Goal: Task Accomplishment & Management: Complete application form

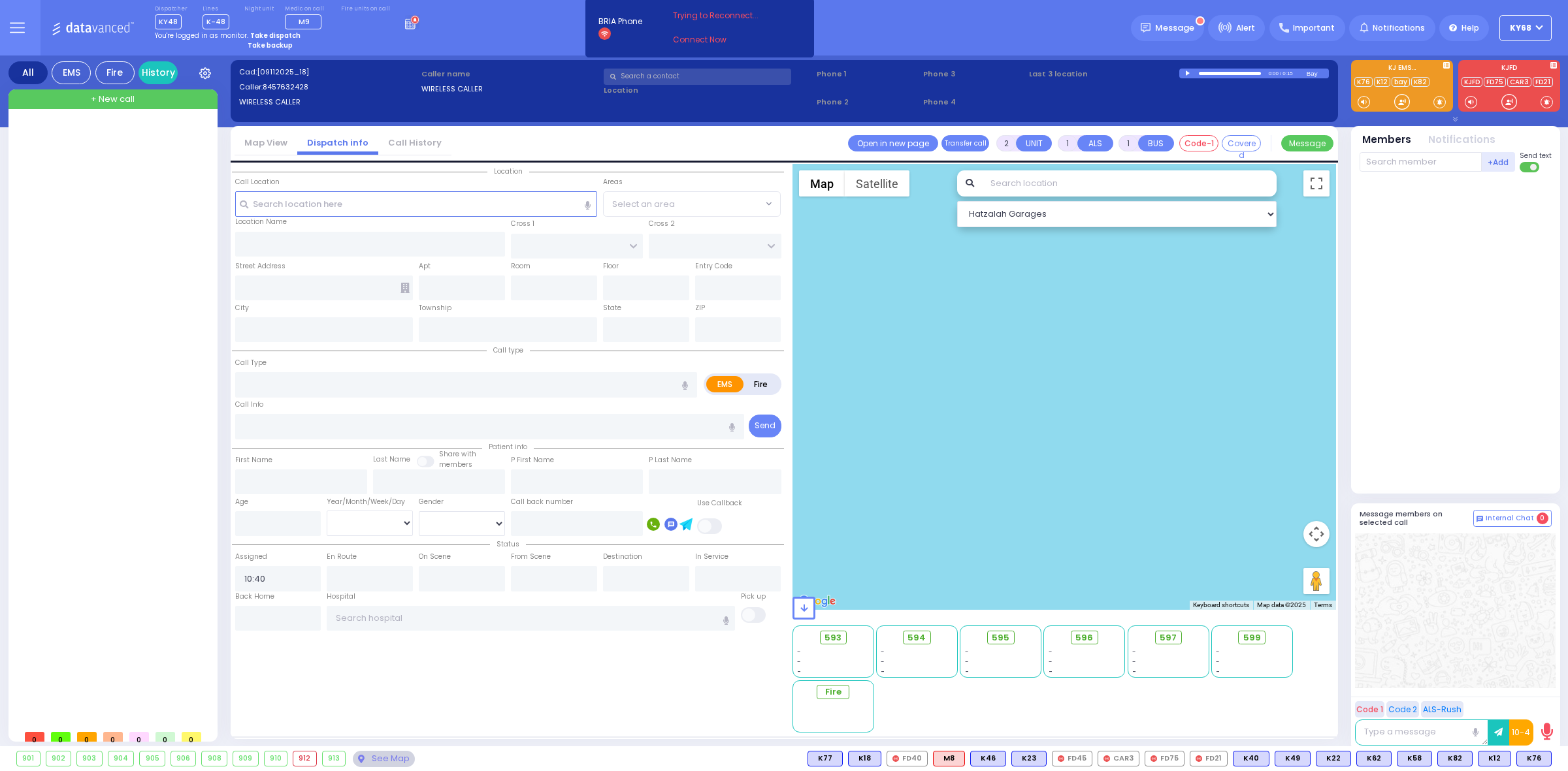
select select
click at [851, 50] on div "Dispatcher KY48 shift has started. Are you ? Lines K-48" at bounding box center [784, 27] width 1568 height 55
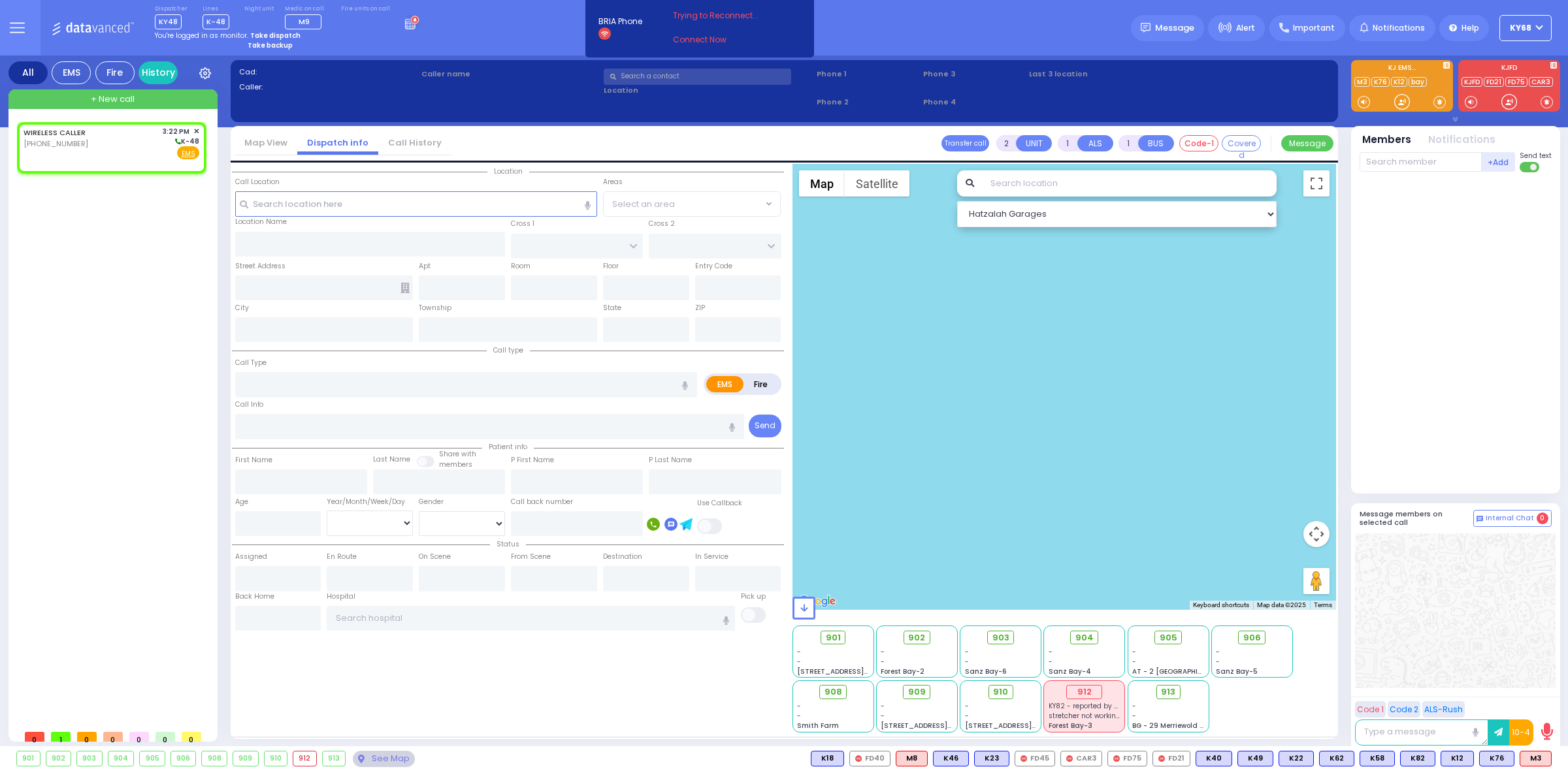
select select
radio input "true"
select select
type input "15:22"
select select "Hatzalah Garages"
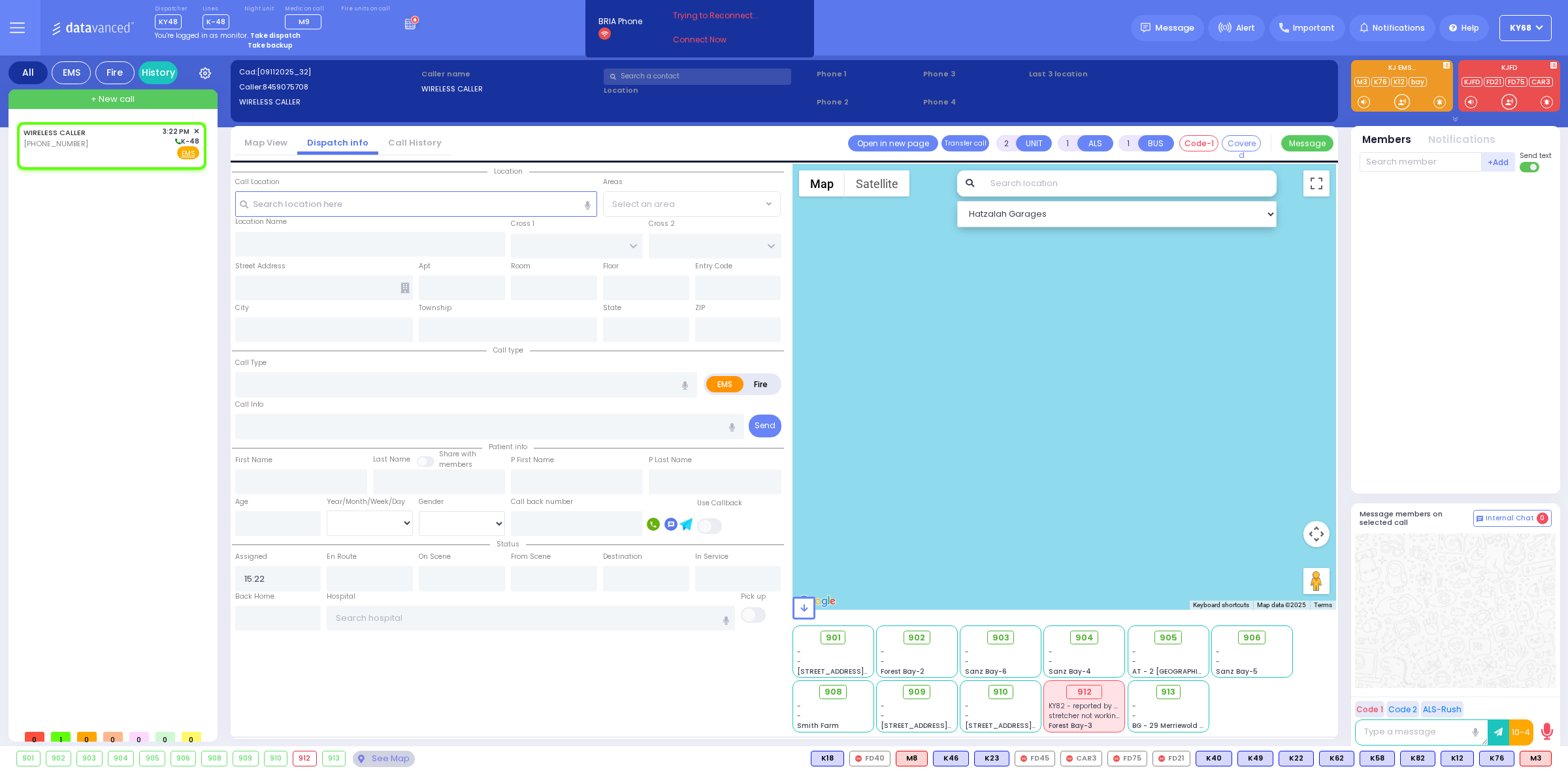
select select
radio input "true"
select select
select select "Hatzalah Garages"
select select
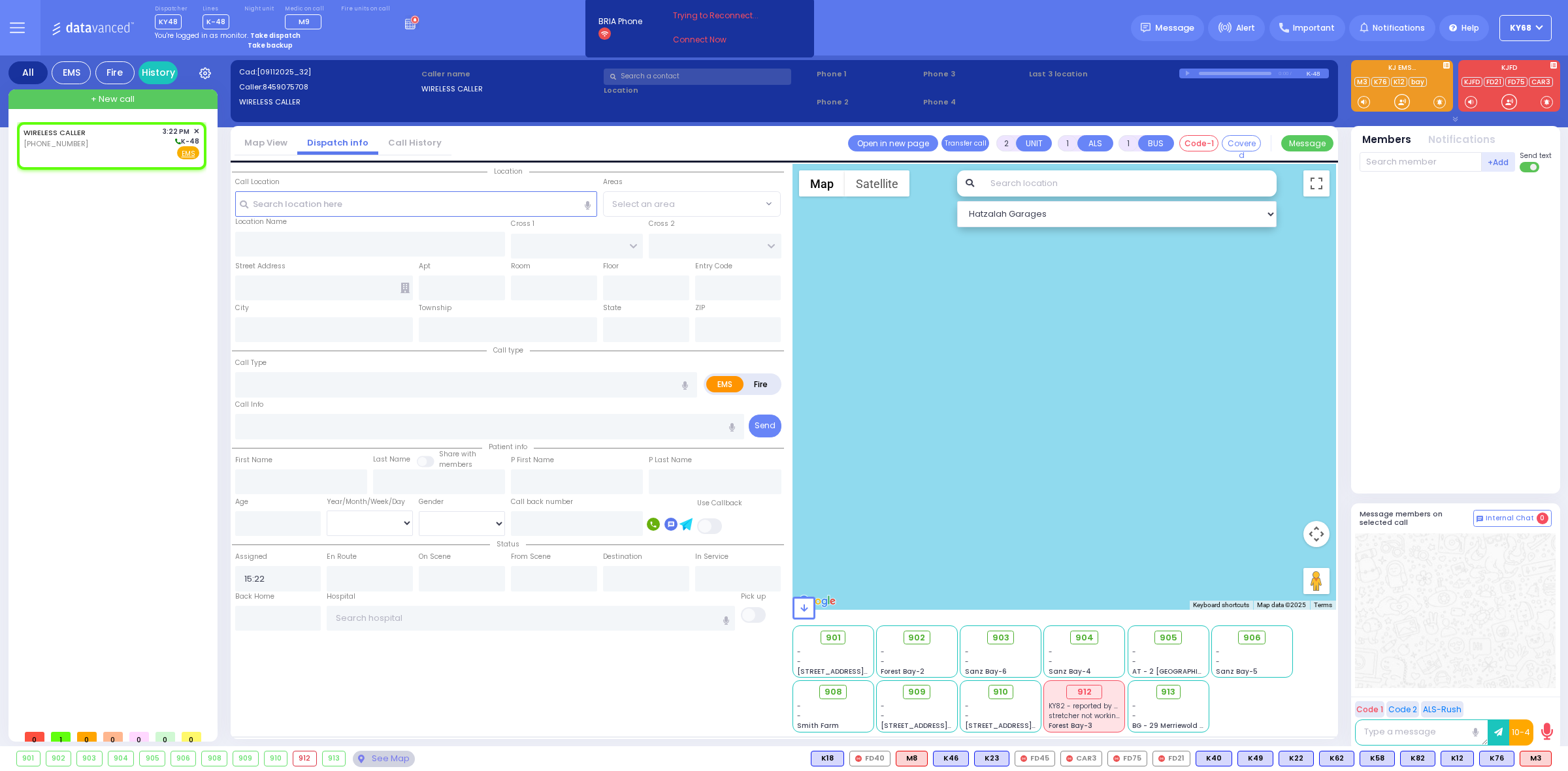
radio input "true"
select select
select select "Hatzalah Garages"
type input "FORGE RD"
type input "CUNNINGHAM DR"
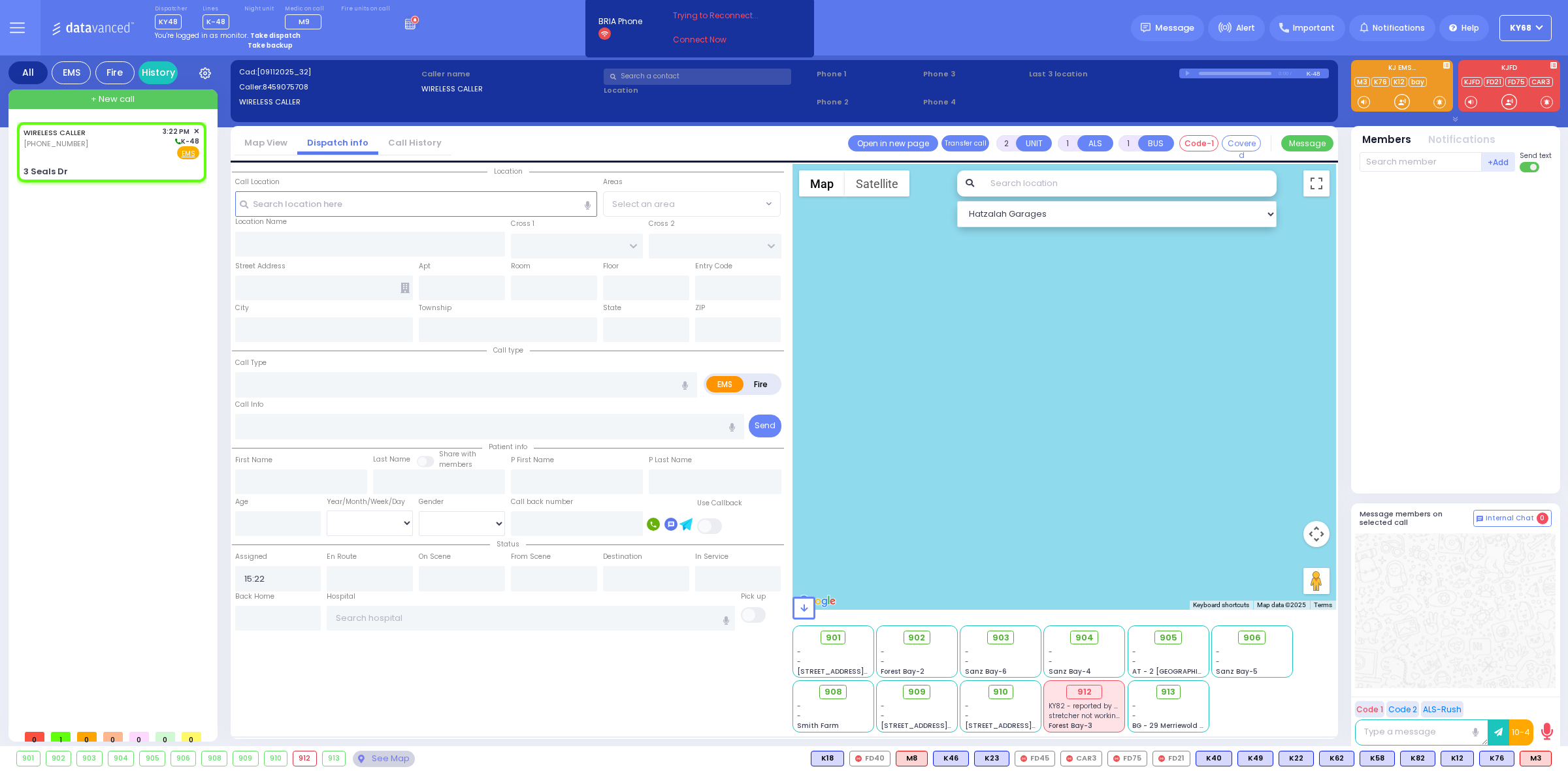
type input "3 Seals Dr"
type input "Monroe"
type input "New York"
type input "10950"
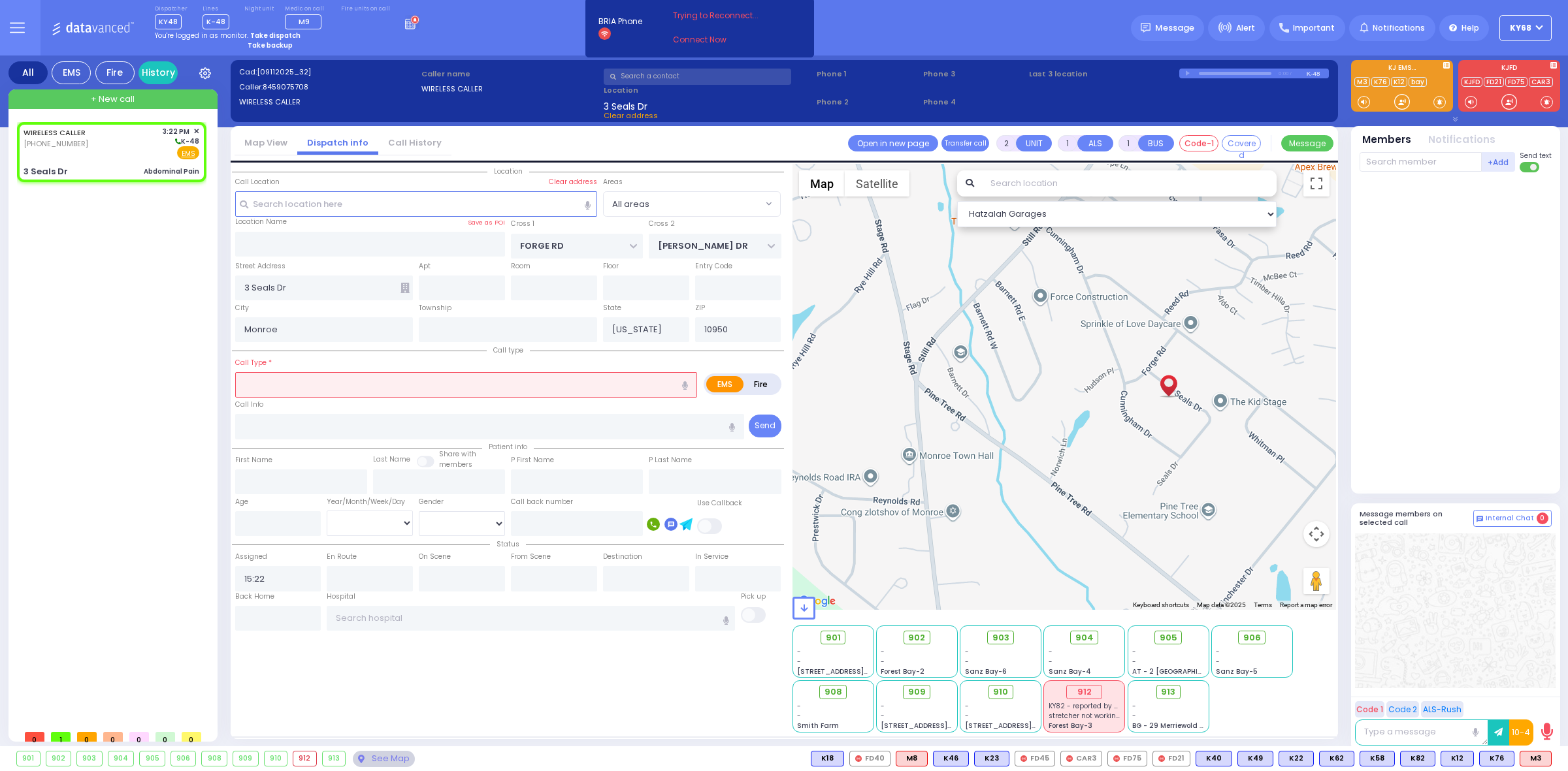
type input "1"
type input "0"
select select
type input "Abdominal Pain"
radio input "true"
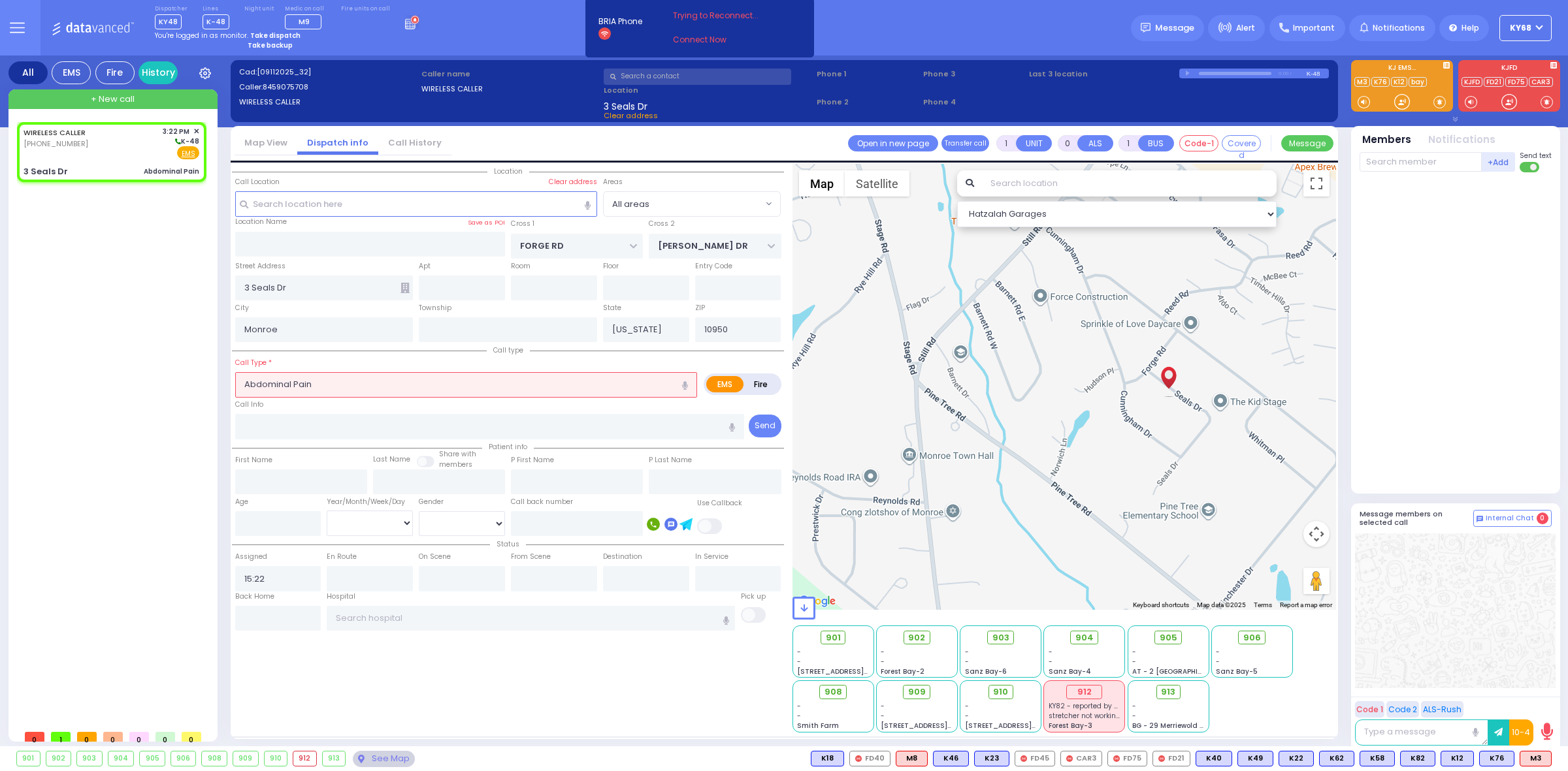
select select
select select "Hatzalah Garages"
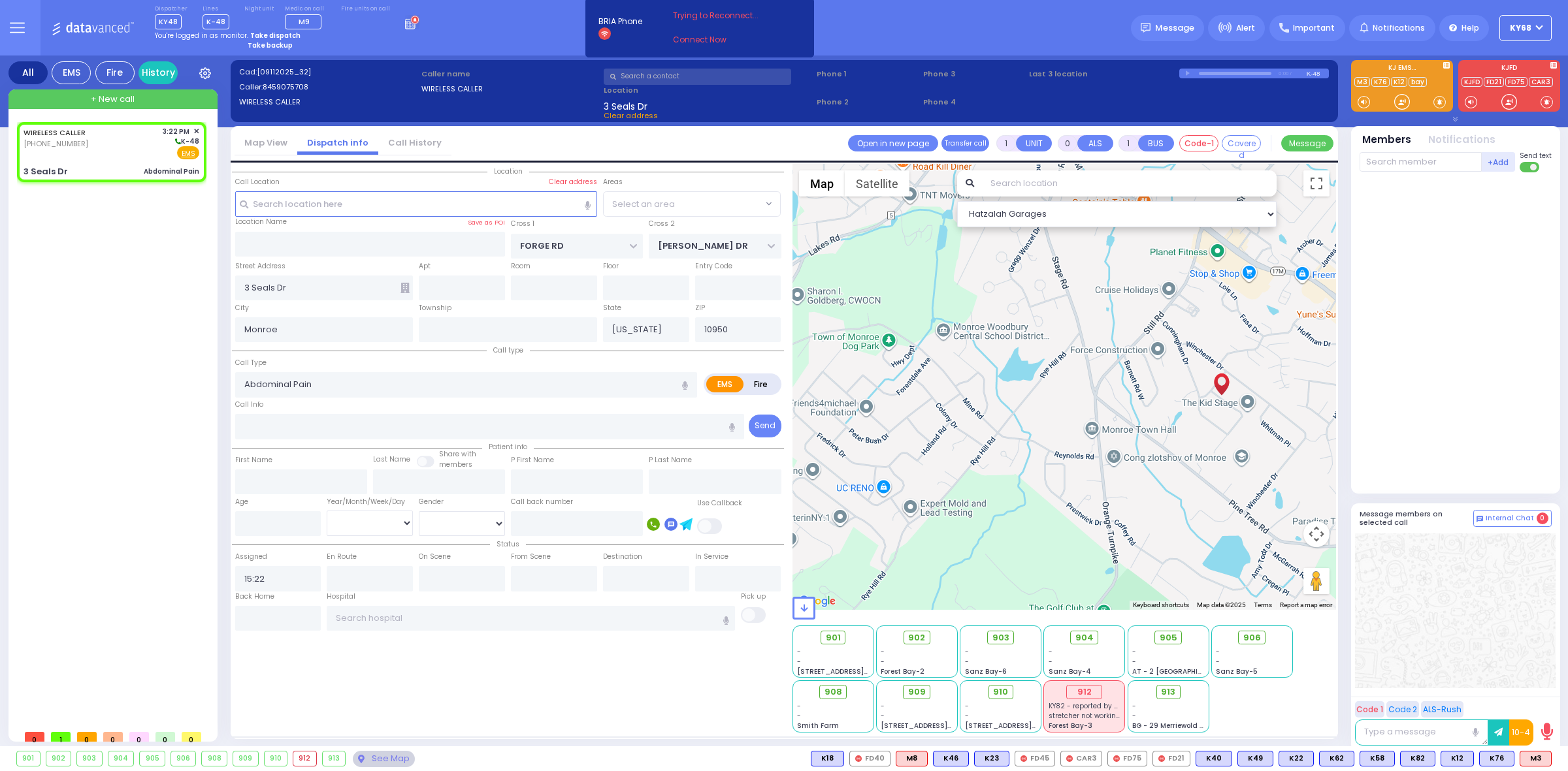
select select
radio input "true"
select select
select select "Hatzalah Garages"
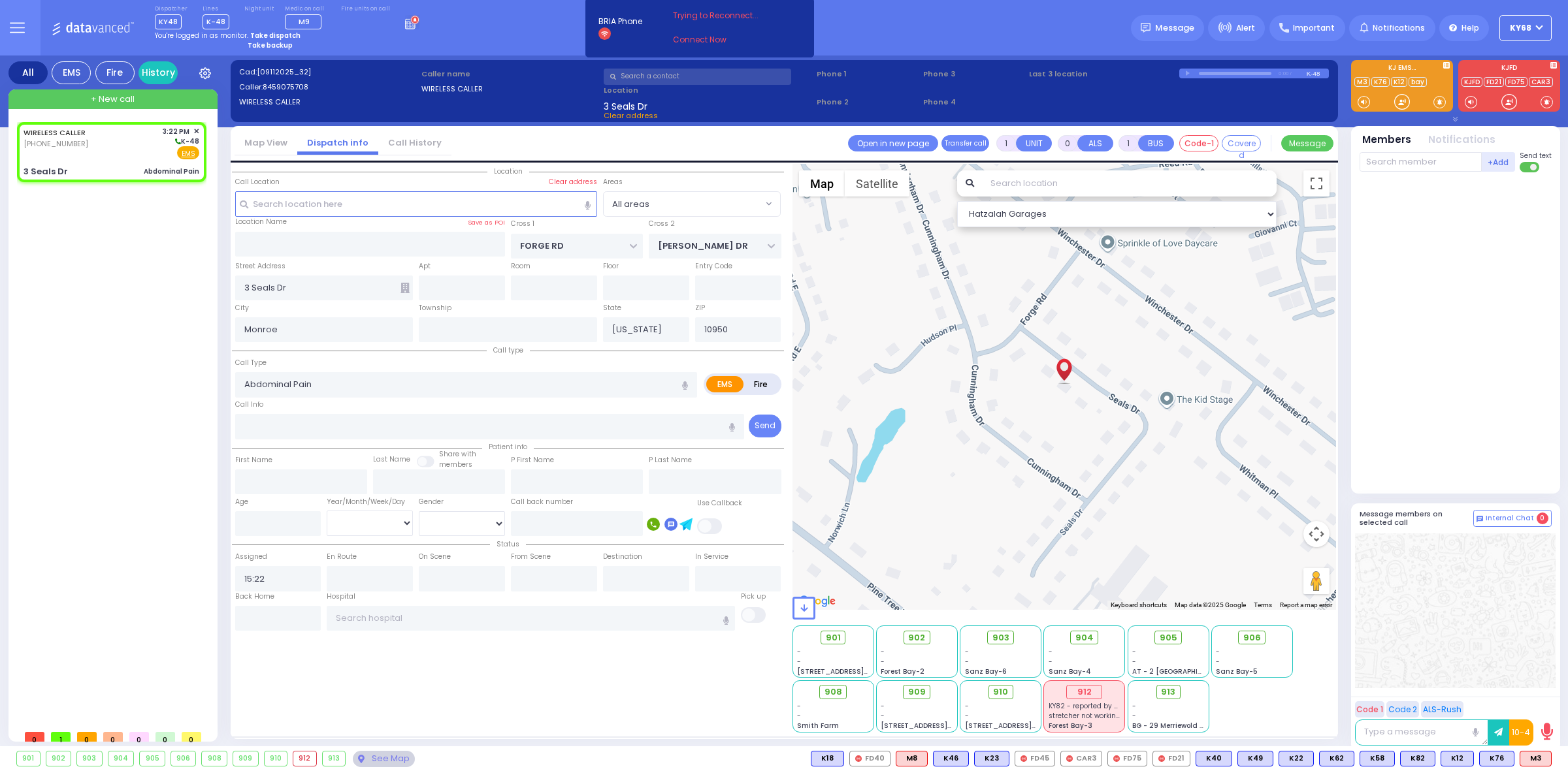
select select
radio input "true"
type input "30"
select select
select select "Hatzalah Garages"
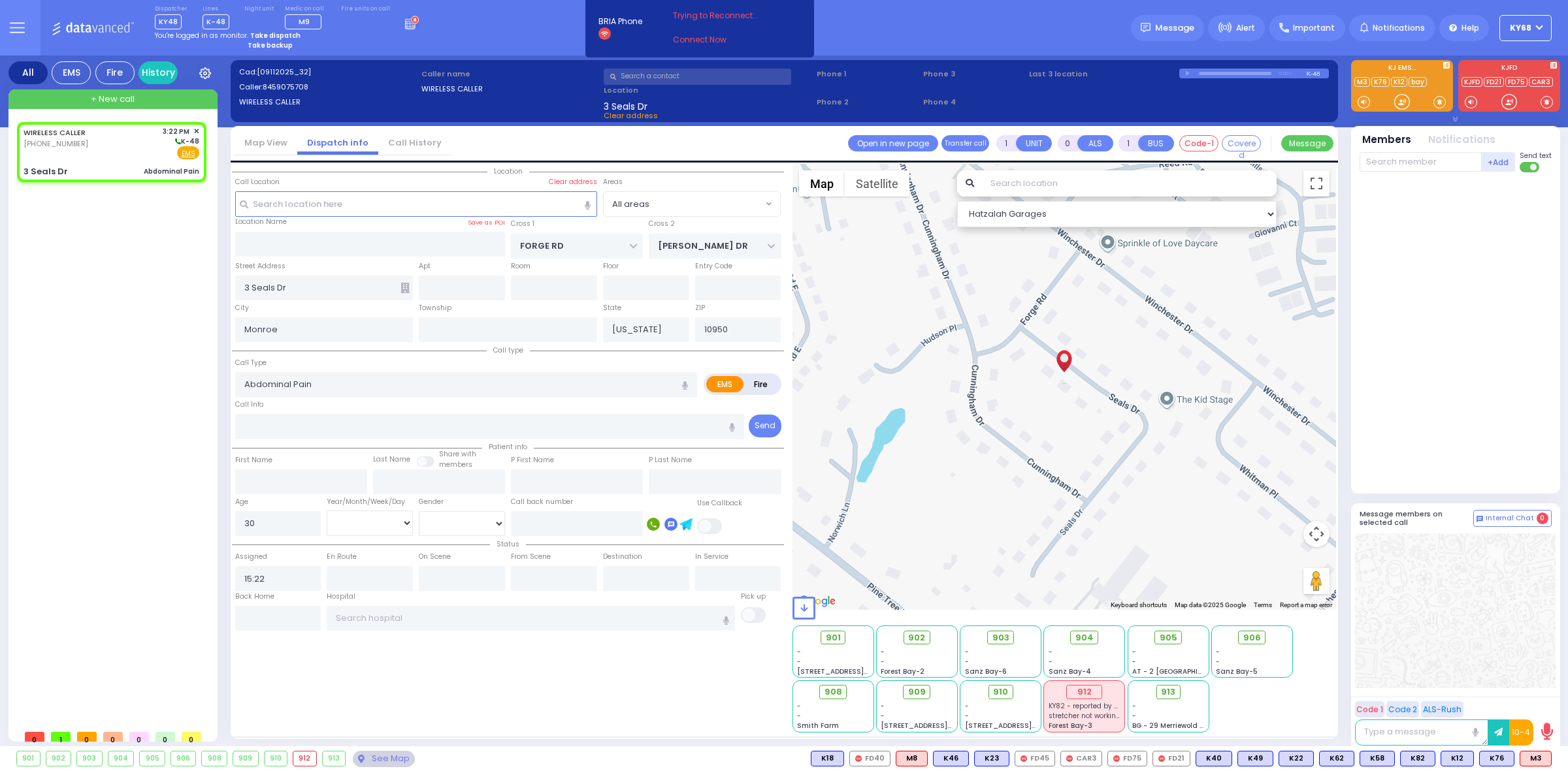
select select
radio input "true"
select select "Year"
select select "Hatzalah Garages"
select select
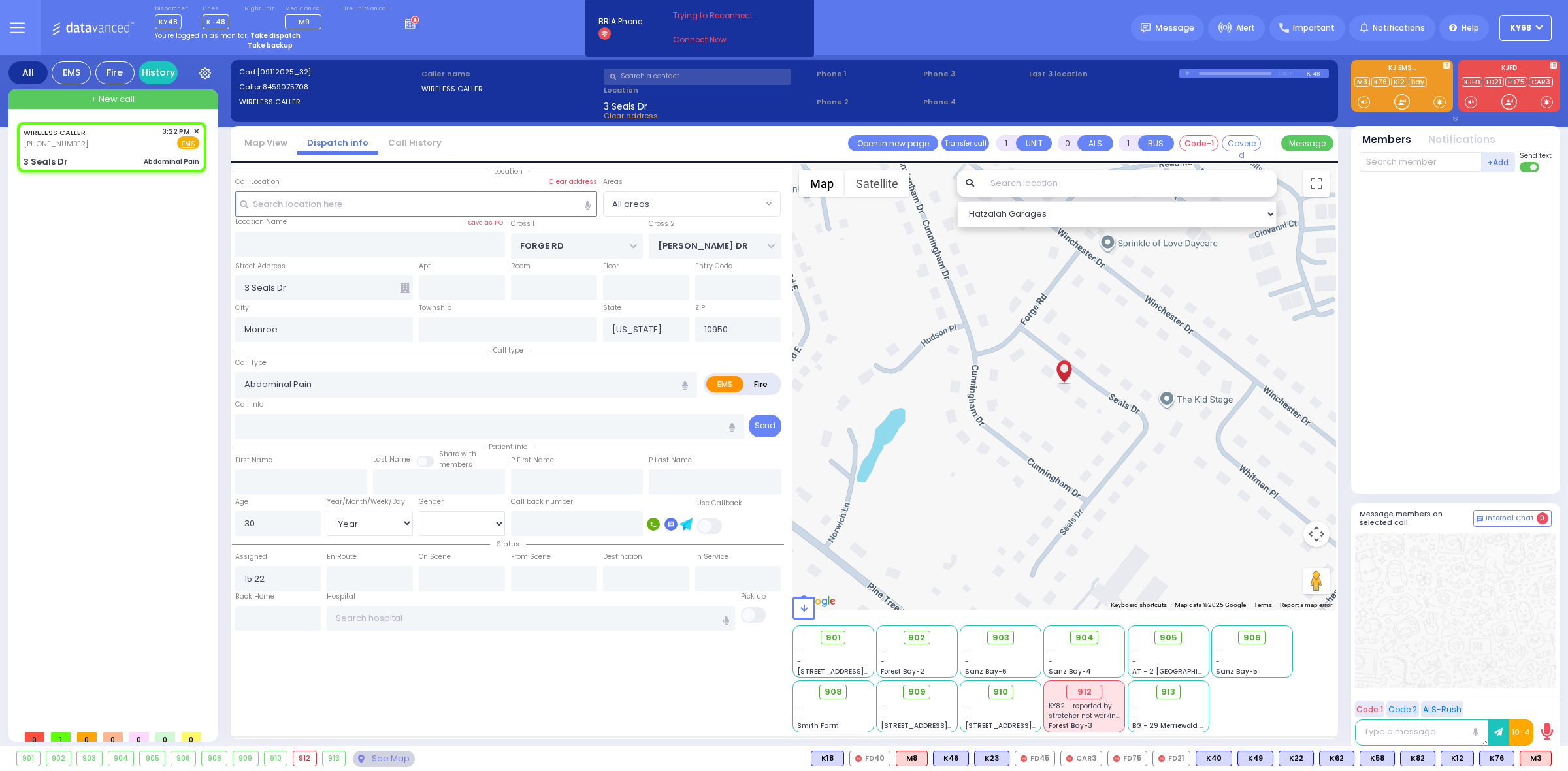
radio input "true"
select select "Year"
select select "Hatzalah Garages"
select select
radio input "true"
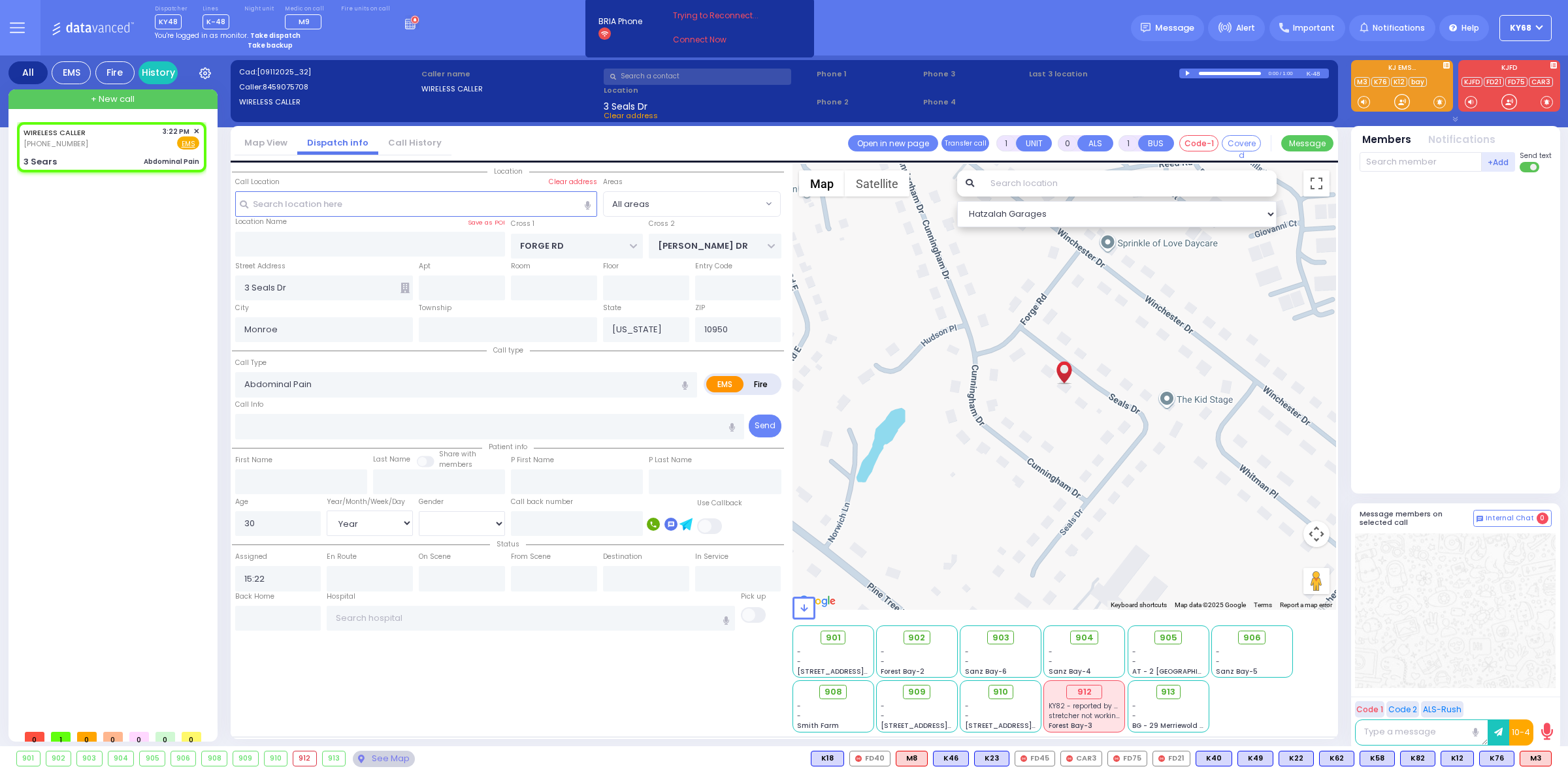
select select "Year"
select select "Hatzalah Garages"
type input "3 Sears"
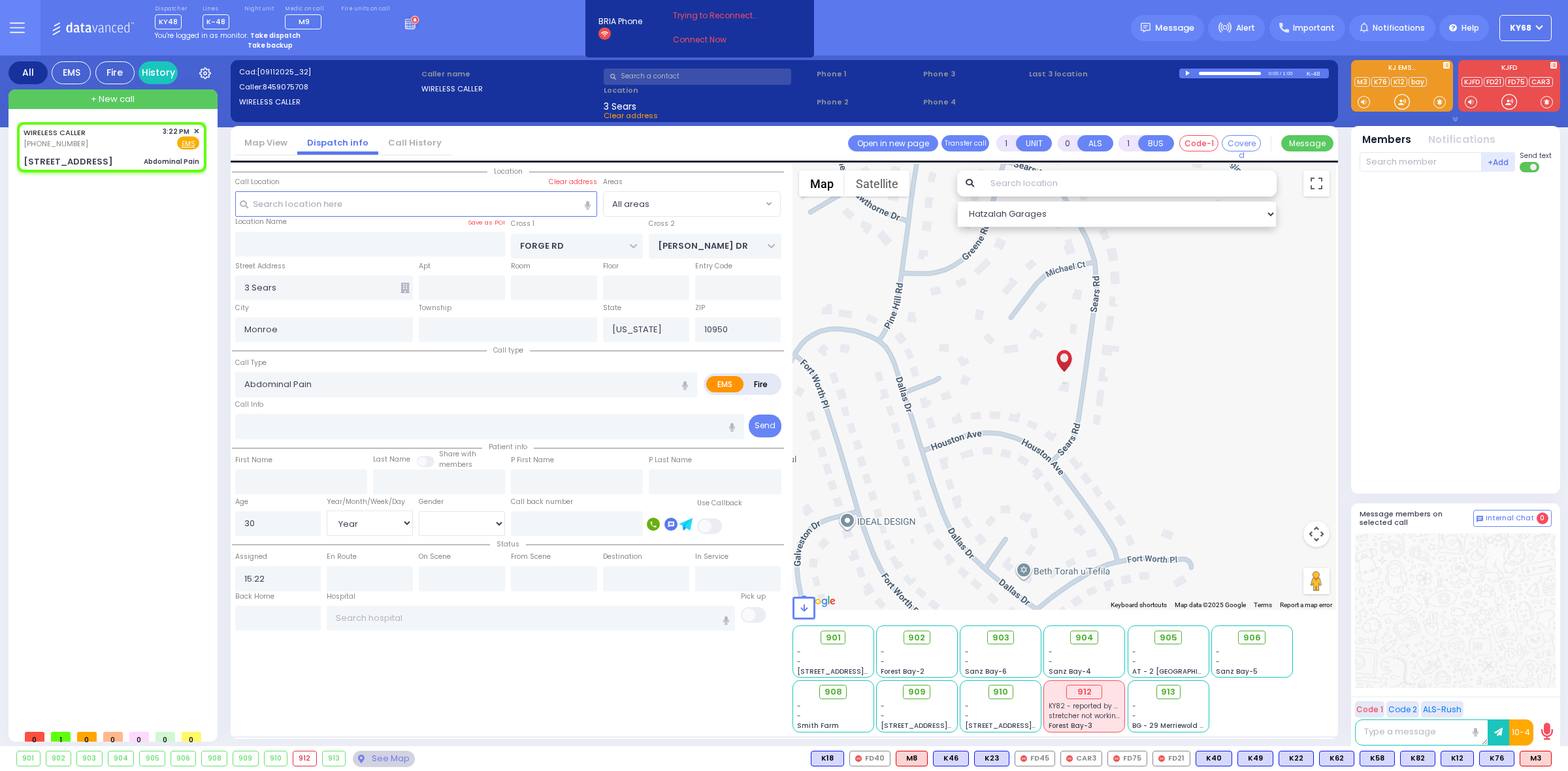
select select
radio input "true"
select select "Year"
select select "Hatzalah Garages"
type input "3 Sears Road"
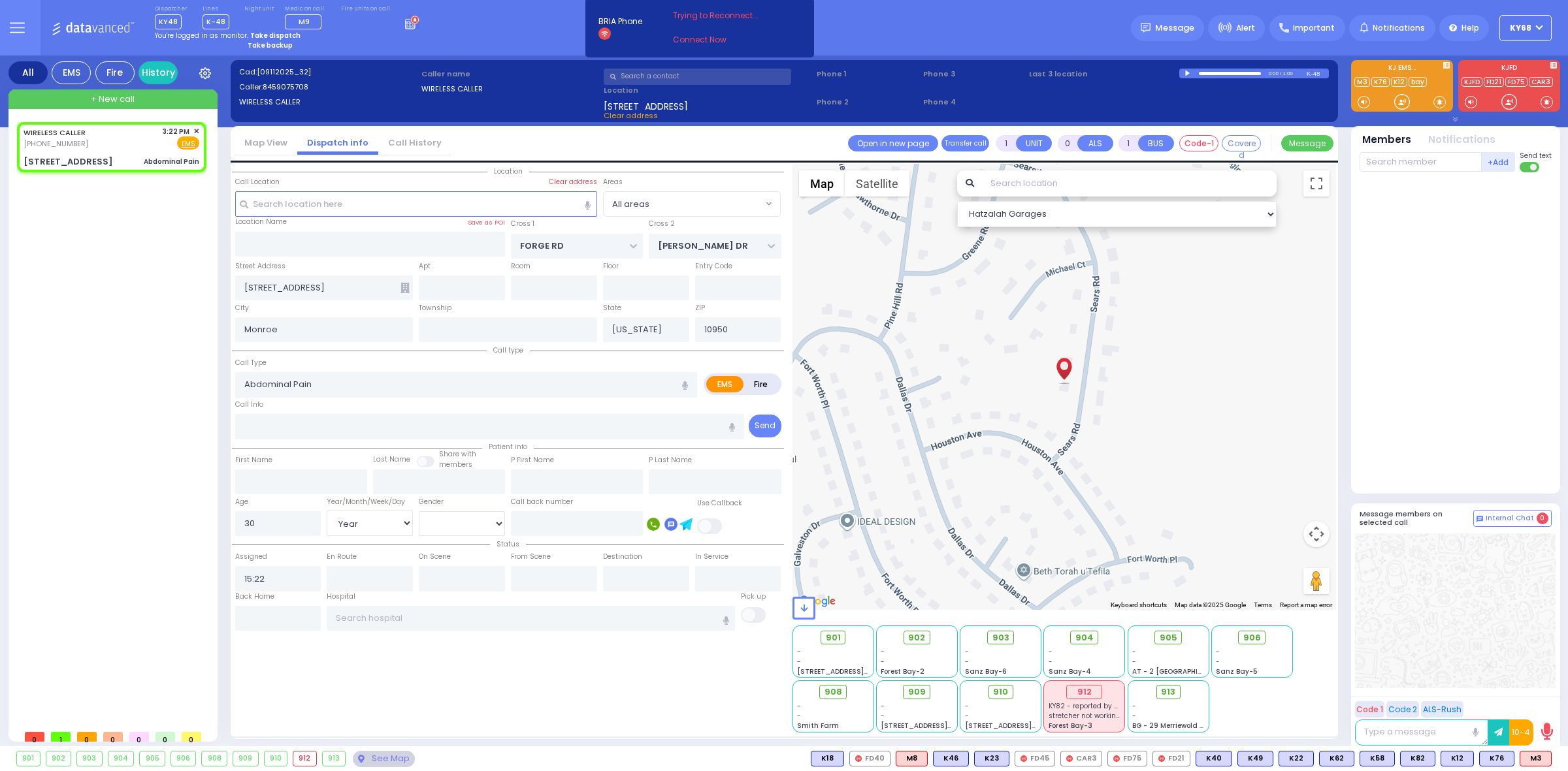
click at [1189, 73] on div at bounding box center [1188, 74] width 7 height 6
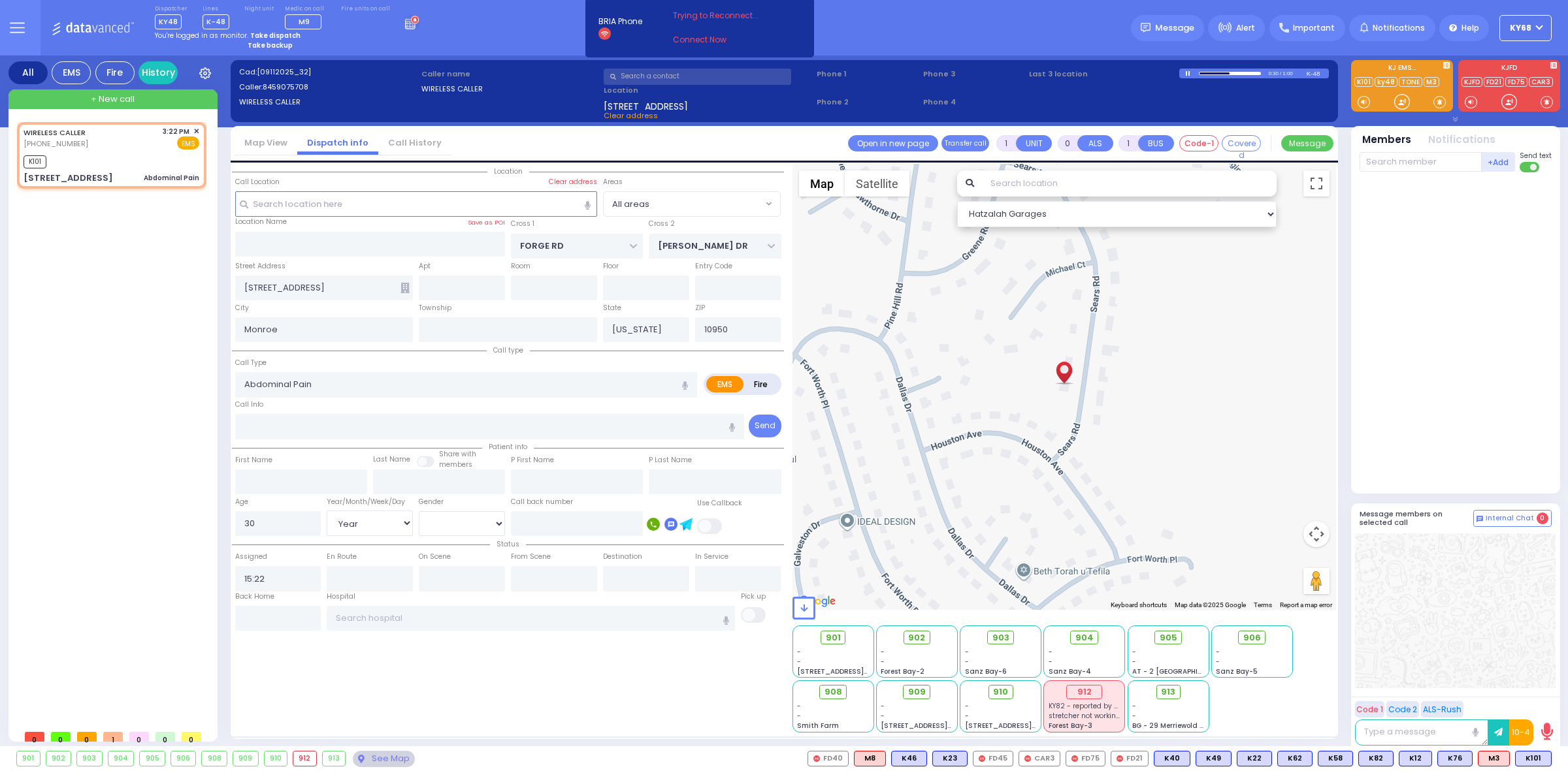
select select
radio input "true"
select select "Year"
type input "15:24"
select select "Hatzalah Garages"
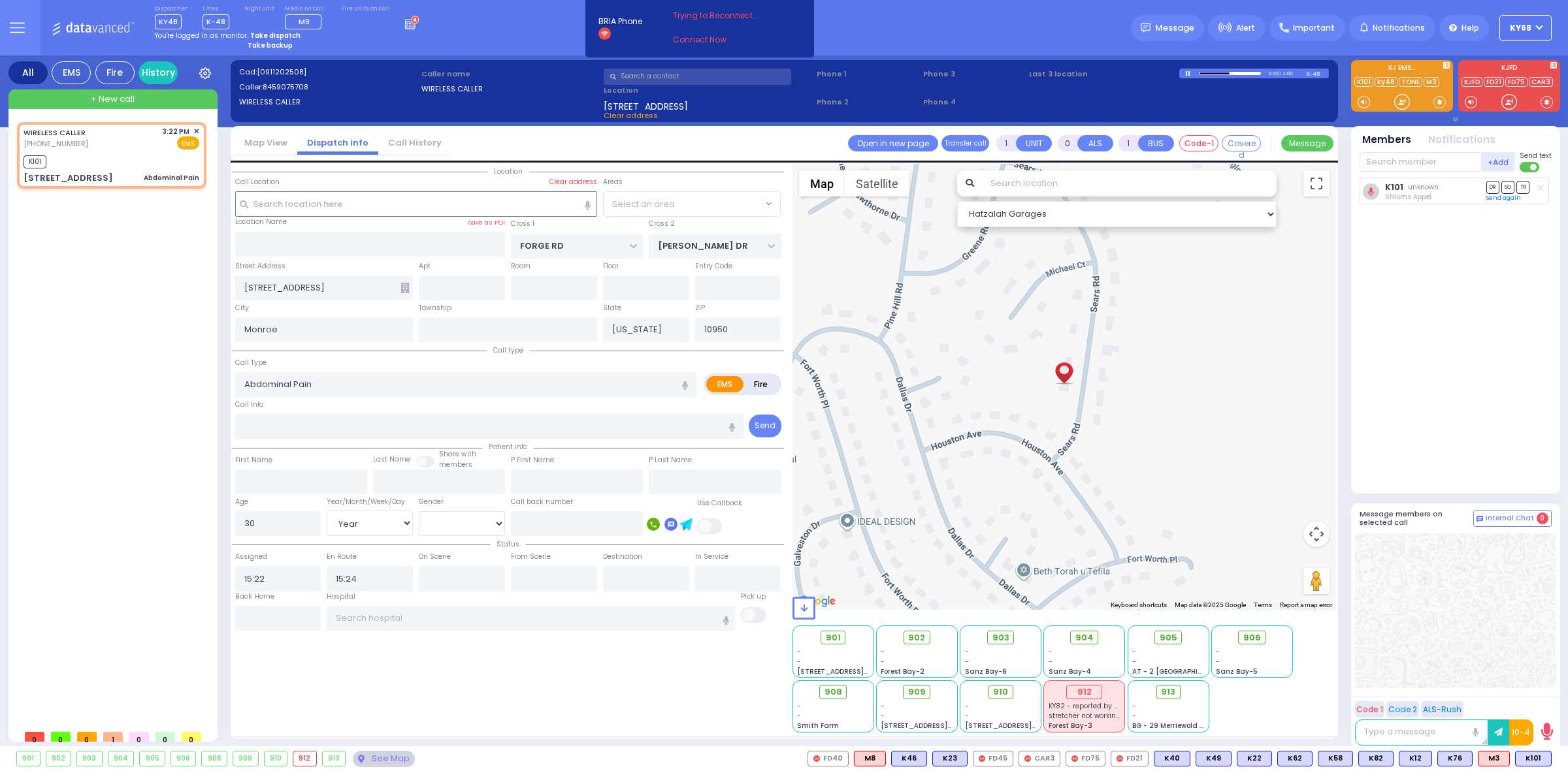
click at [1509, 286] on div "K101 unknown Shlomo Appel DR SO TR Sending text" at bounding box center [1457, 331] width 195 height 305
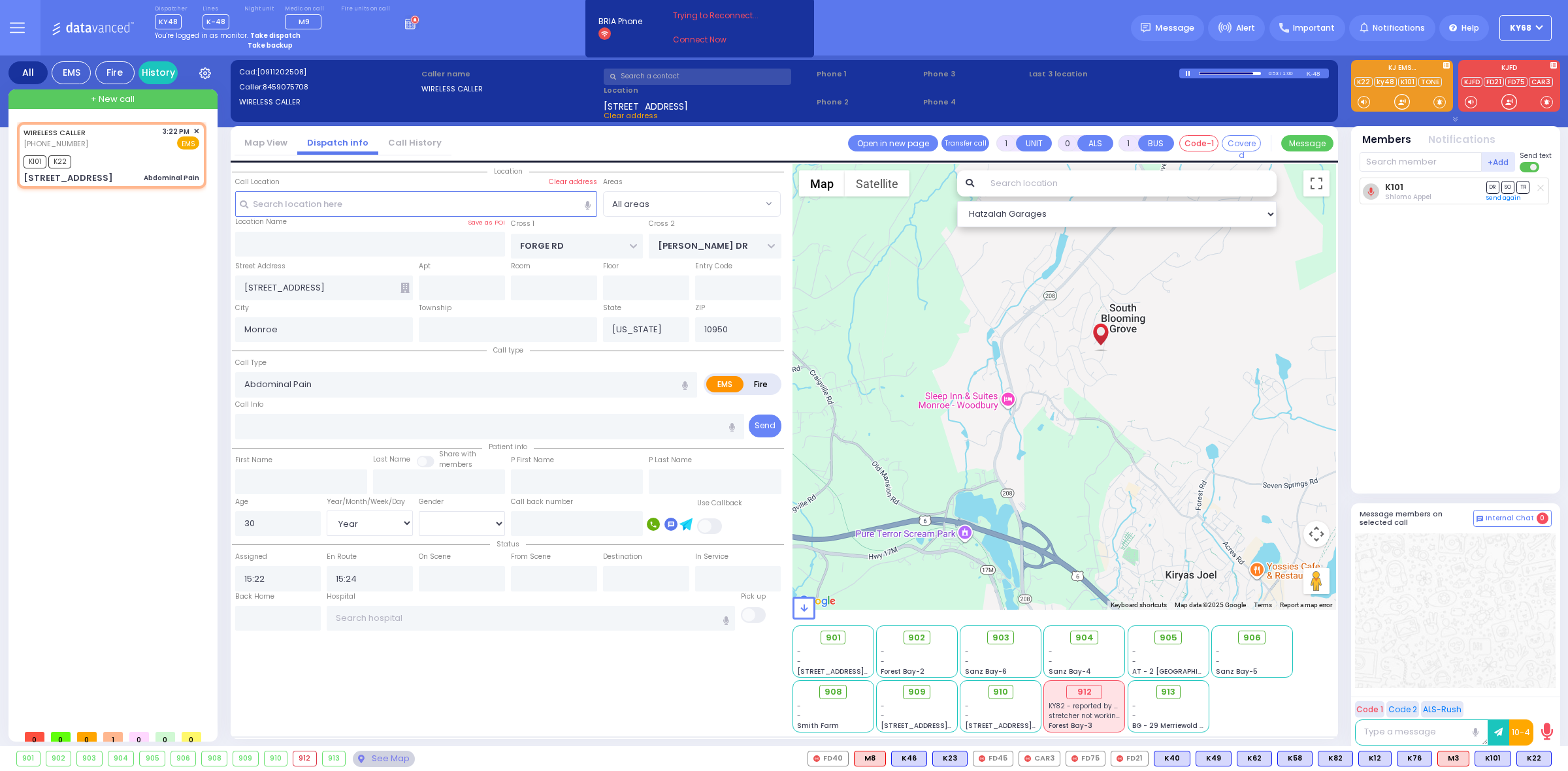
select select
radio input "true"
select select "Year"
select select "Hatzalah Garages"
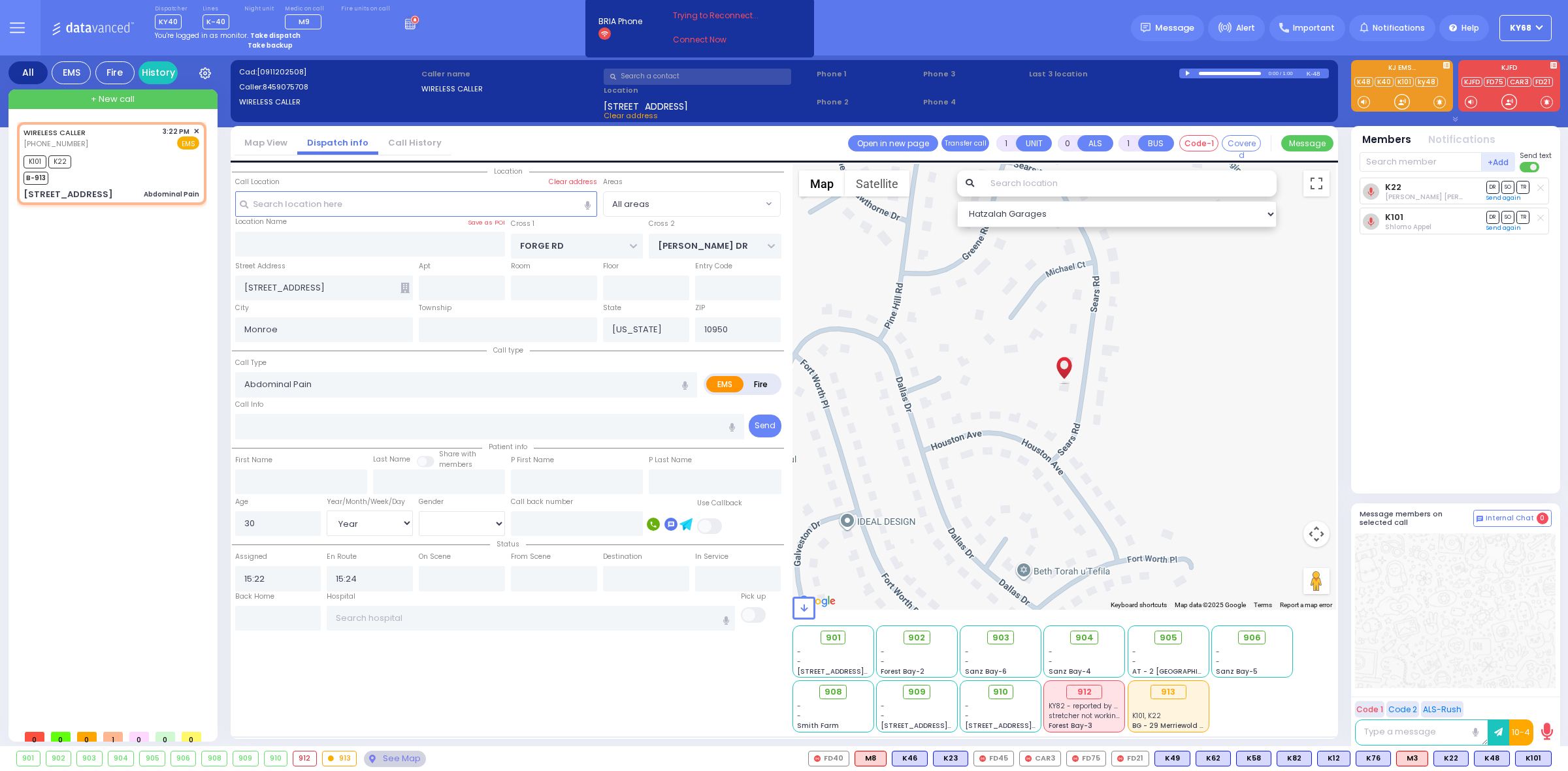
select select
radio input "true"
select select "Year"
select select "Hatzalah Garages"
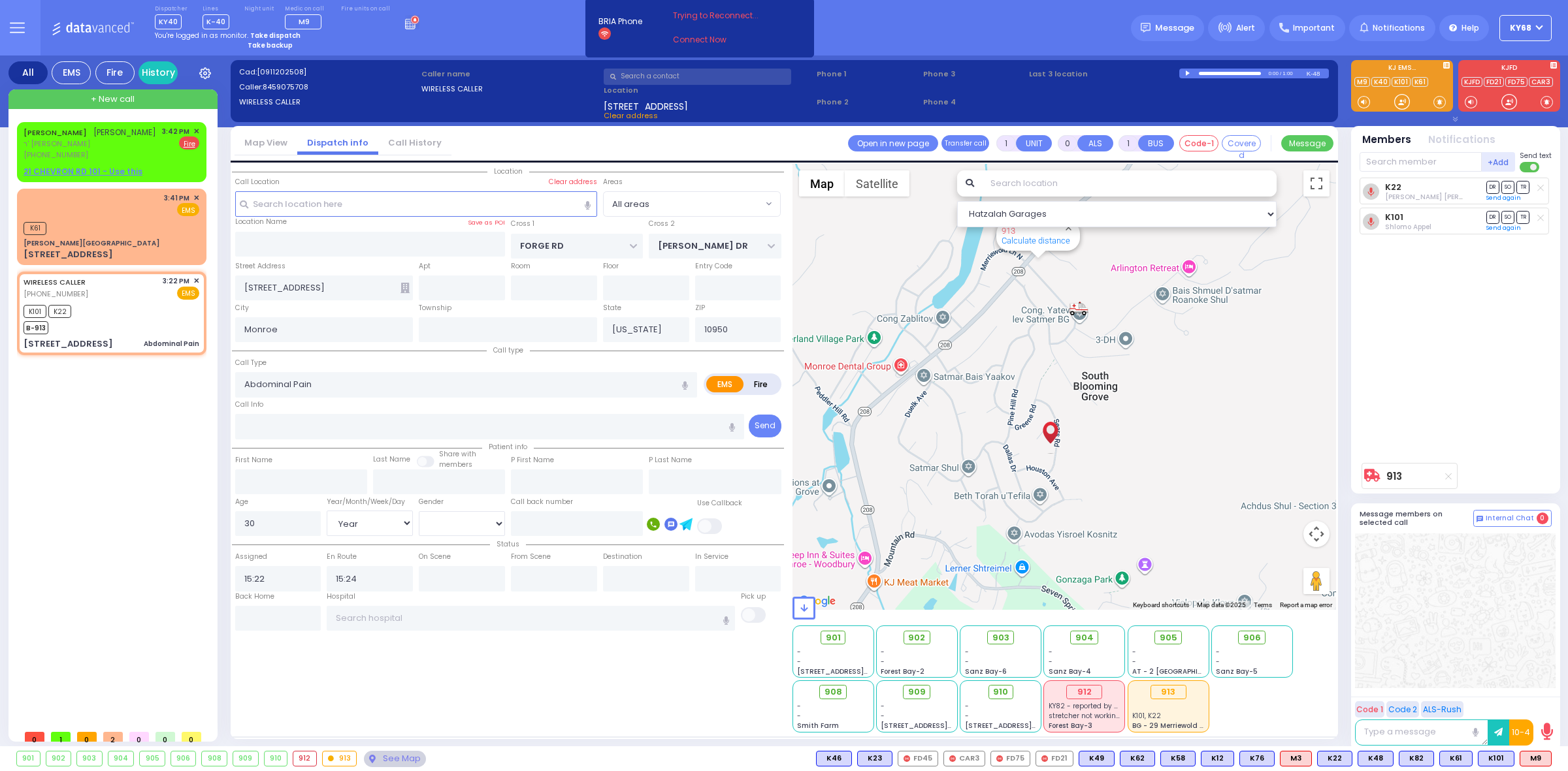
select select
radio input "true"
select select "Year"
select select "Hatzalah Garages"
type input "6"
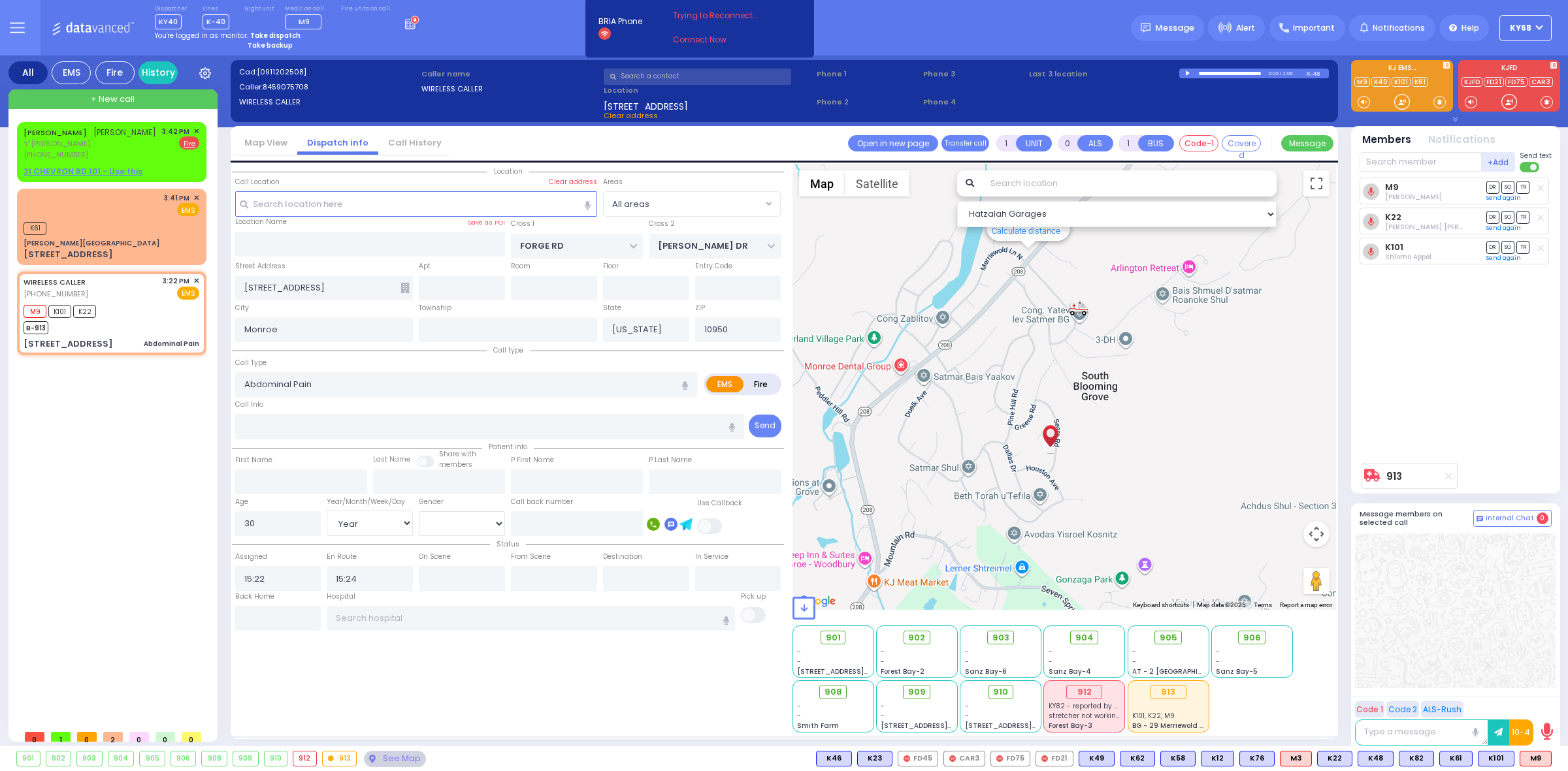
type input "6"
select select
radio input "true"
type input "Unknown"
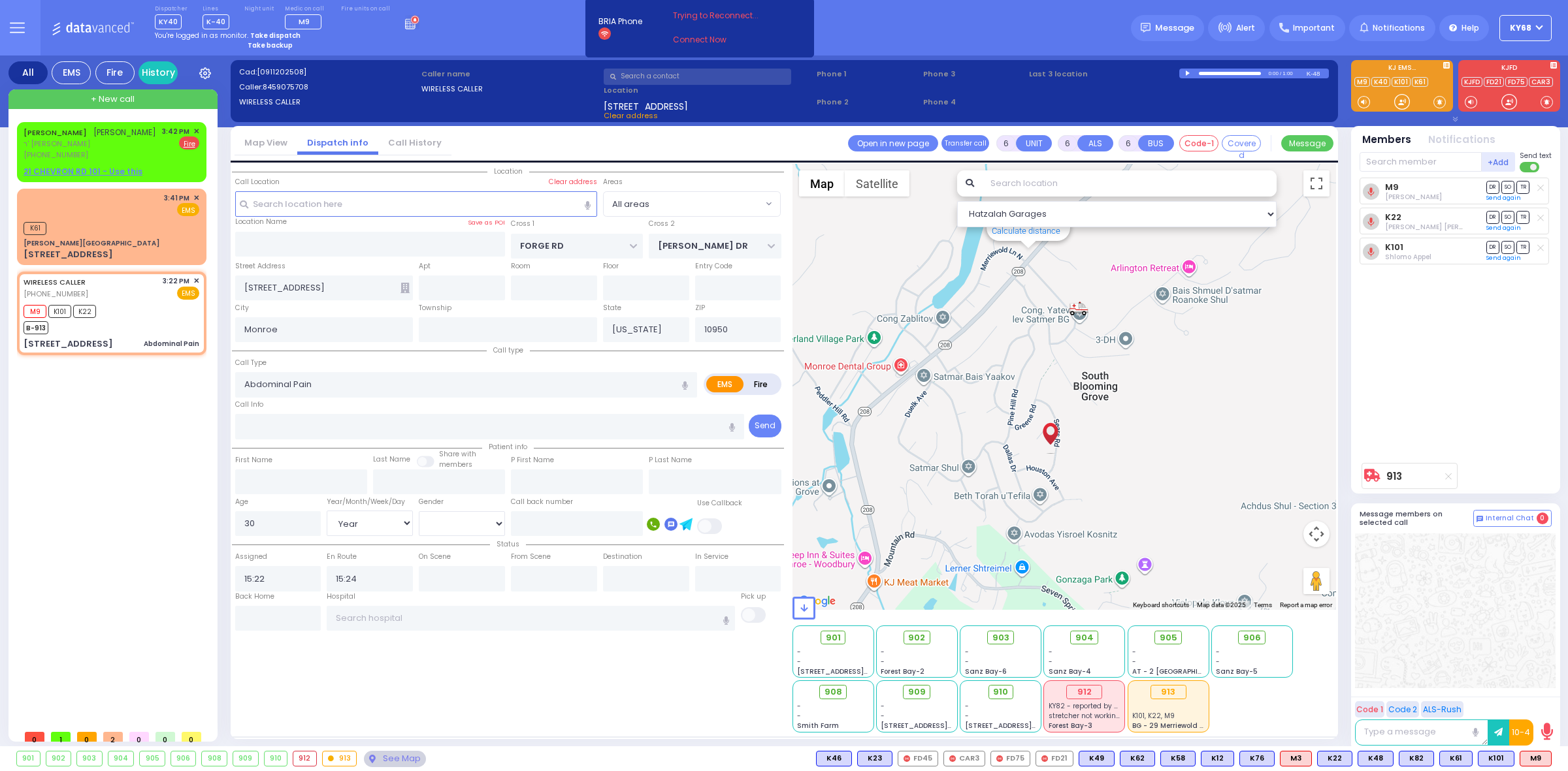
type input "Unknown"
select select "Year"
type input "15:26"
type input "15:44"
radio input "true"
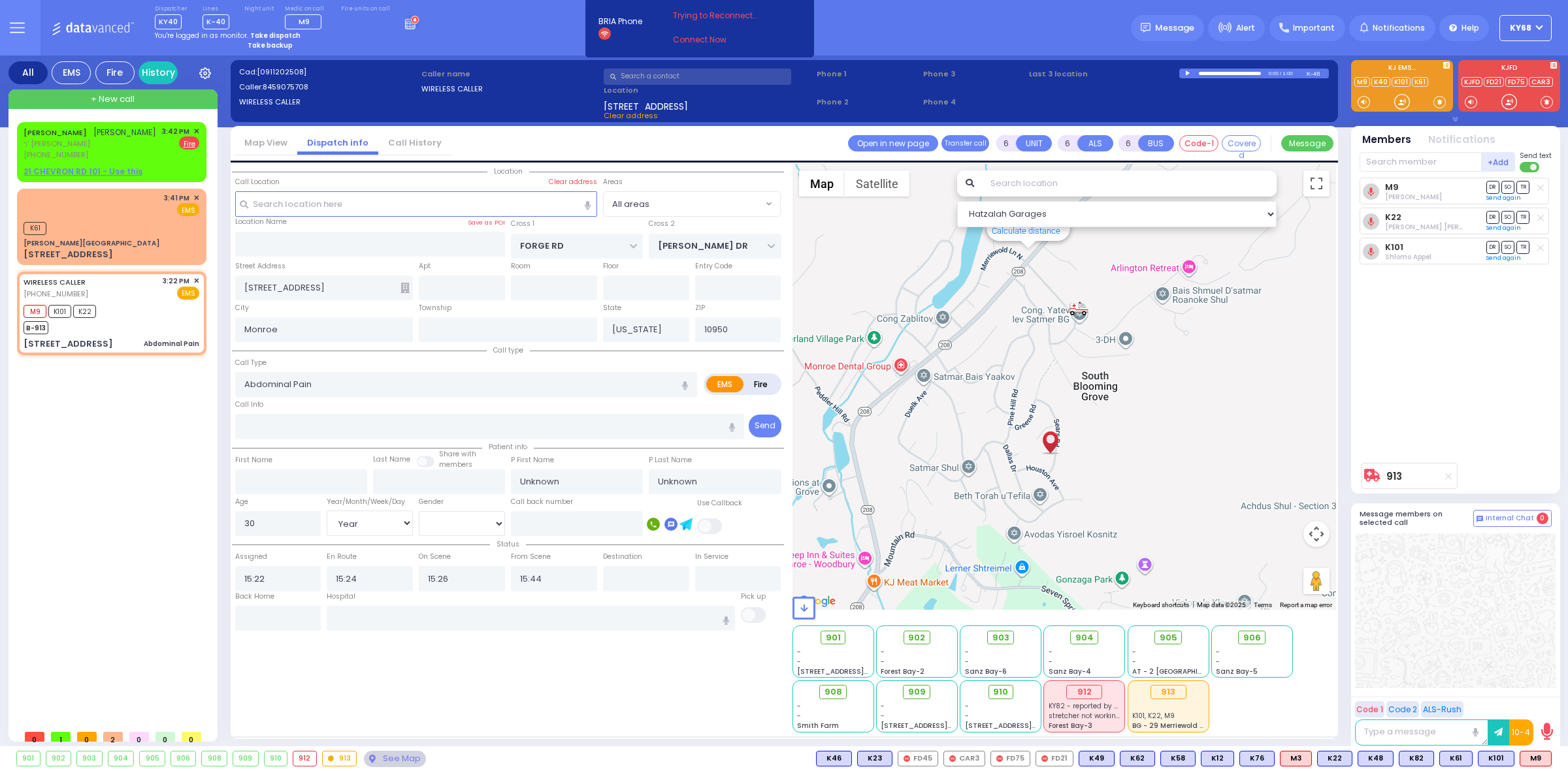
select select "Year"
select select "All areas"
select select "Hatzalah Garages"
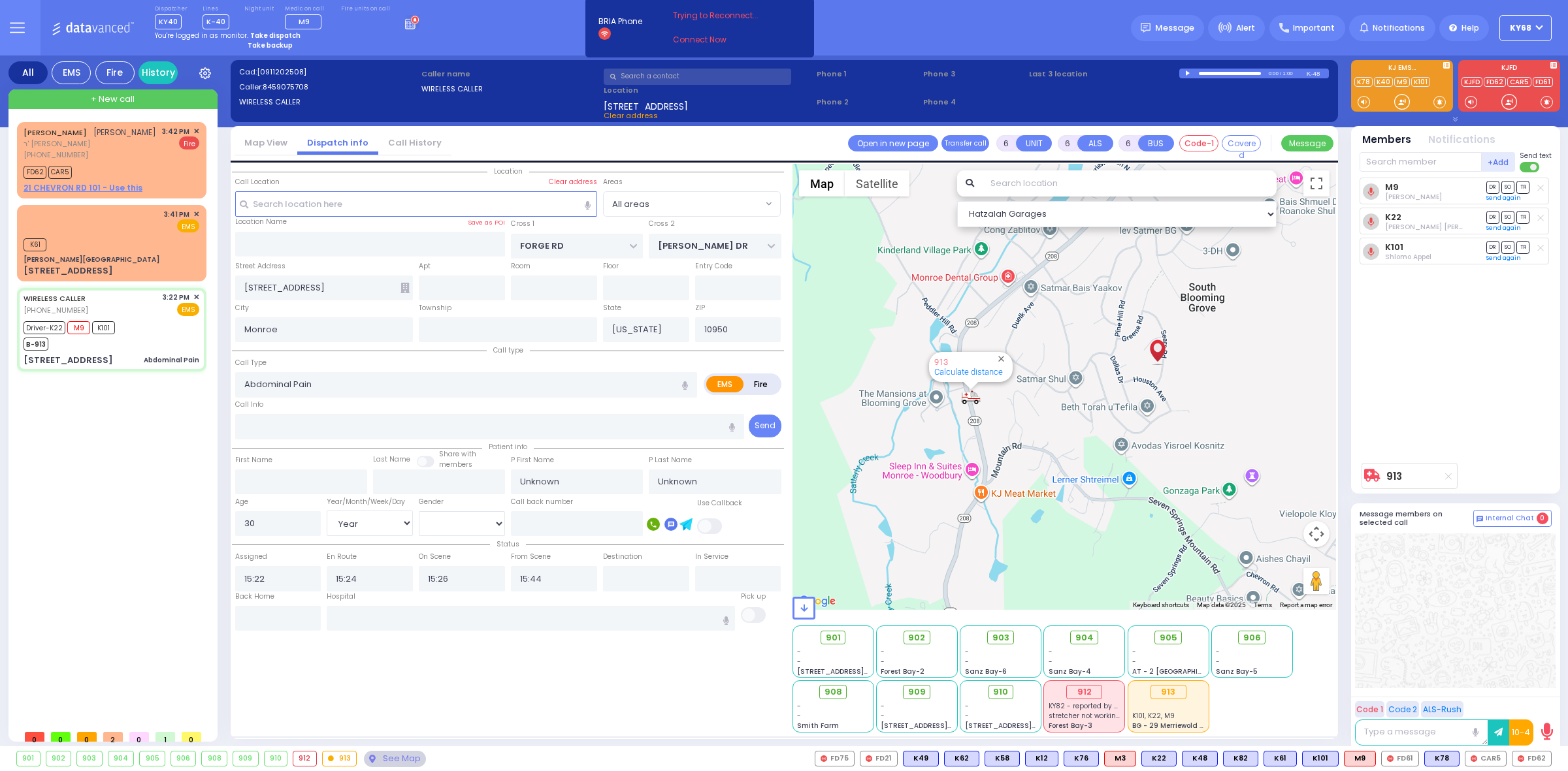
select select
radio input "true"
type input "Yitzchok"
type input "Leifer"
type input "28"
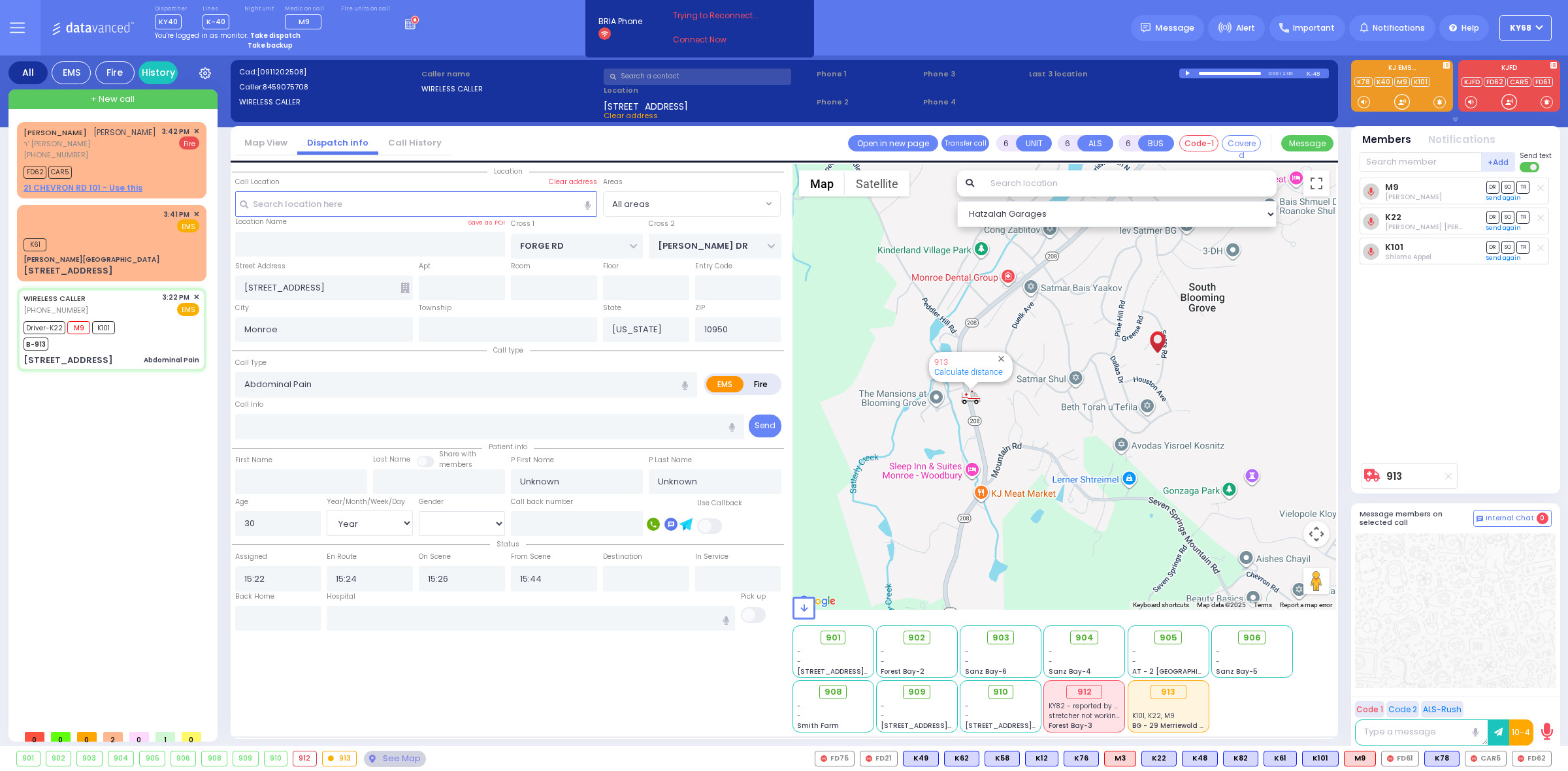
select select "Year"
select select "[DEMOGRAPHIC_DATA]"
select select "Hatzalah Garages"
select select
radio input "true"
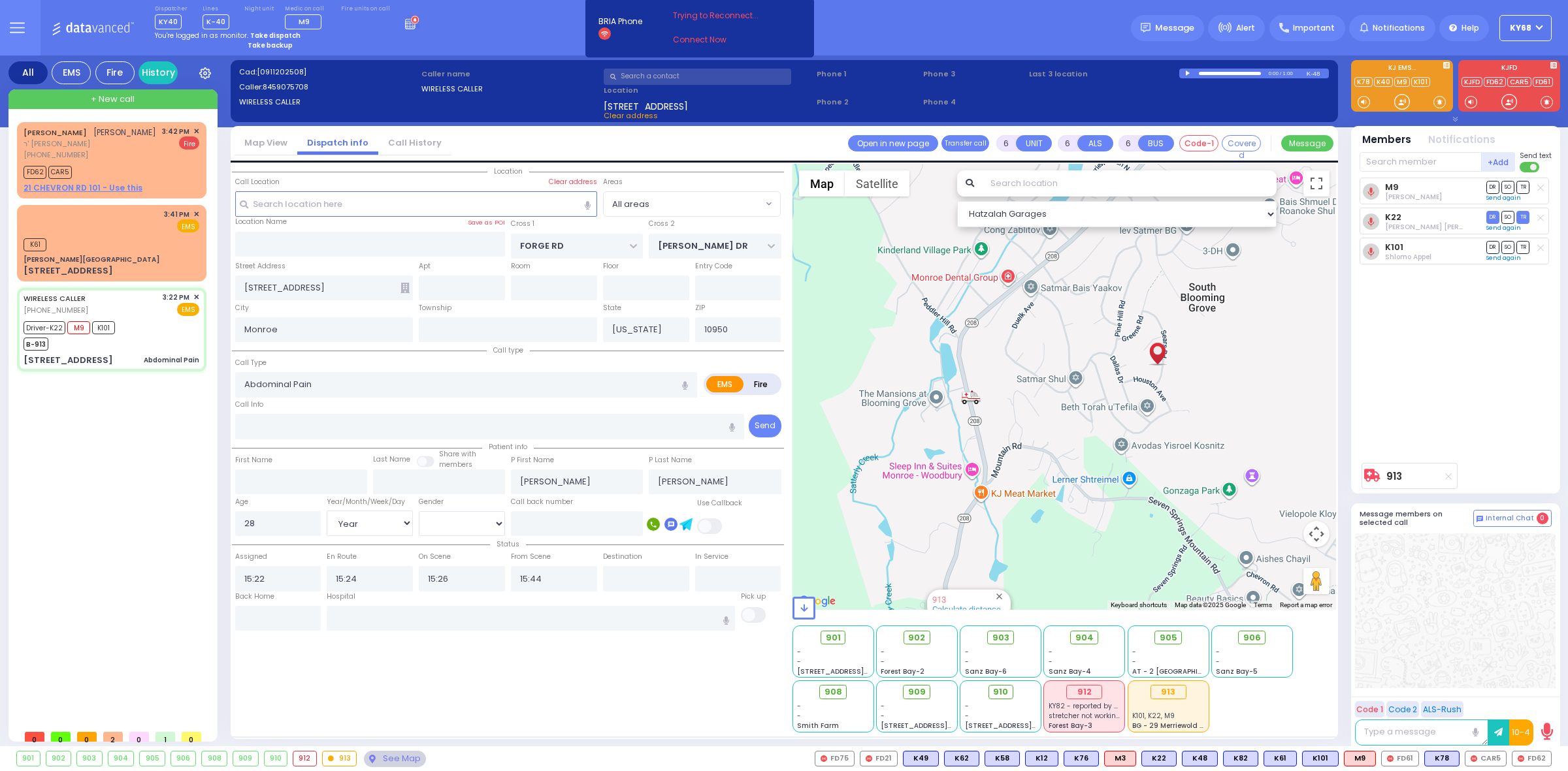
select select "Year"
select select "[DEMOGRAPHIC_DATA]"
select select "Hatzalah Garages"
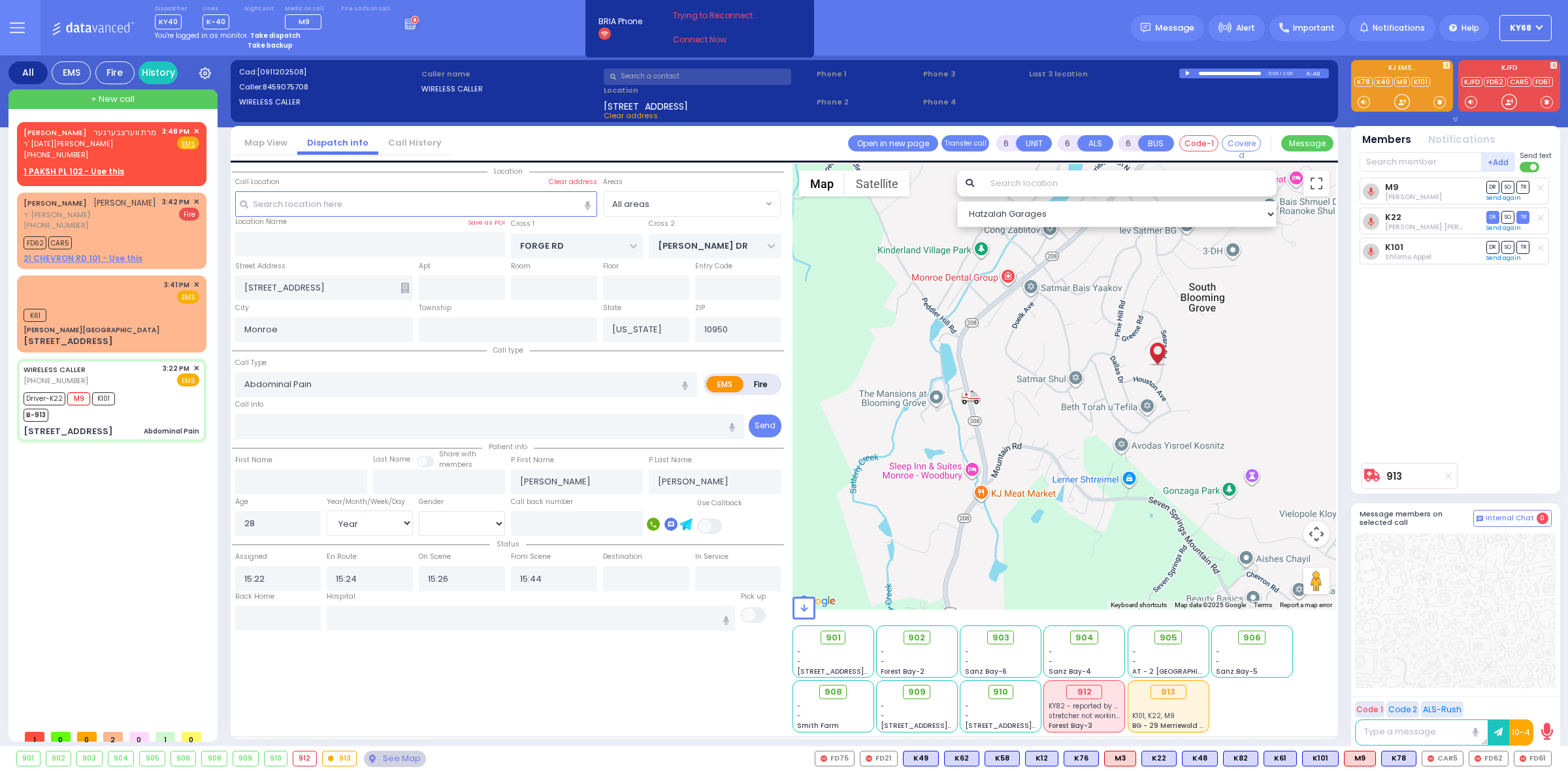
select select
radio input "true"
select select "Year"
select select "[DEMOGRAPHIC_DATA]"
select select "Hatzalah Garages"
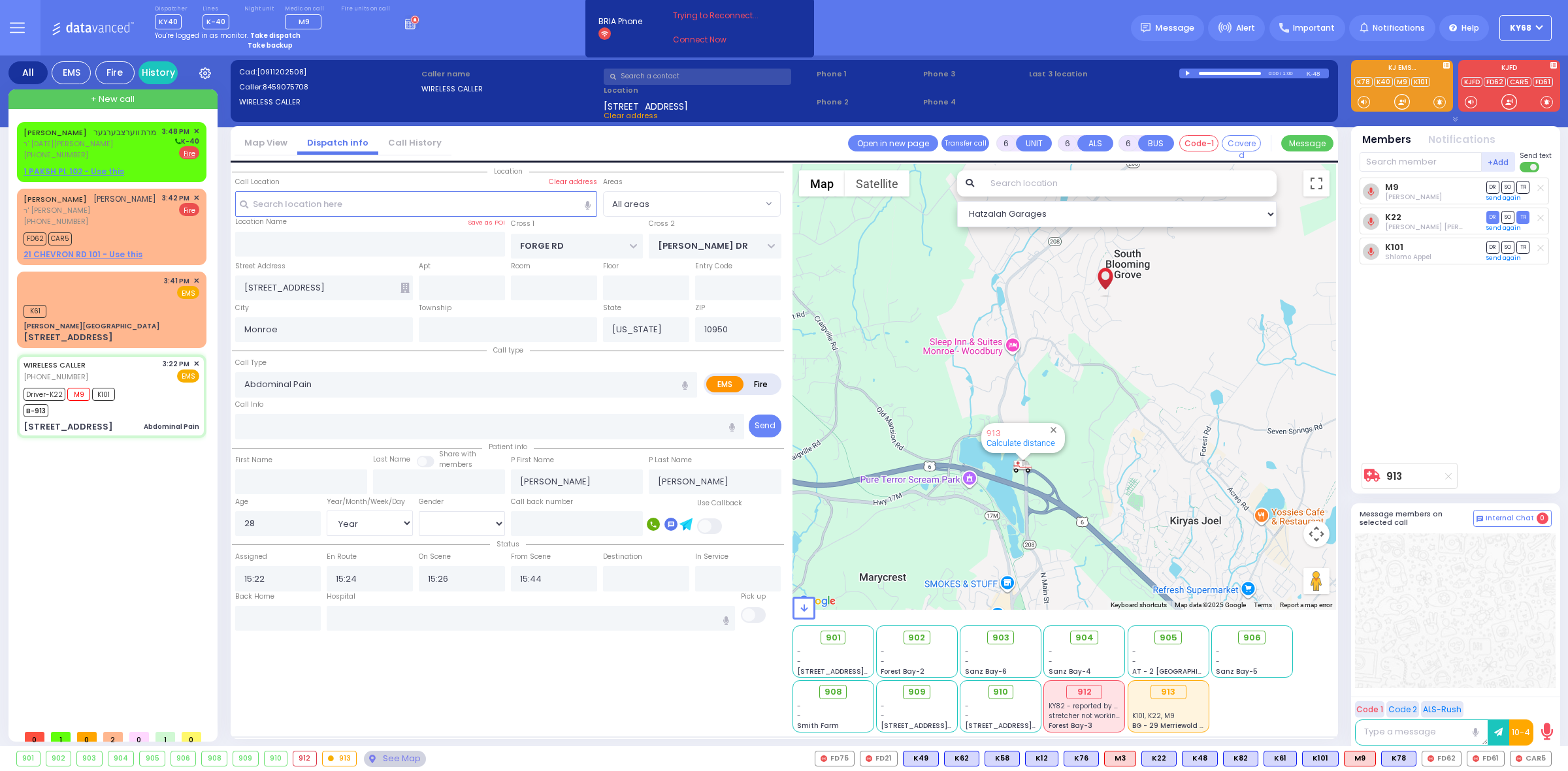
select select
radio input "true"
select select "Year"
select select "[DEMOGRAPHIC_DATA]"
select select "Hatzalah Garages"
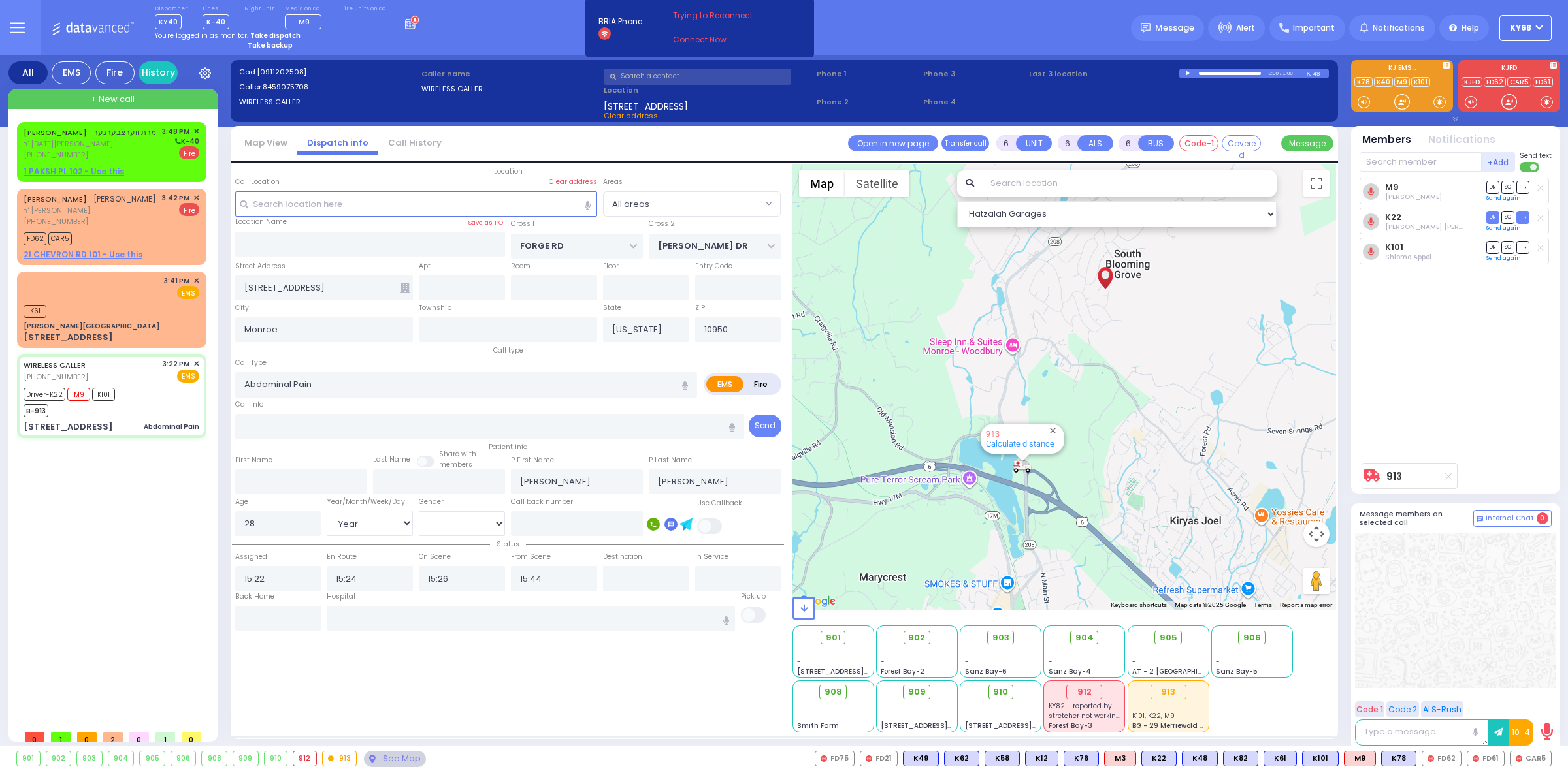
select select
radio input "true"
select select "Year"
select select "[DEMOGRAPHIC_DATA]"
select select "Hatzalah Garages"
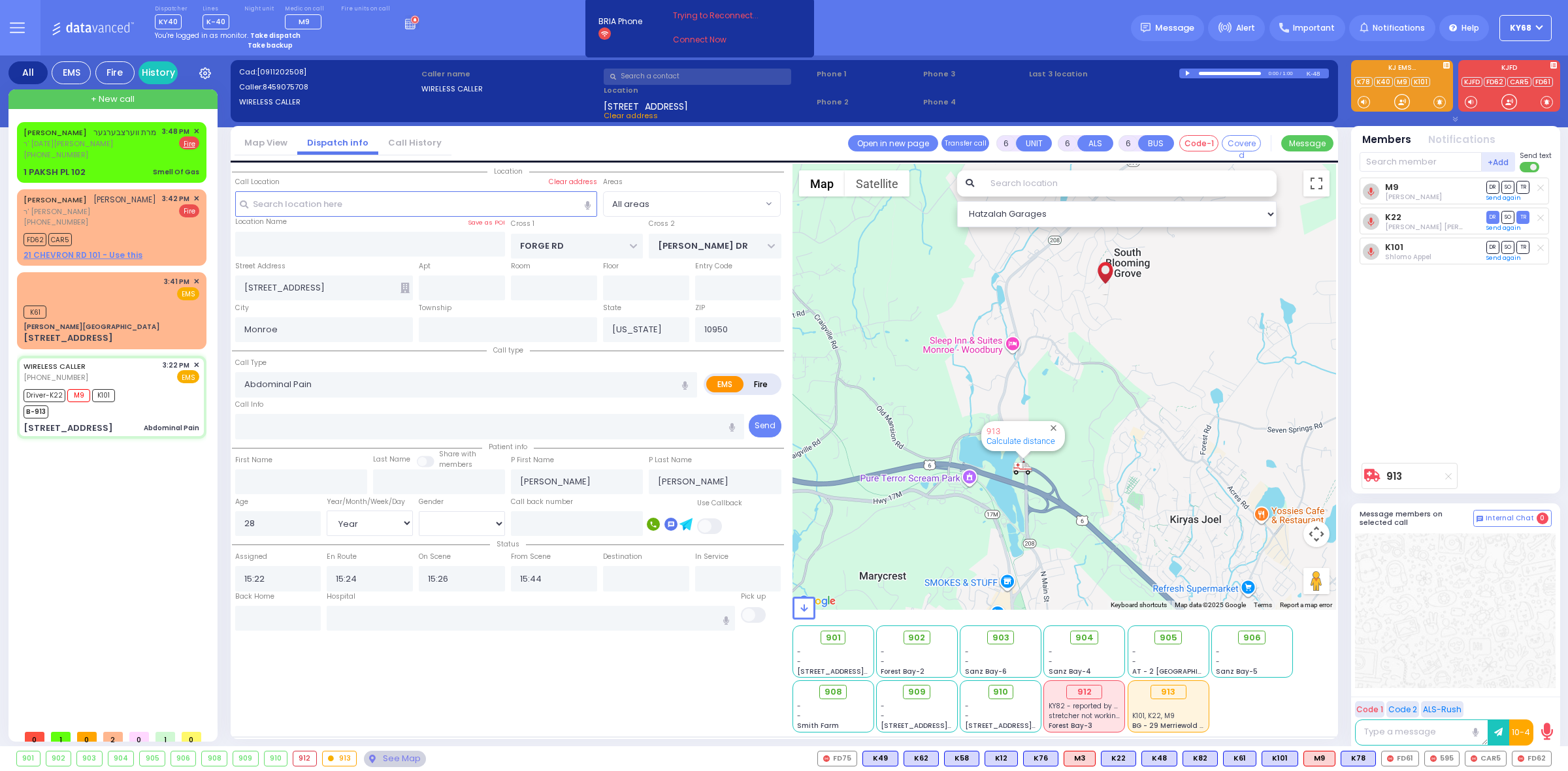
select select
radio input "true"
select select "Year"
select select "[DEMOGRAPHIC_DATA]"
select select "Hatzalah Garages"
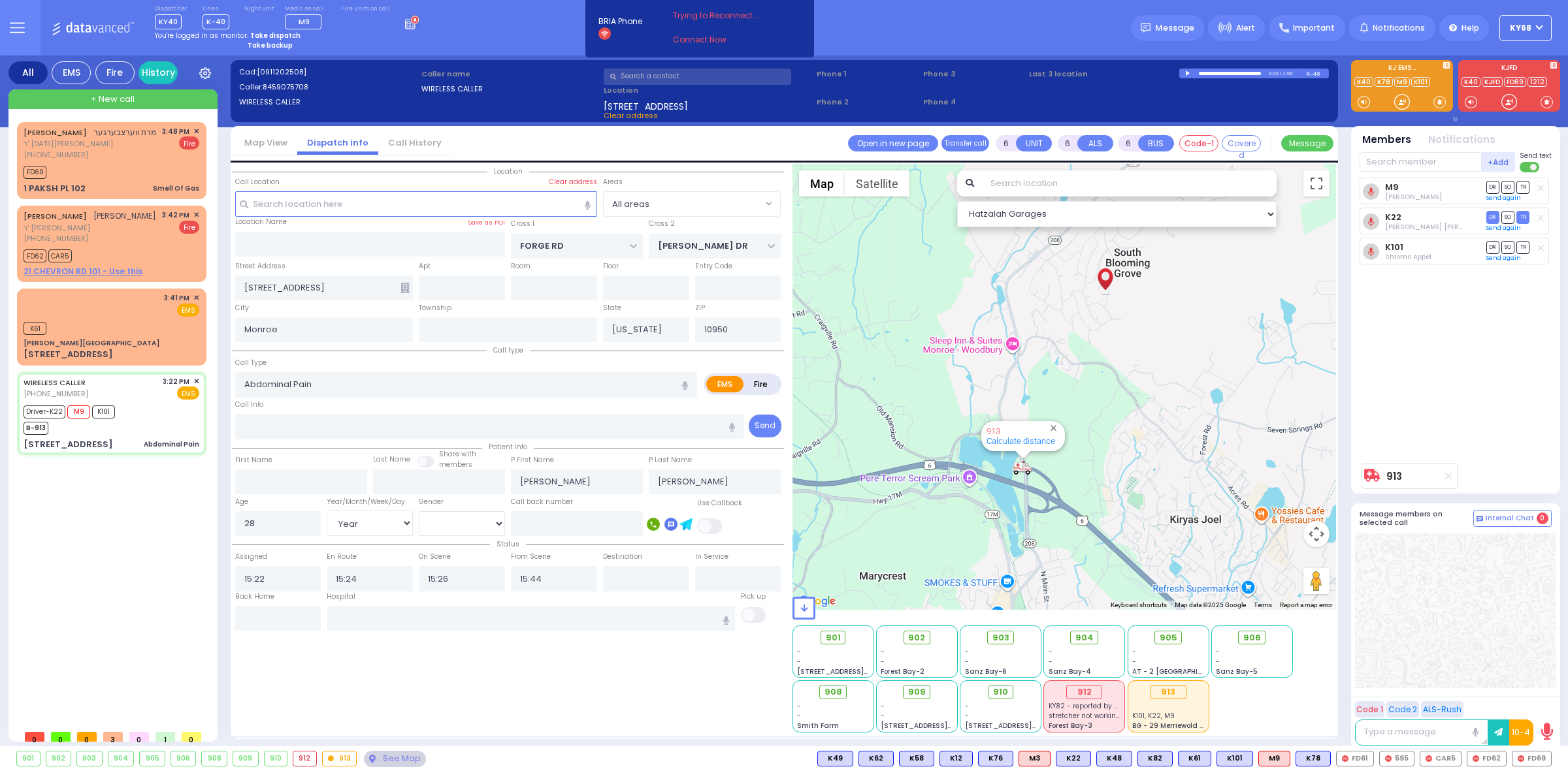
select select
radio input "true"
select select "Year"
select select "[DEMOGRAPHIC_DATA]"
select select "Hatzalah Garages"
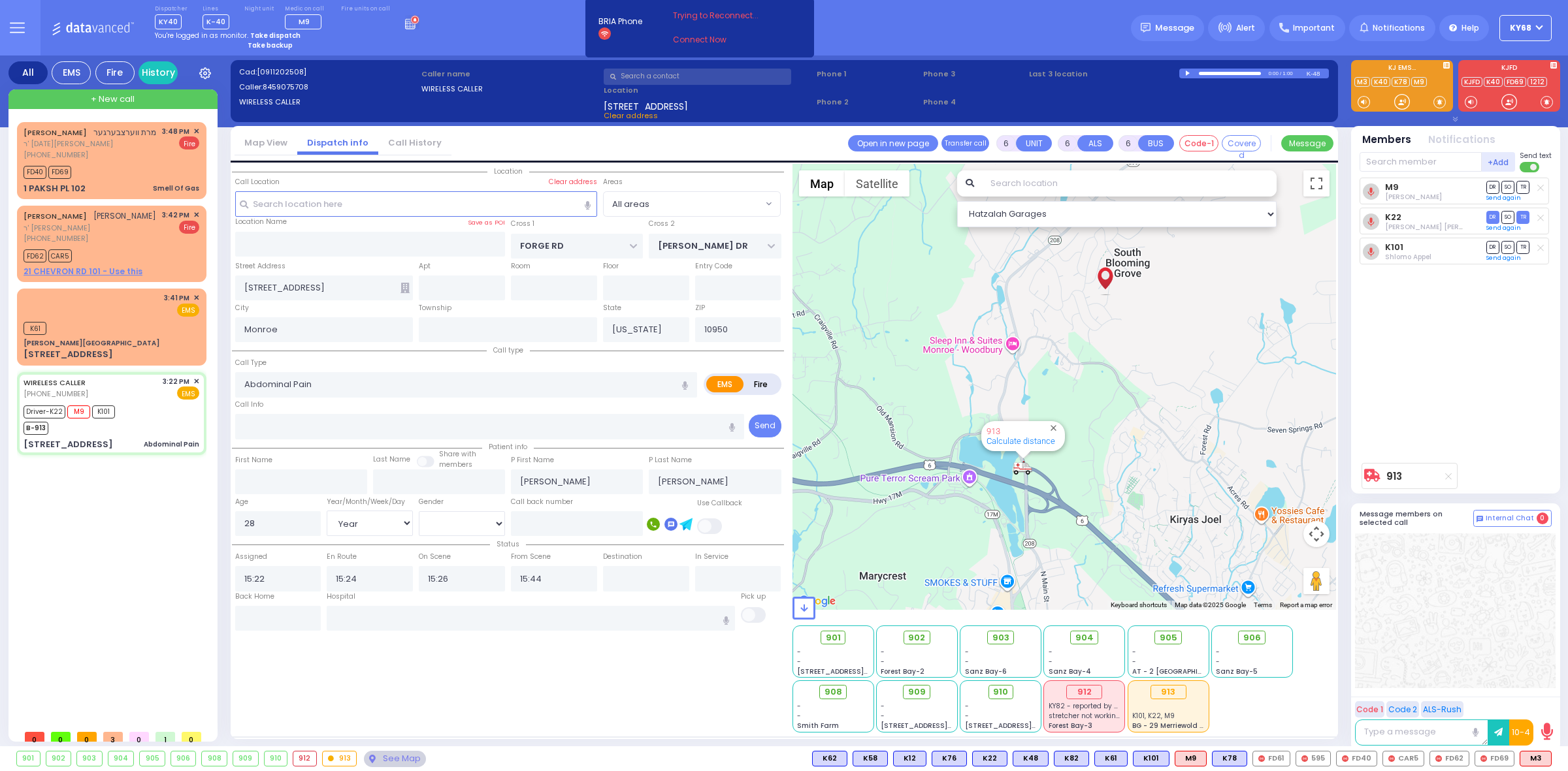
select select
radio input "true"
select select "Year"
select select "[DEMOGRAPHIC_DATA]"
select select "Hatzalah Garages"
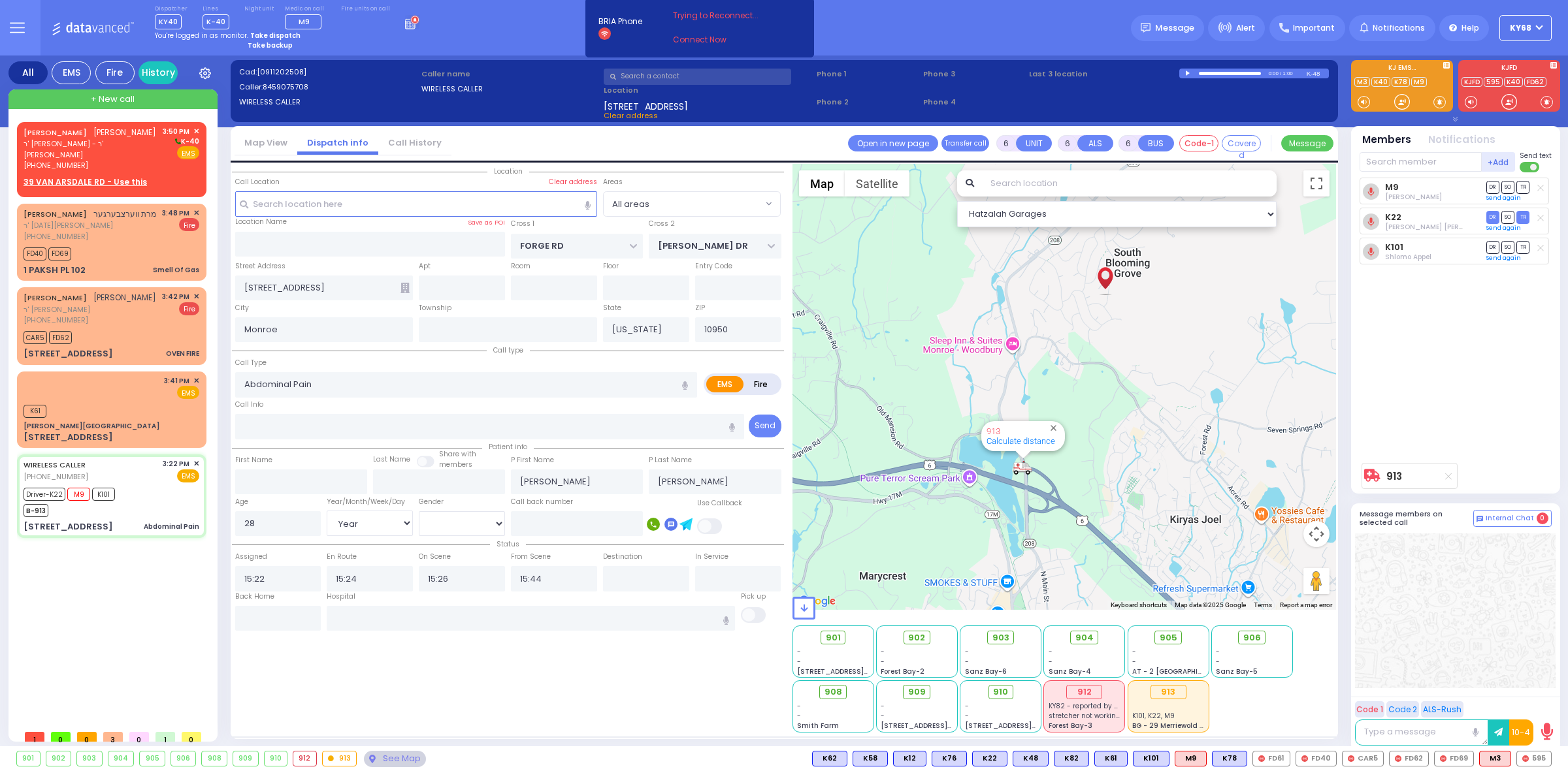
select select
radio input "true"
select select "Year"
select select "[DEMOGRAPHIC_DATA]"
select select "Hatzalah Garages"
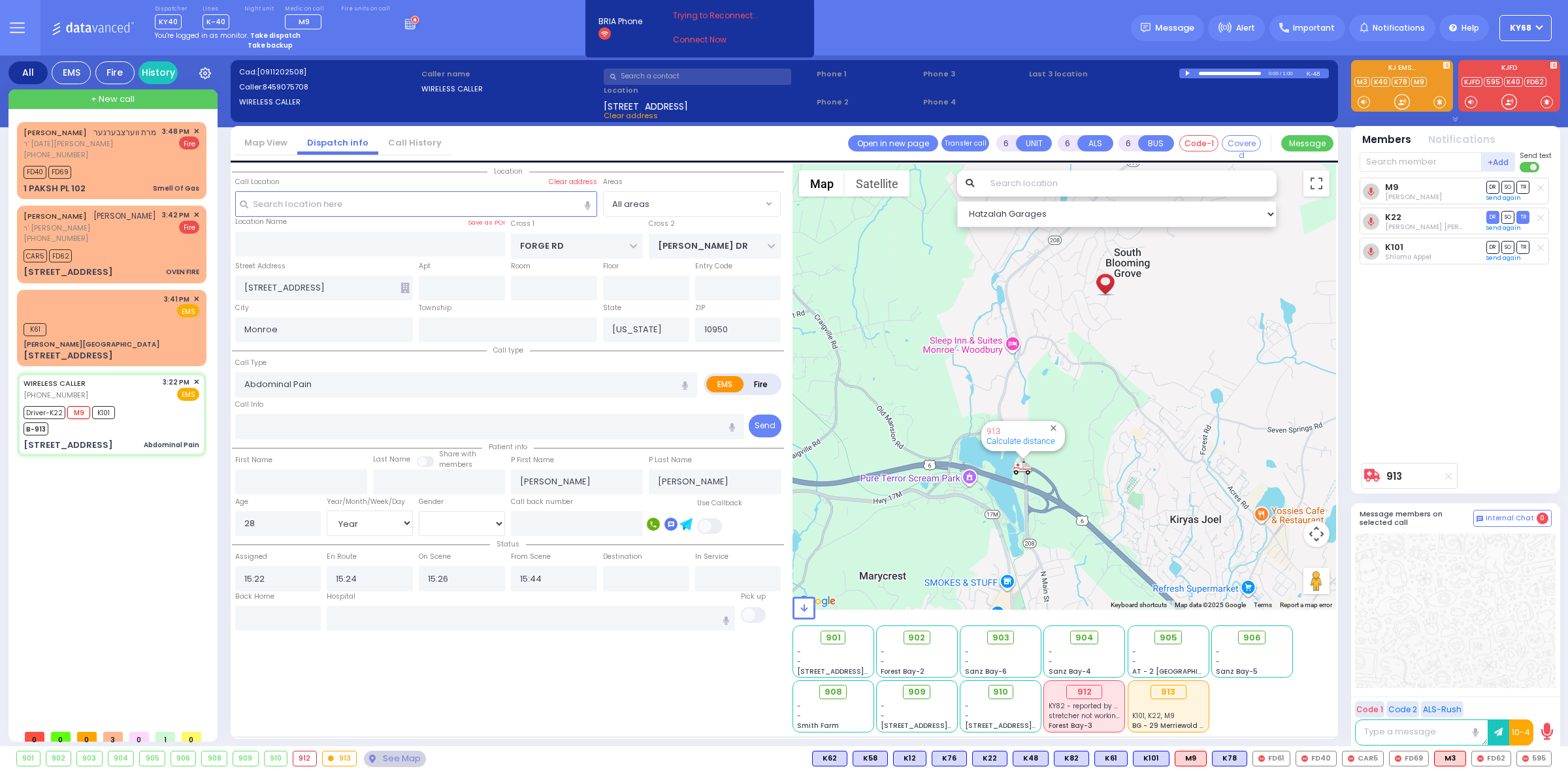
select select
radio input "true"
select select "Year"
select select "[DEMOGRAPHIC_DATA]"
select select "Hatzalah Garages"
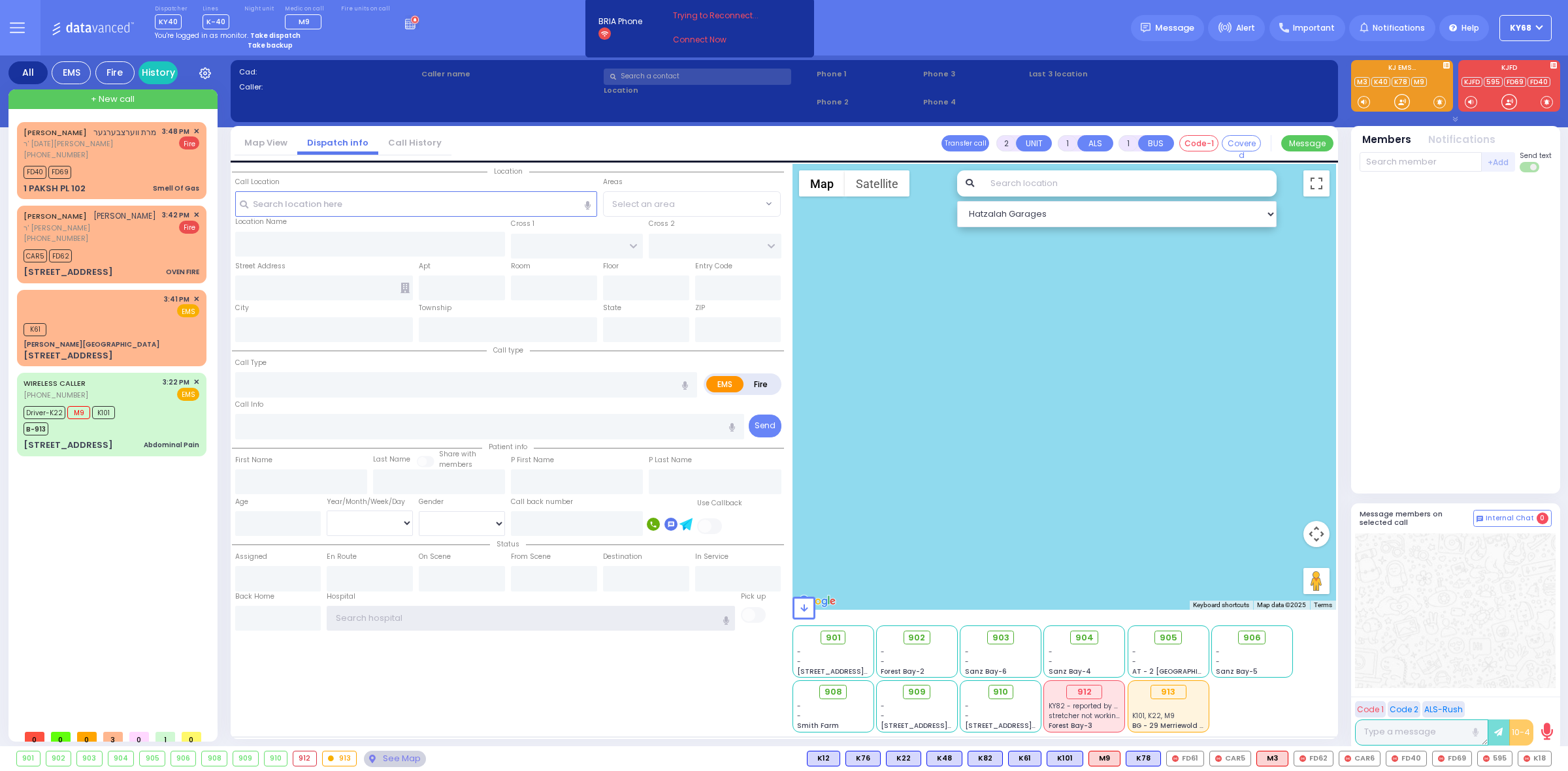
type input "ky68"
click at [486, 43] on div "Dispatcher KY40 shift has started. Are you ? Lines K-40" at bounding box center [784, 27] width 1568 height 55
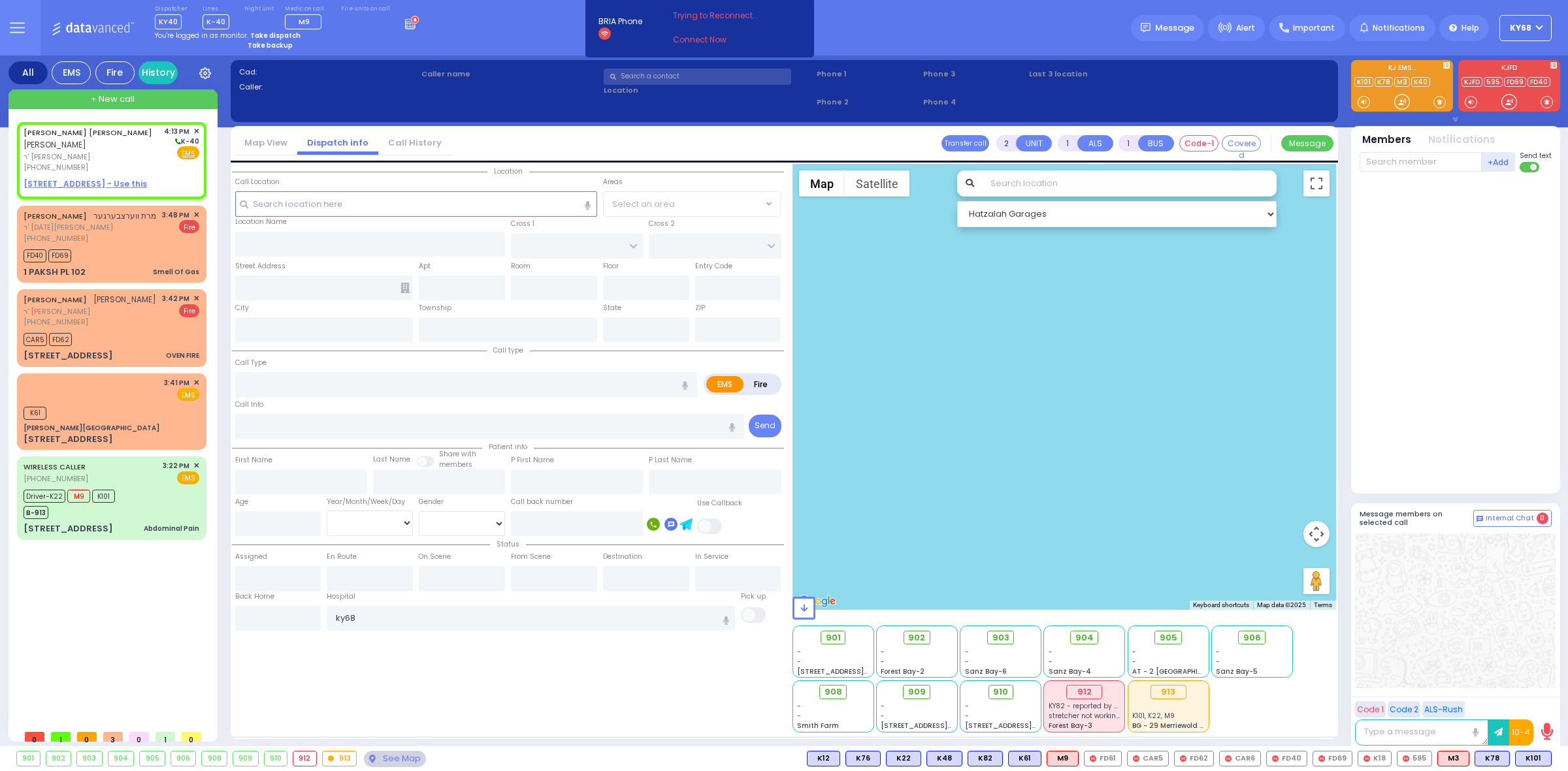
select select
radio input "true"
type input "ELIEZER ZUSMAN"
type input "SOFER"
select select
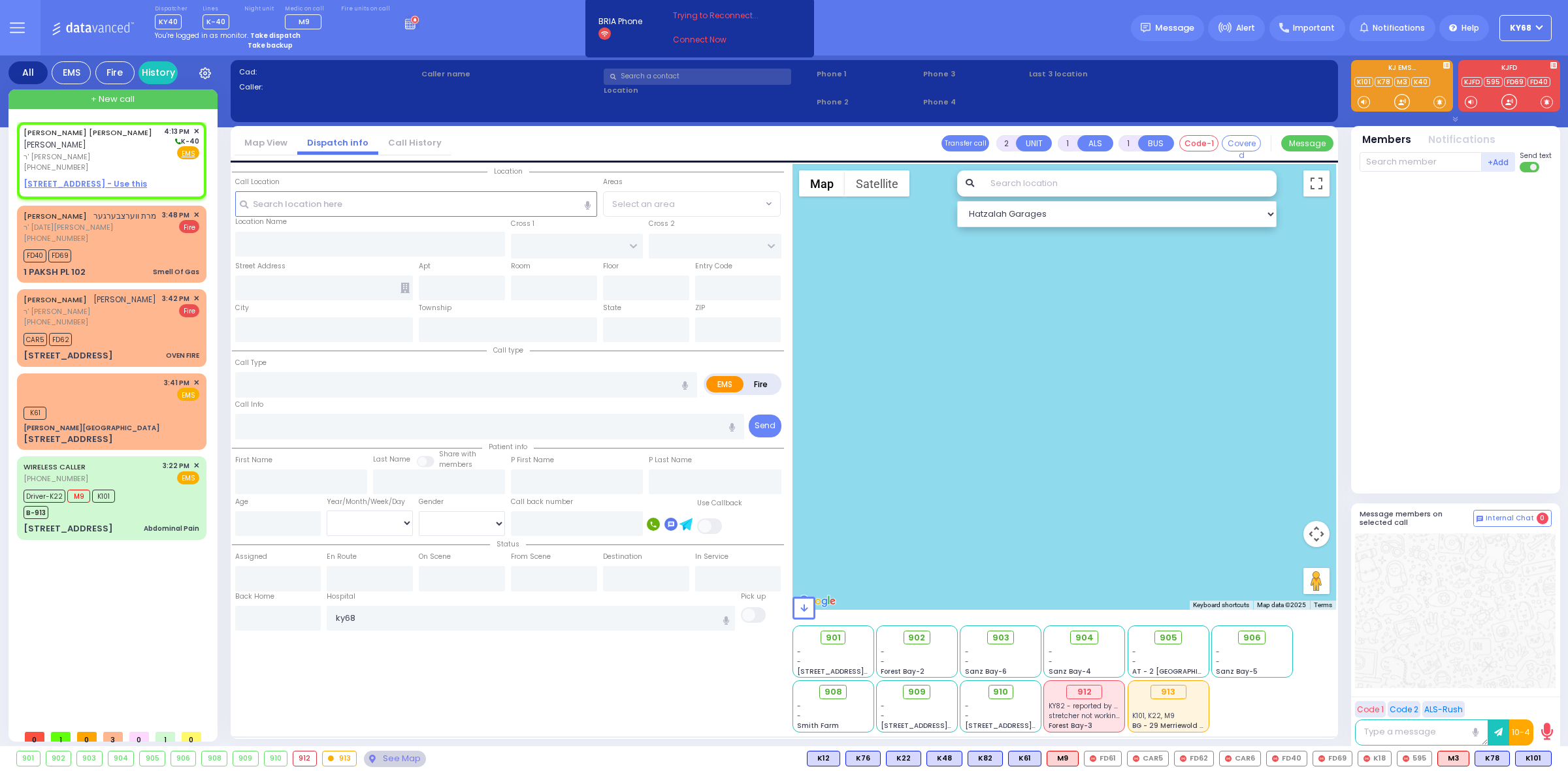
type input "16:13"
select select "Hatzalah Garages"
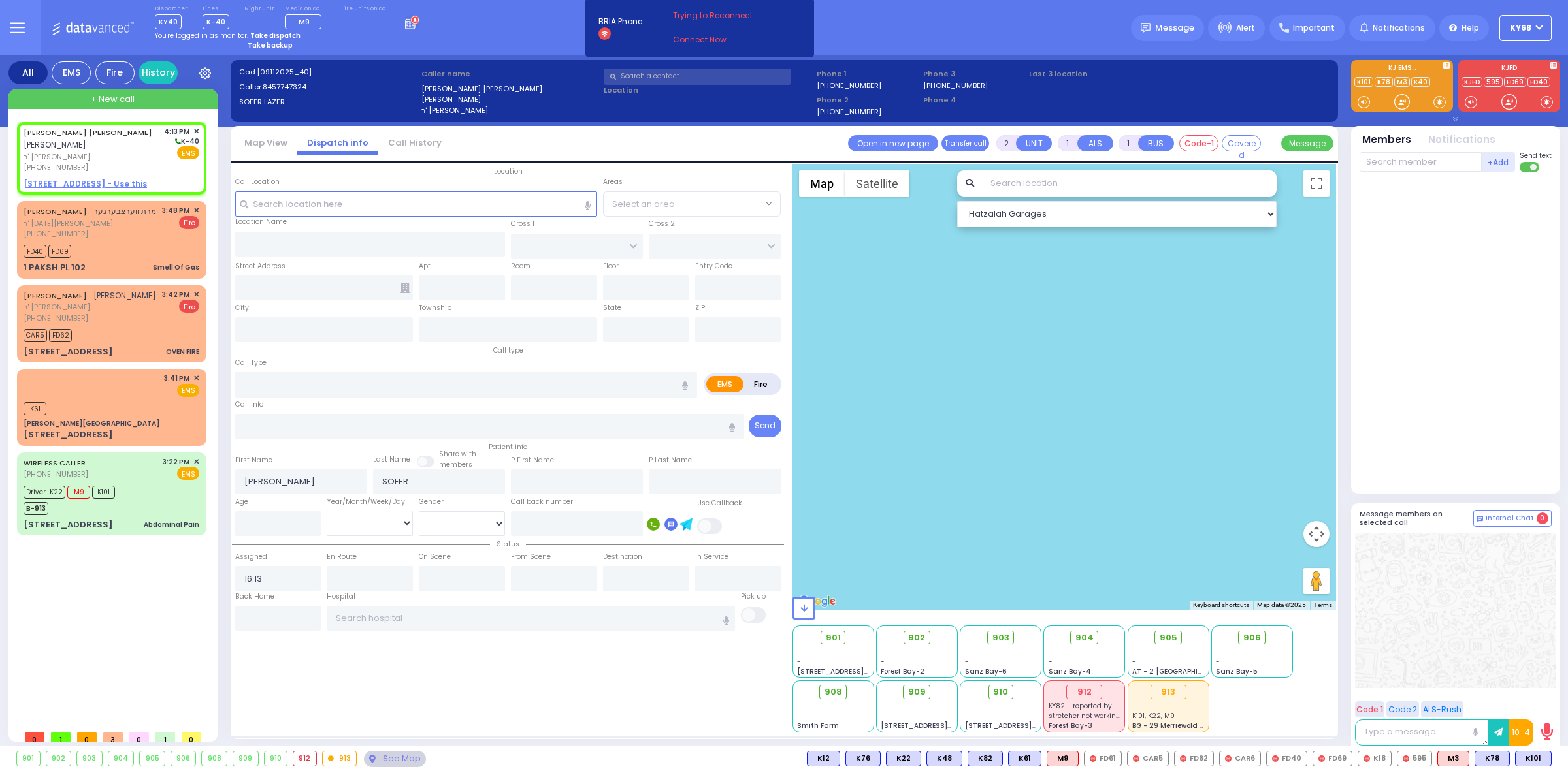
select select
radio input "true"
select select
select select "Hatzalah Garages"
select select
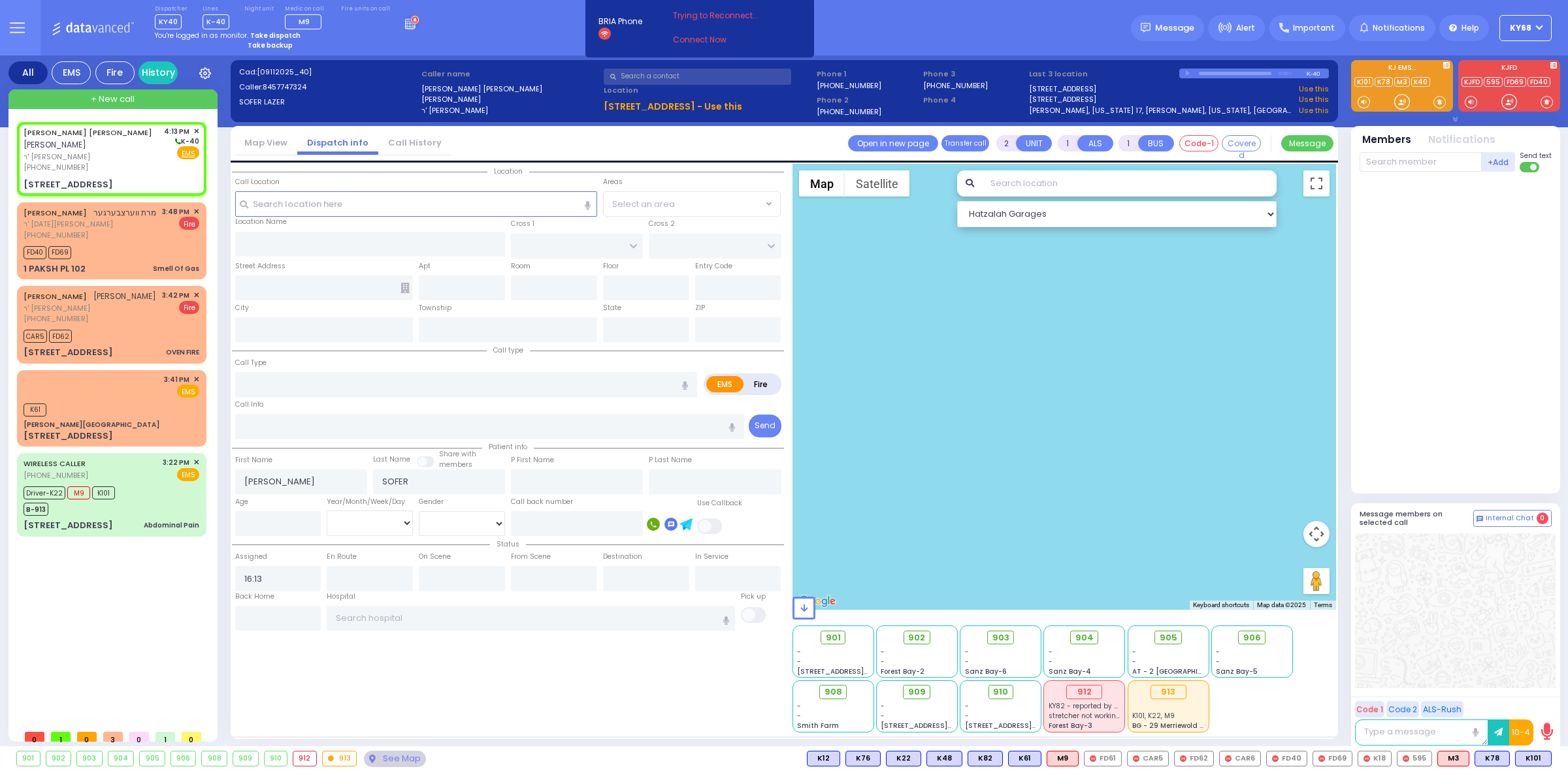
radio input "true"
select select
select select "Hatzalah Garages"
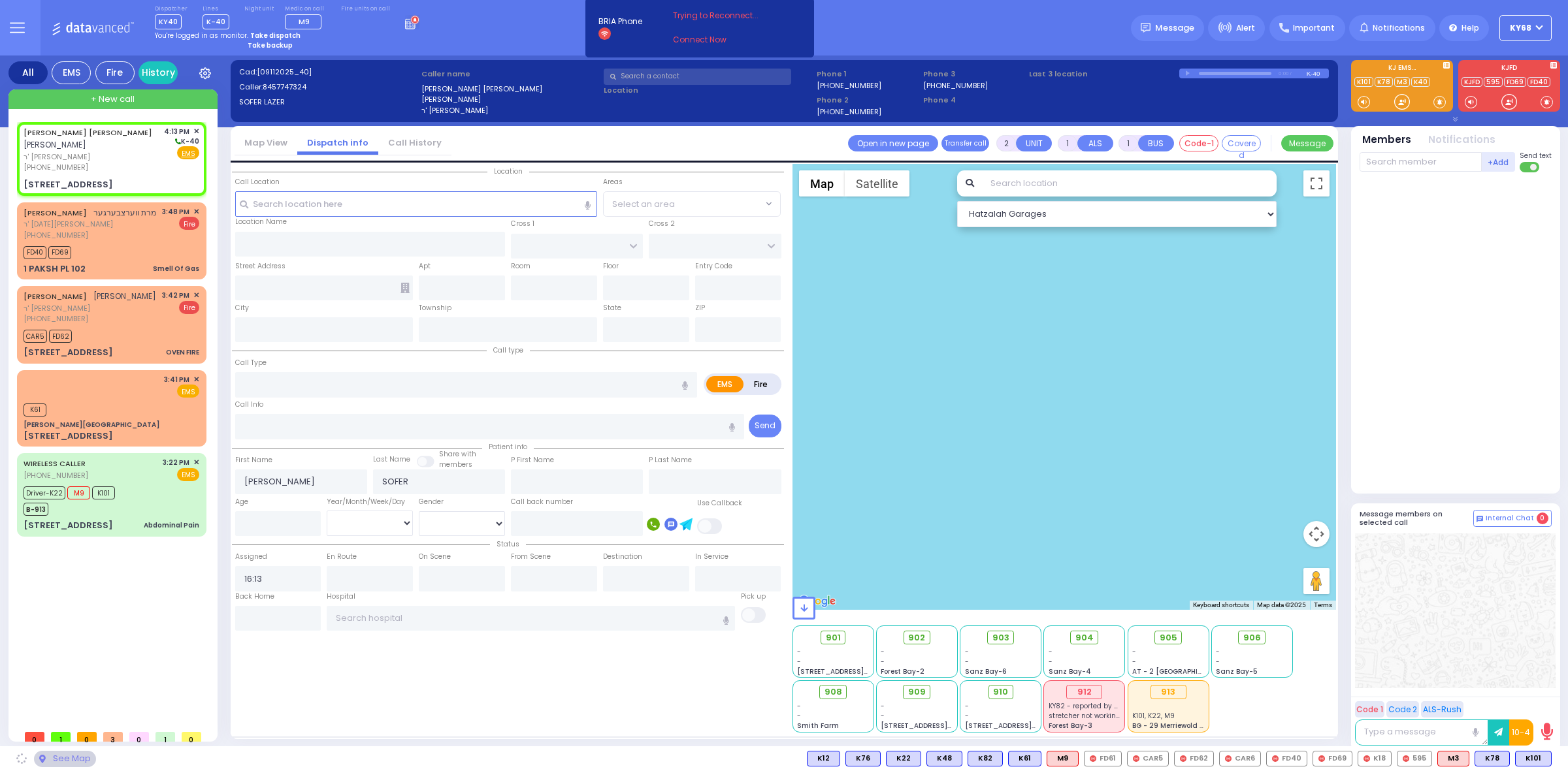
type input "S.M. ROSMER RD"
type input "BEER SHAVA ST"
type input "6 BEER SHAVA ST"
type input "206"
type input "Kiryas Joel"
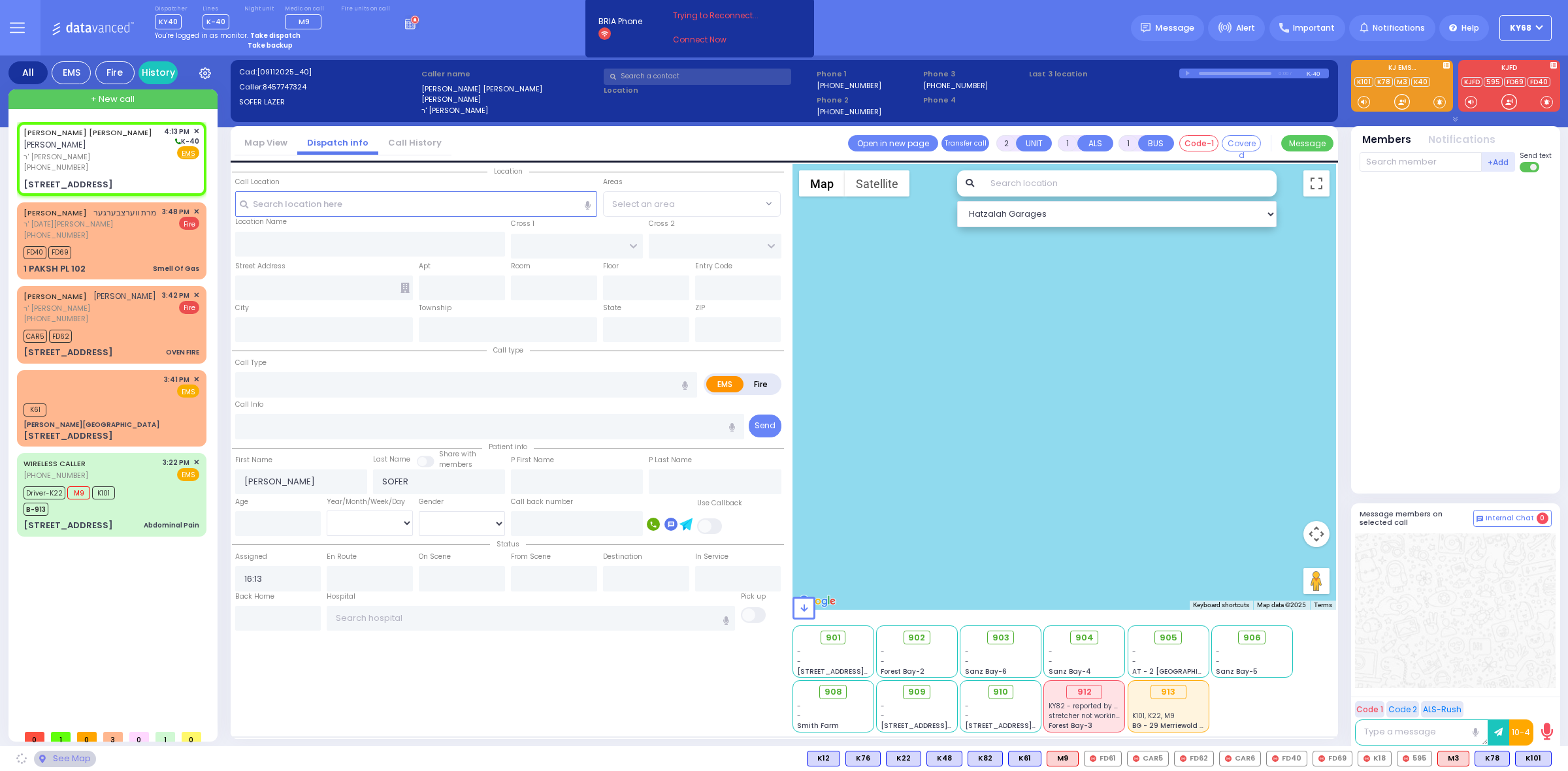
type input "New York"
type input "10950"
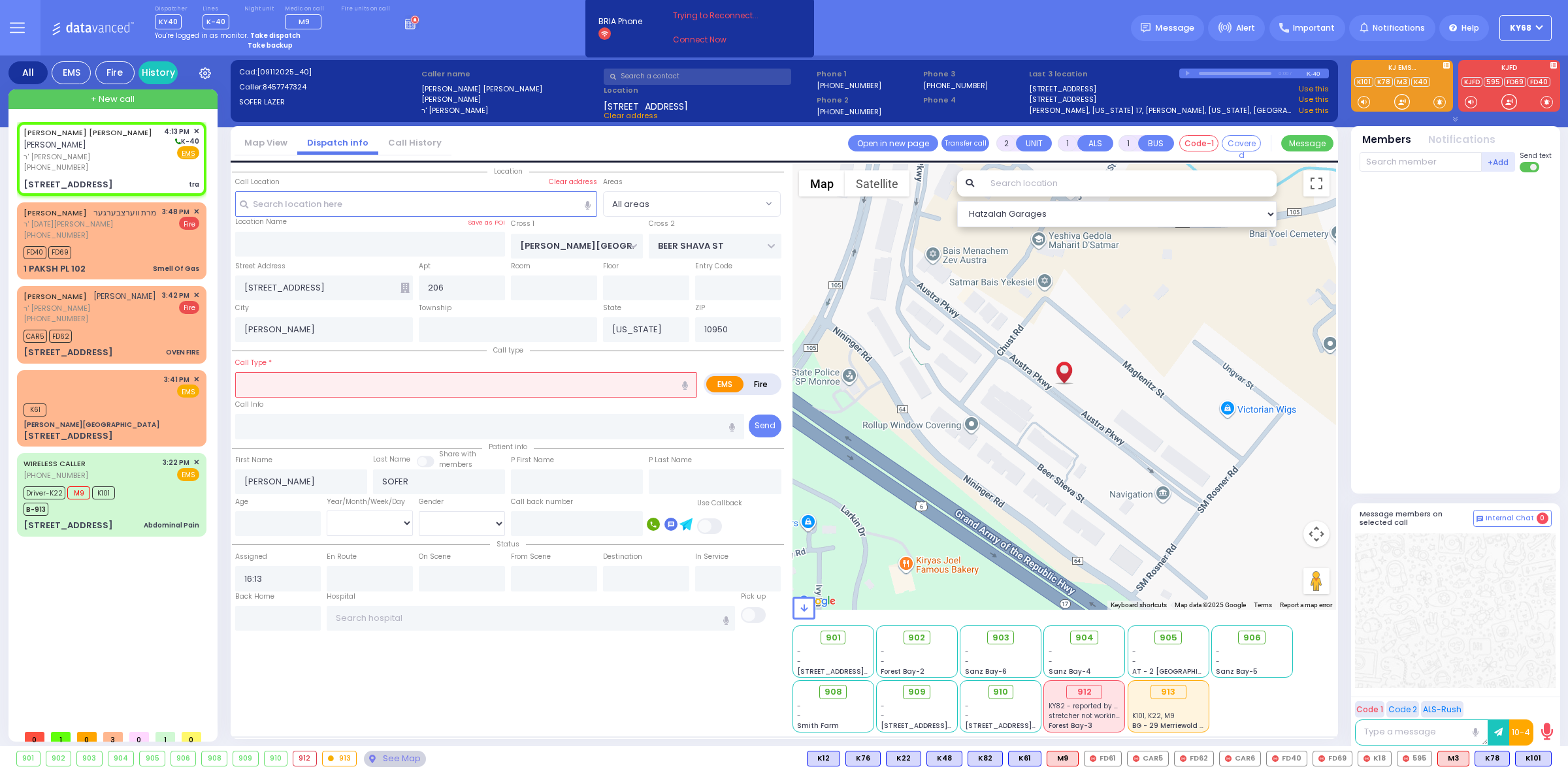
select select
type input "tra"
radio input "true"
select select
select select "Hatzalah Garages"
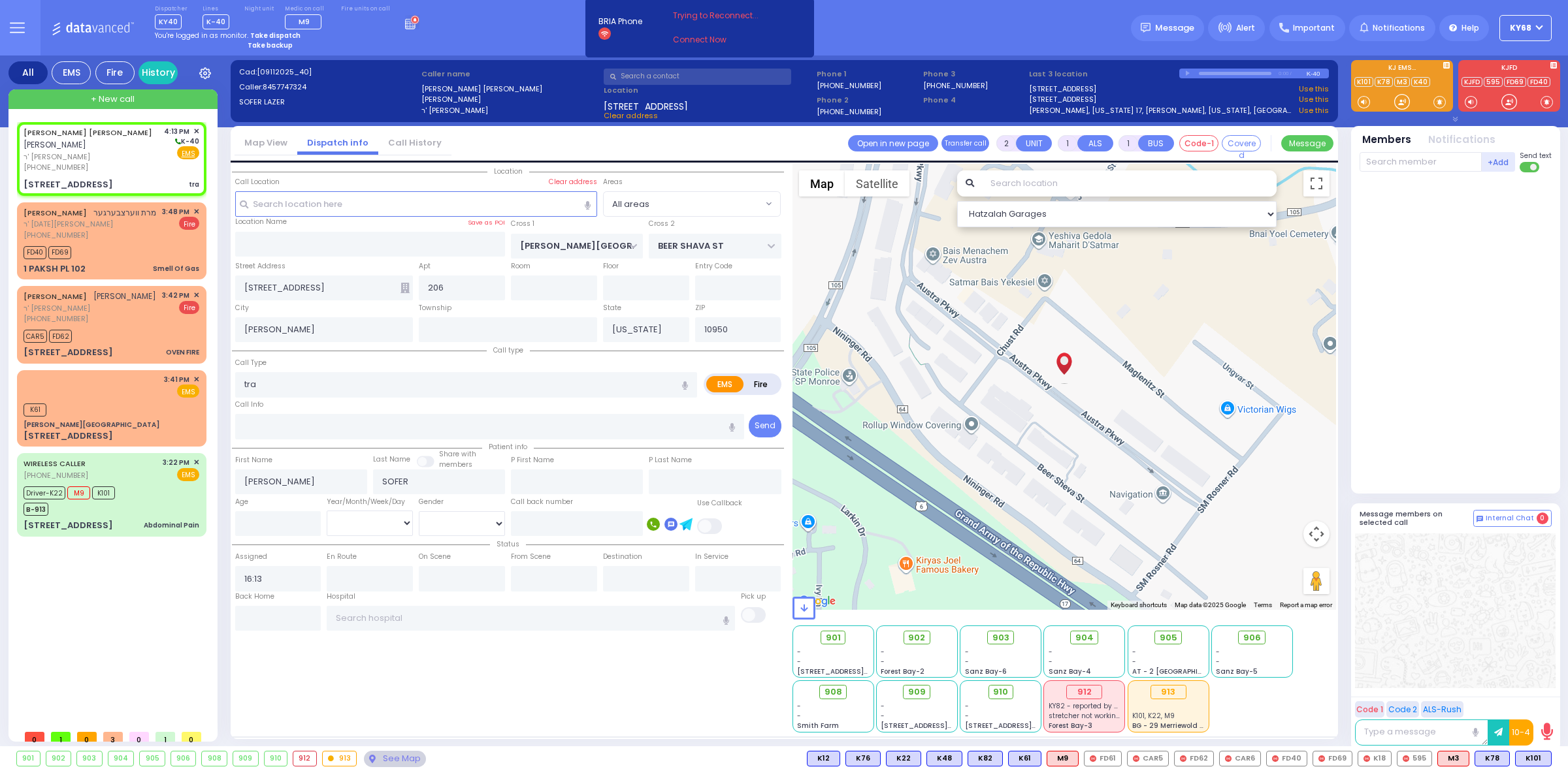
select select
type input "Trauma - Bleeding"
radio input "true"
select select
select select "Hatzalah Garages"
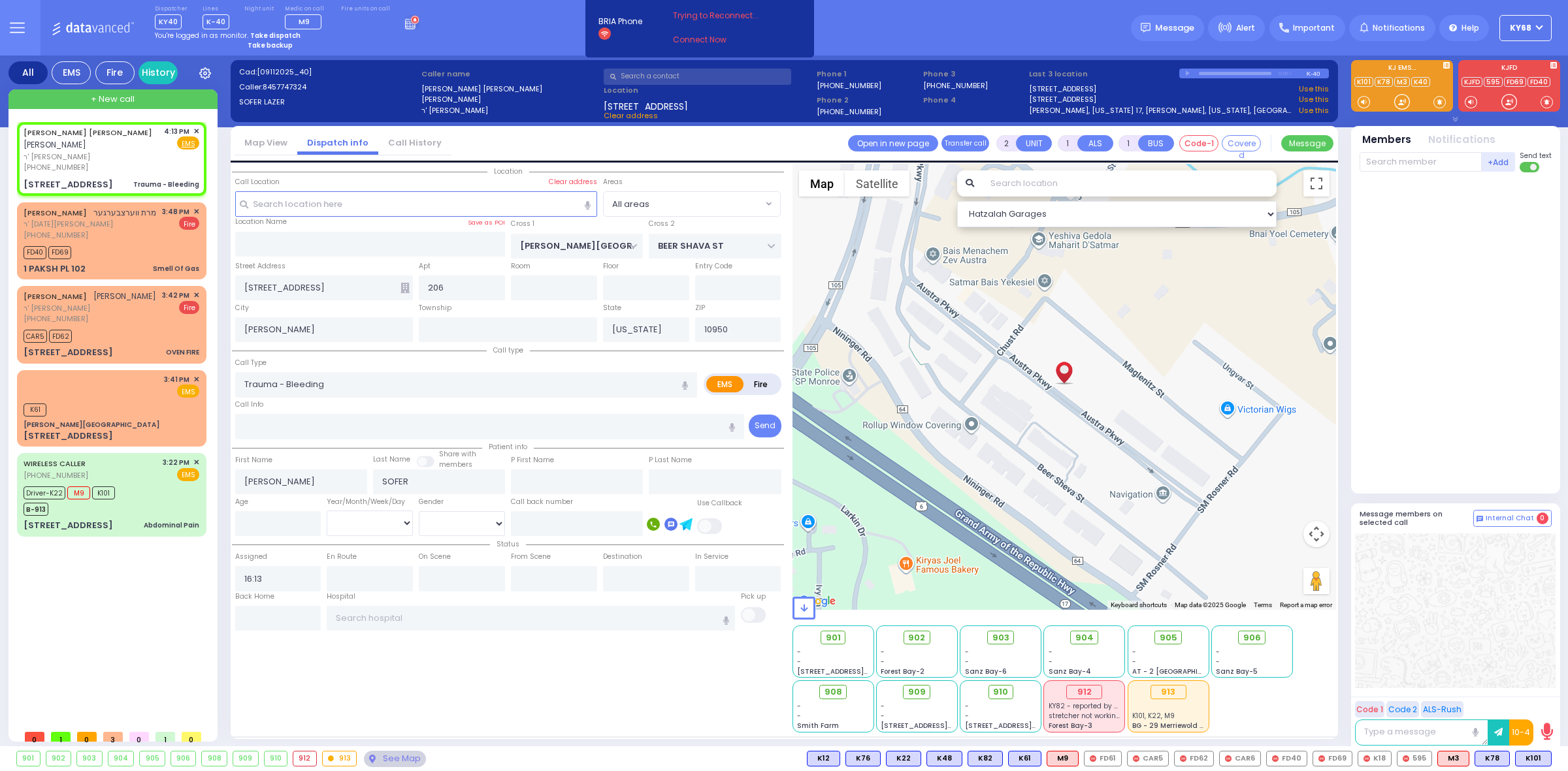
select select
radio input "true"
select select
select select "Hatzalah Garages"
select select
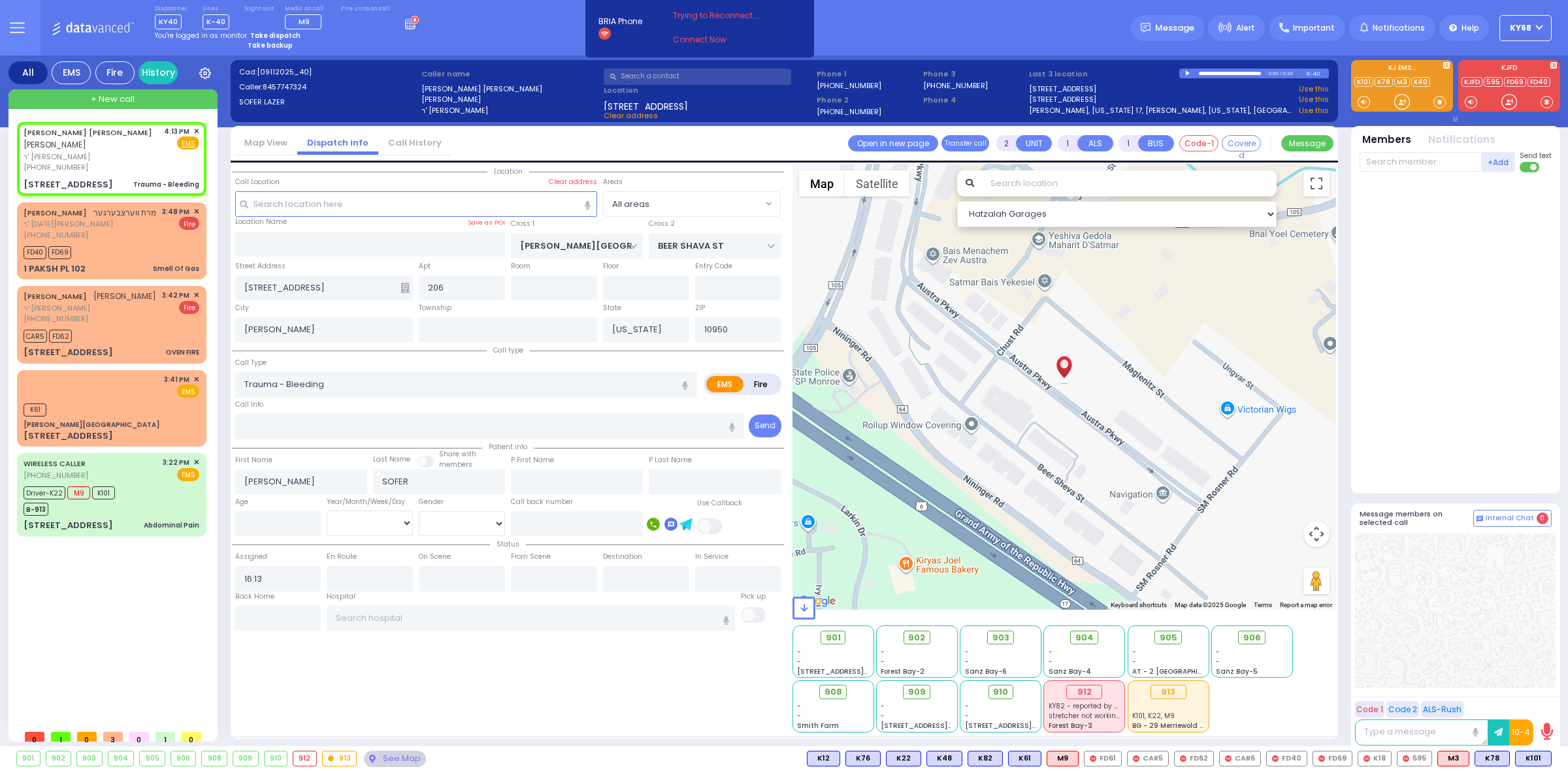
radio input "true"
select select
select select "Hatzalah Garages"
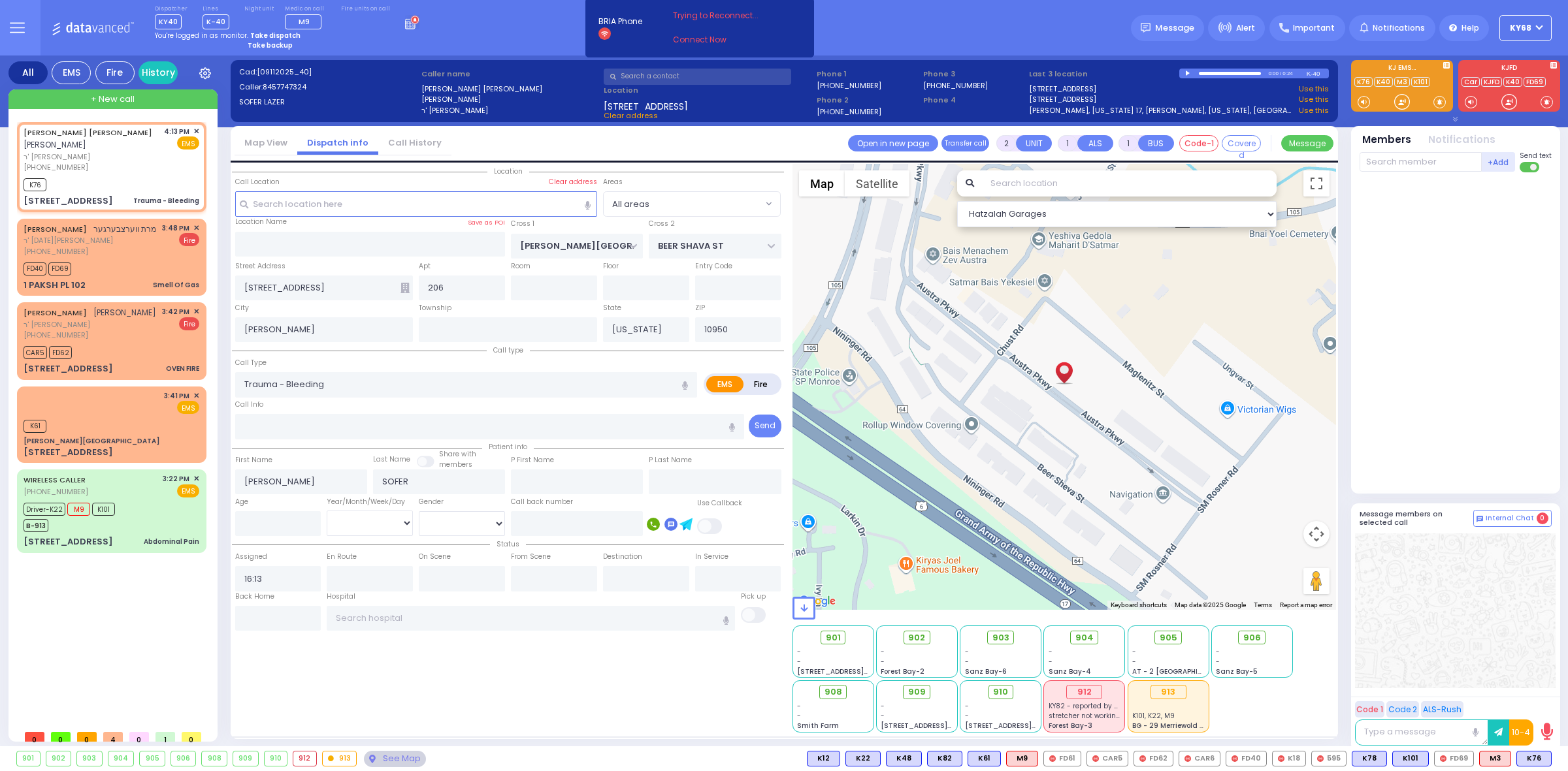
select select
radio input "true"
select select
type input "16:14"
select select "Hatzalah Garages"
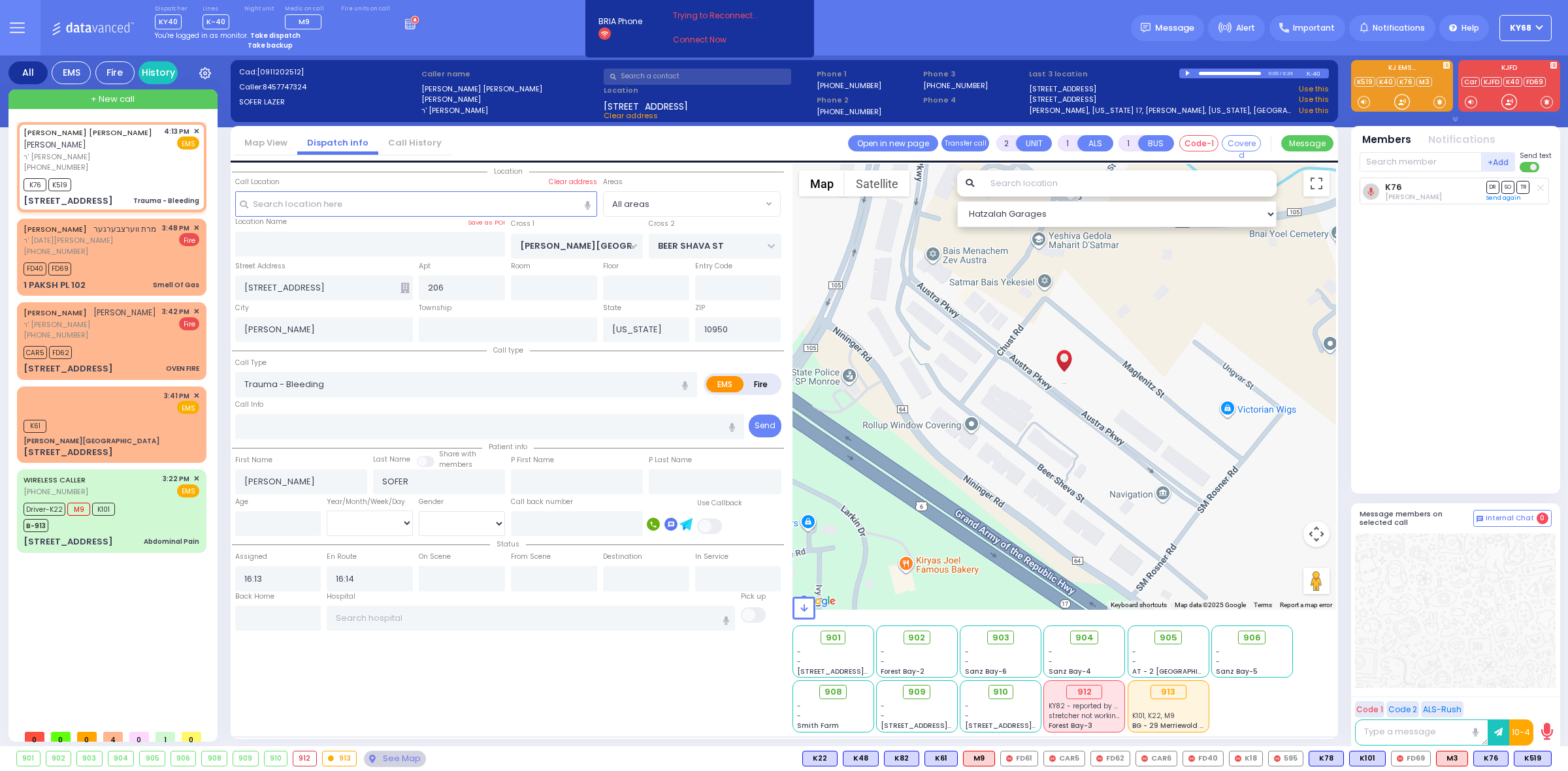
select select
radio input "true"
select select
select select "Hatzalah Garages"
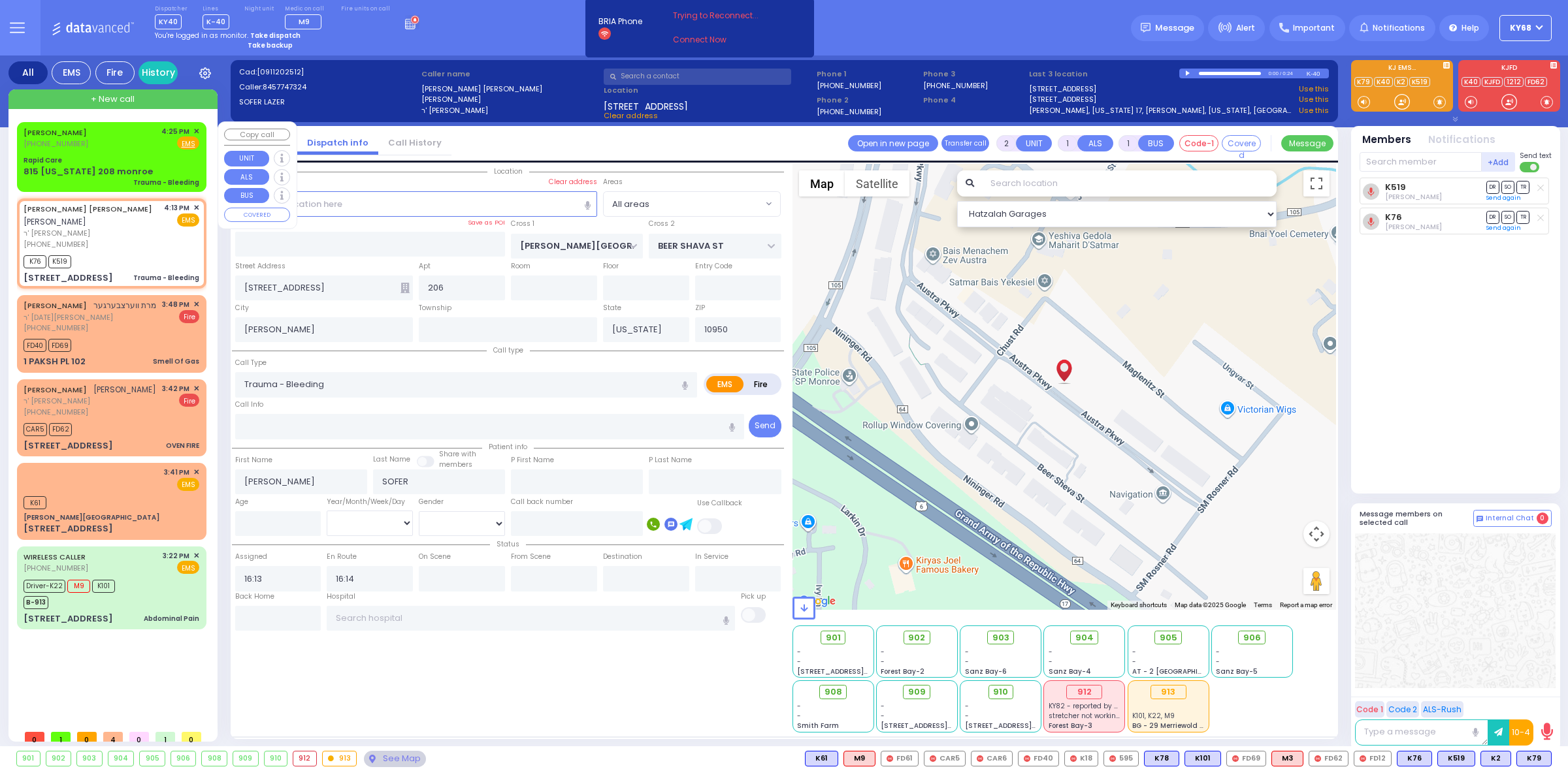
click at [58, 145] on span "(845) 662-7603" at bounding box center [55, 143] width 64 height 11
select select
radio input "true"
type input "ZALMEN"
type input "GROSSBERG"
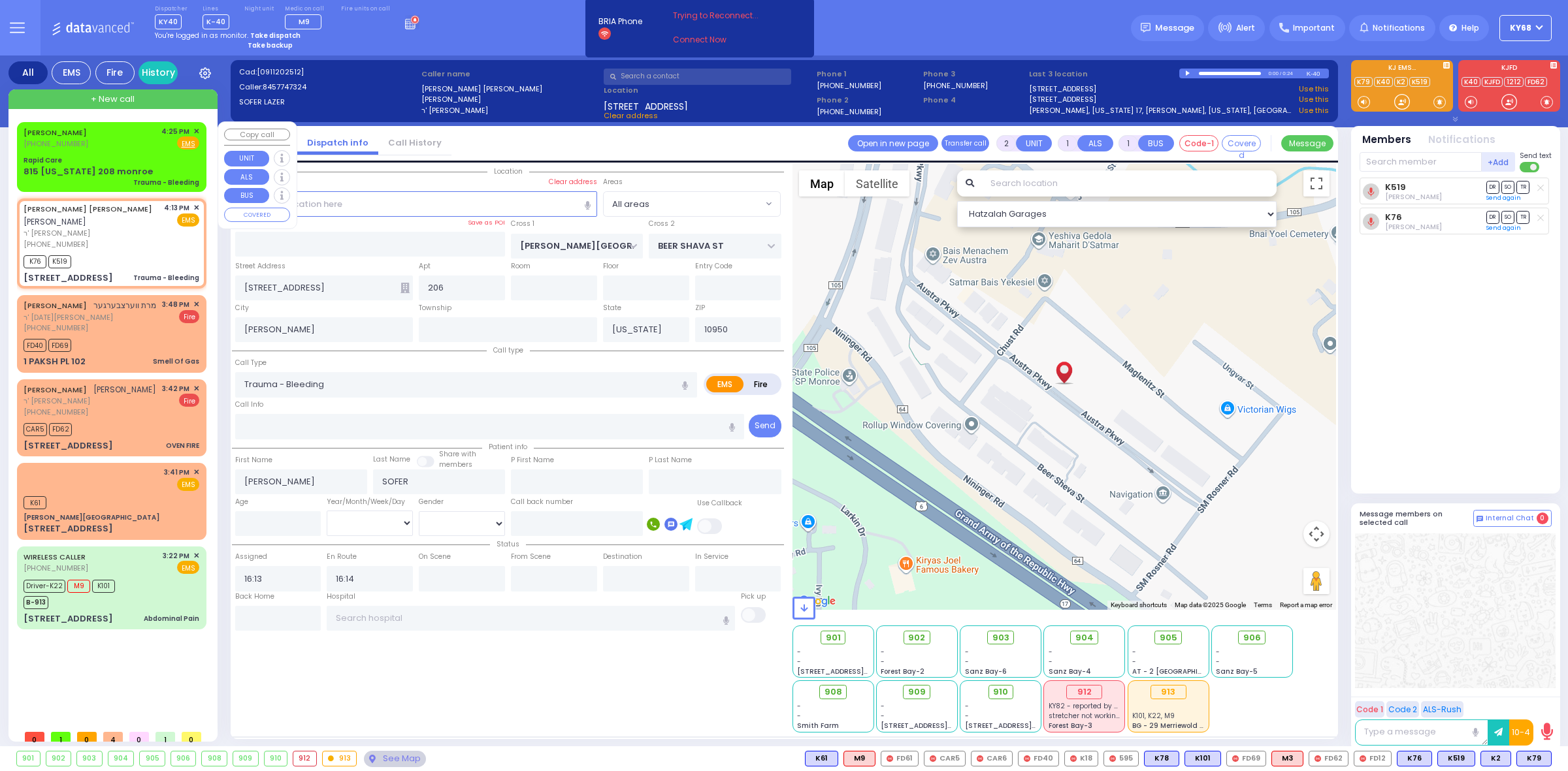
select select
type input "16:25"
select select "Hatzalah Garages"
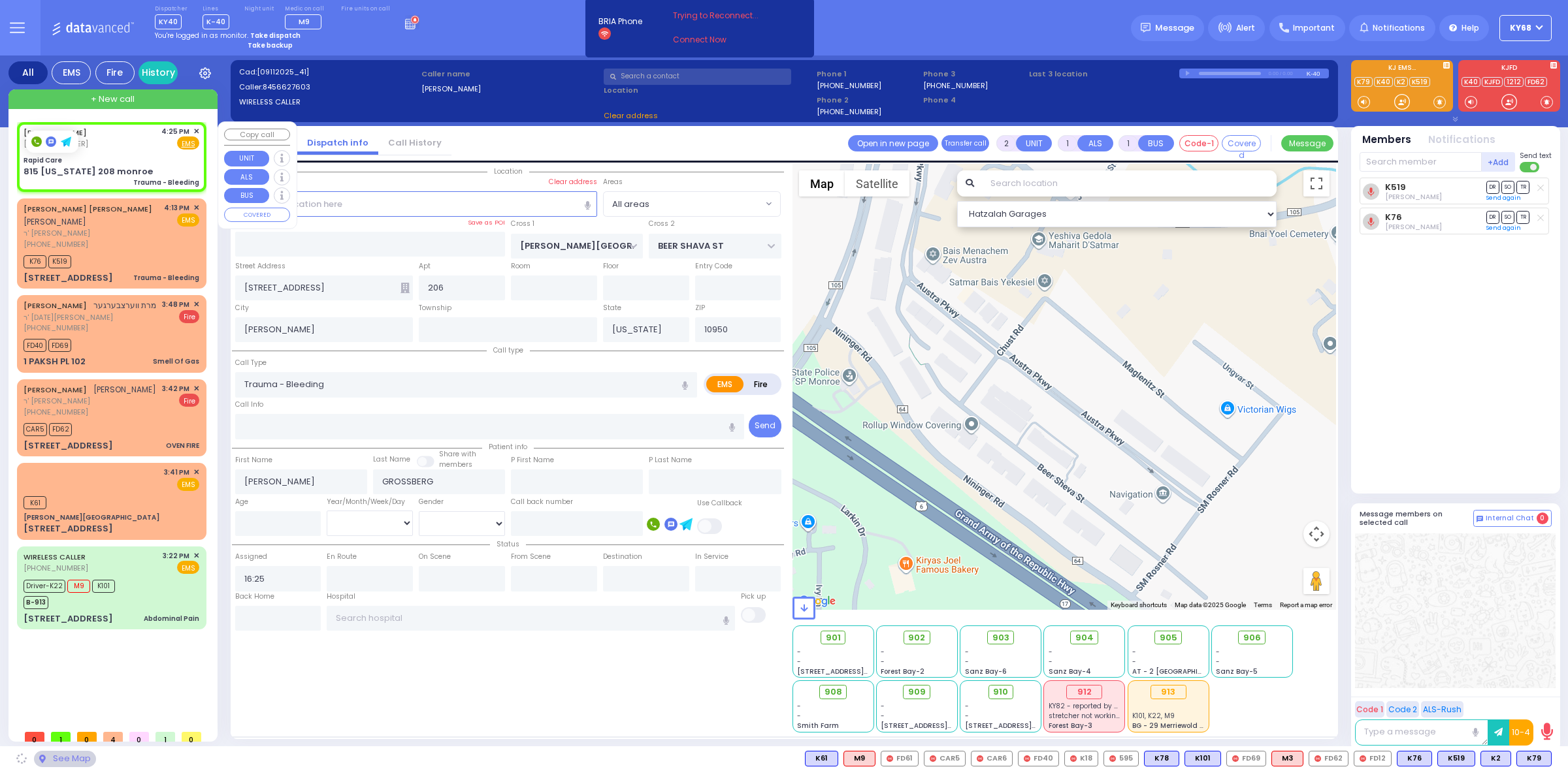
type input "Rapid Care"
type input "DUELK AVE"
type input "LAKE SHORE DR"
type input "815 New York 208 monroe"
type input "Monroe"
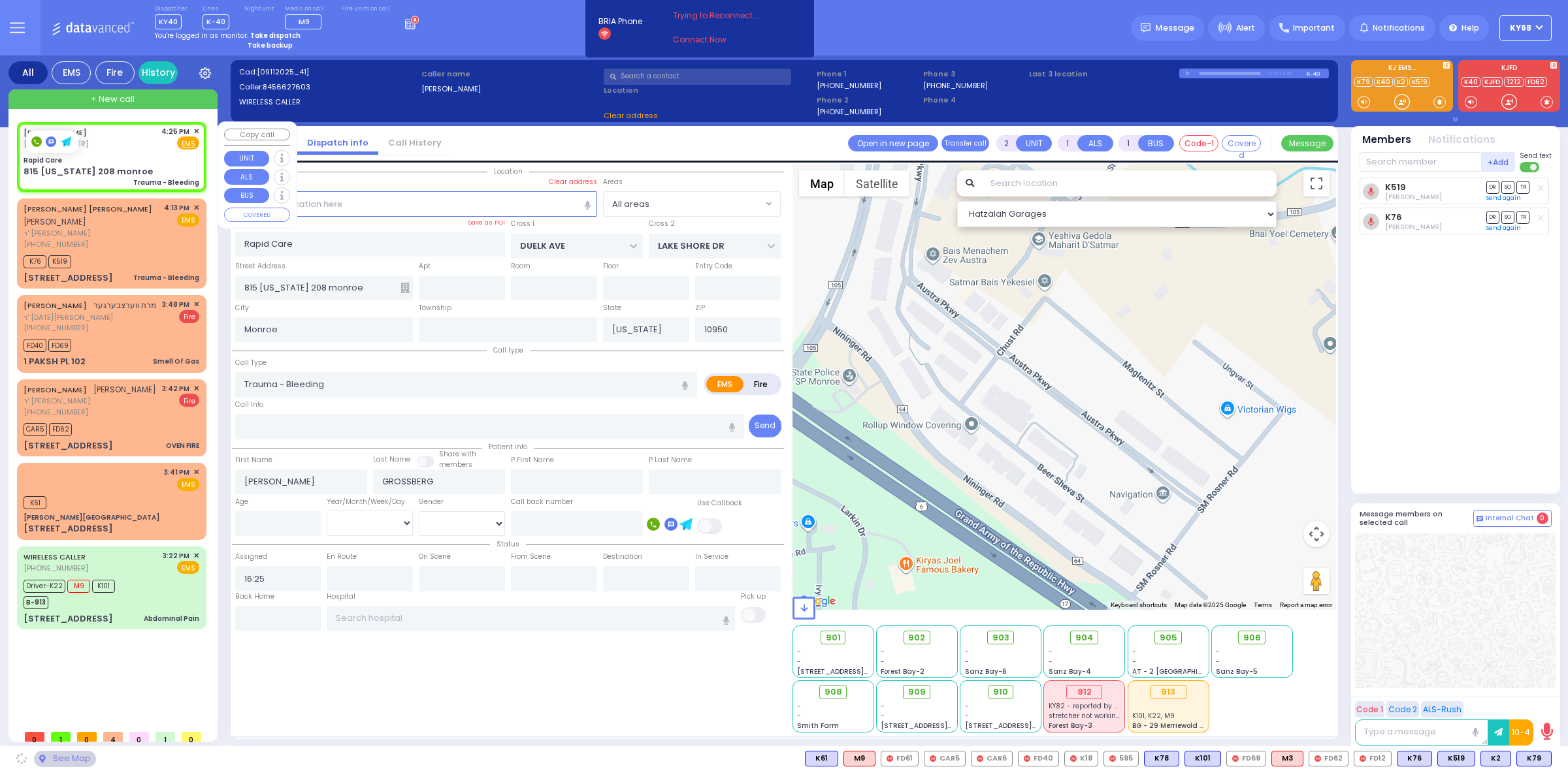
select select "BLOOMING GROVE"
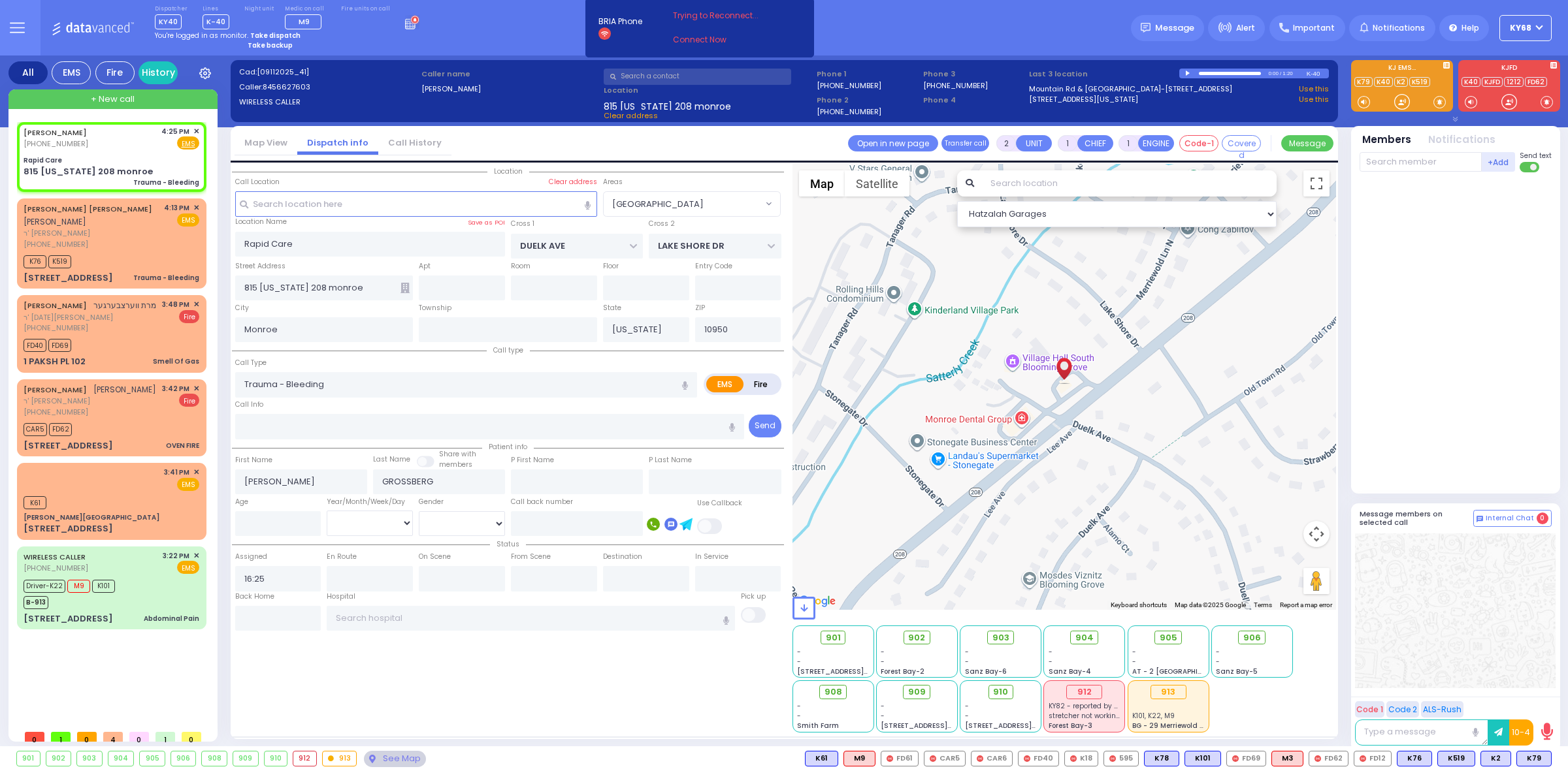
select select
radio input "true"
select select
type input "16:27"
select select "Hatzalah Garages"
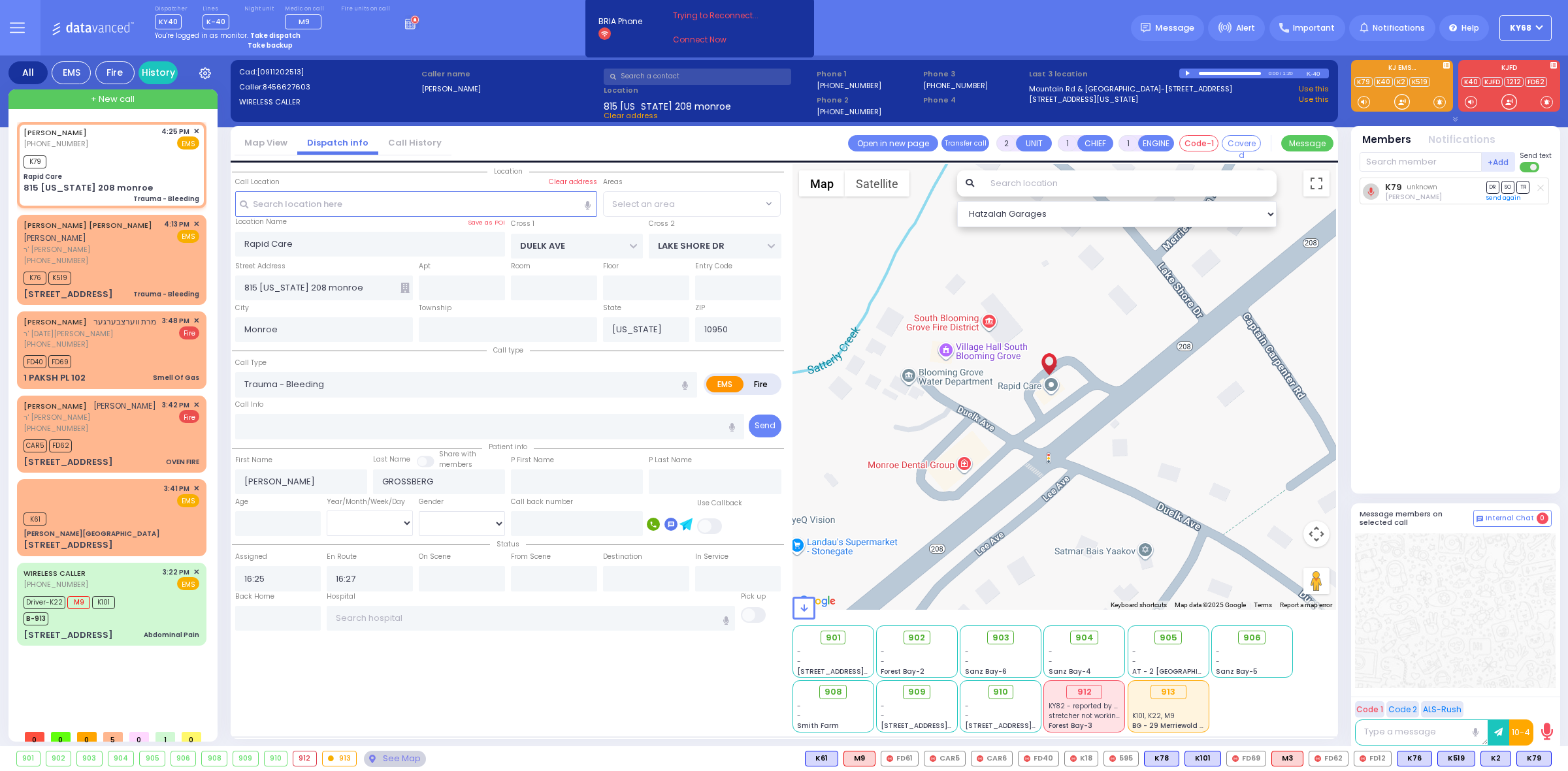
select select
radio input "true"
select select
select select "Hatzalah Garages"
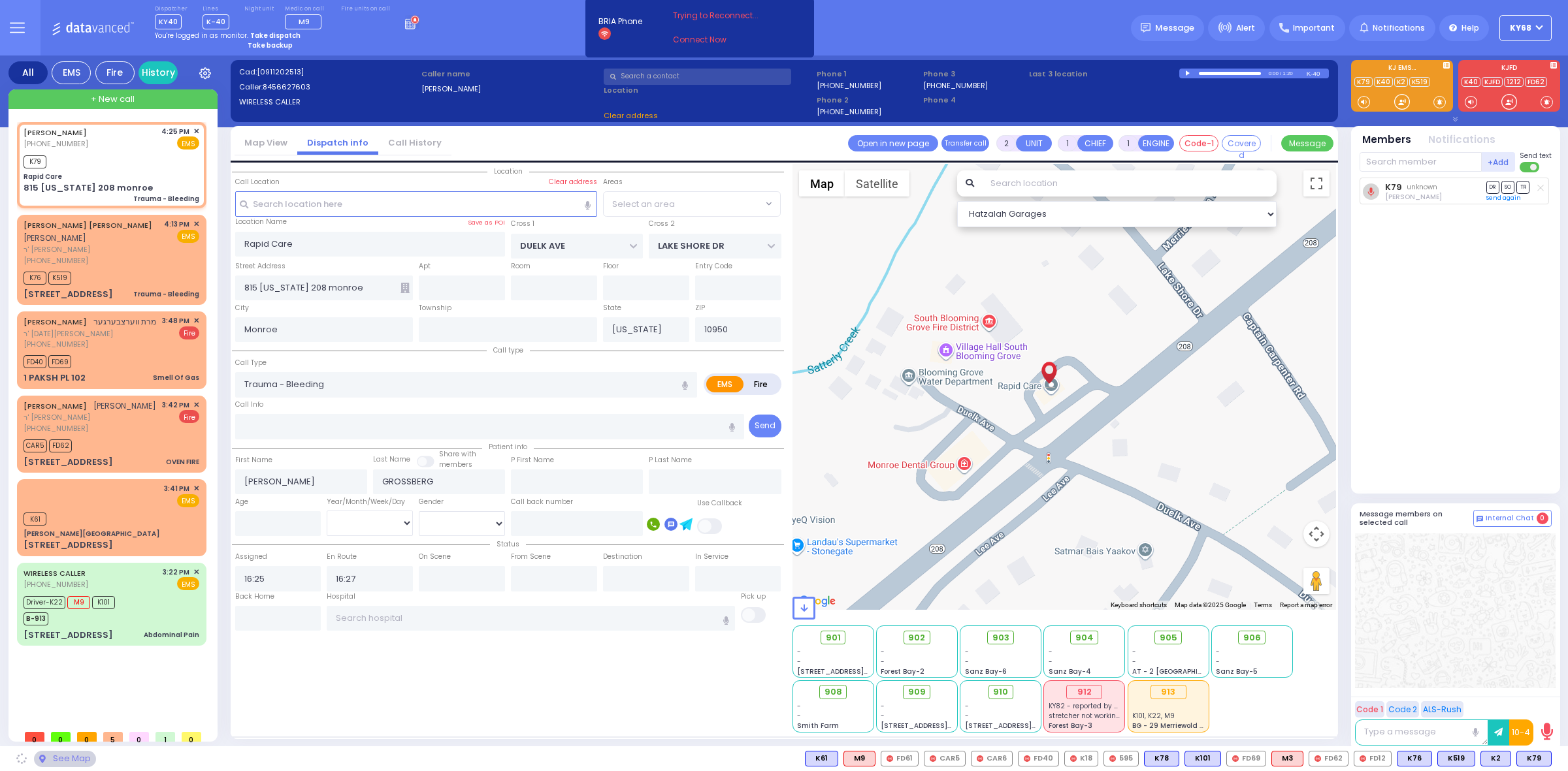
select select "BLOOMING GROVE"
select select
radio input "true"
select select
select select "Hatzalah Garages"
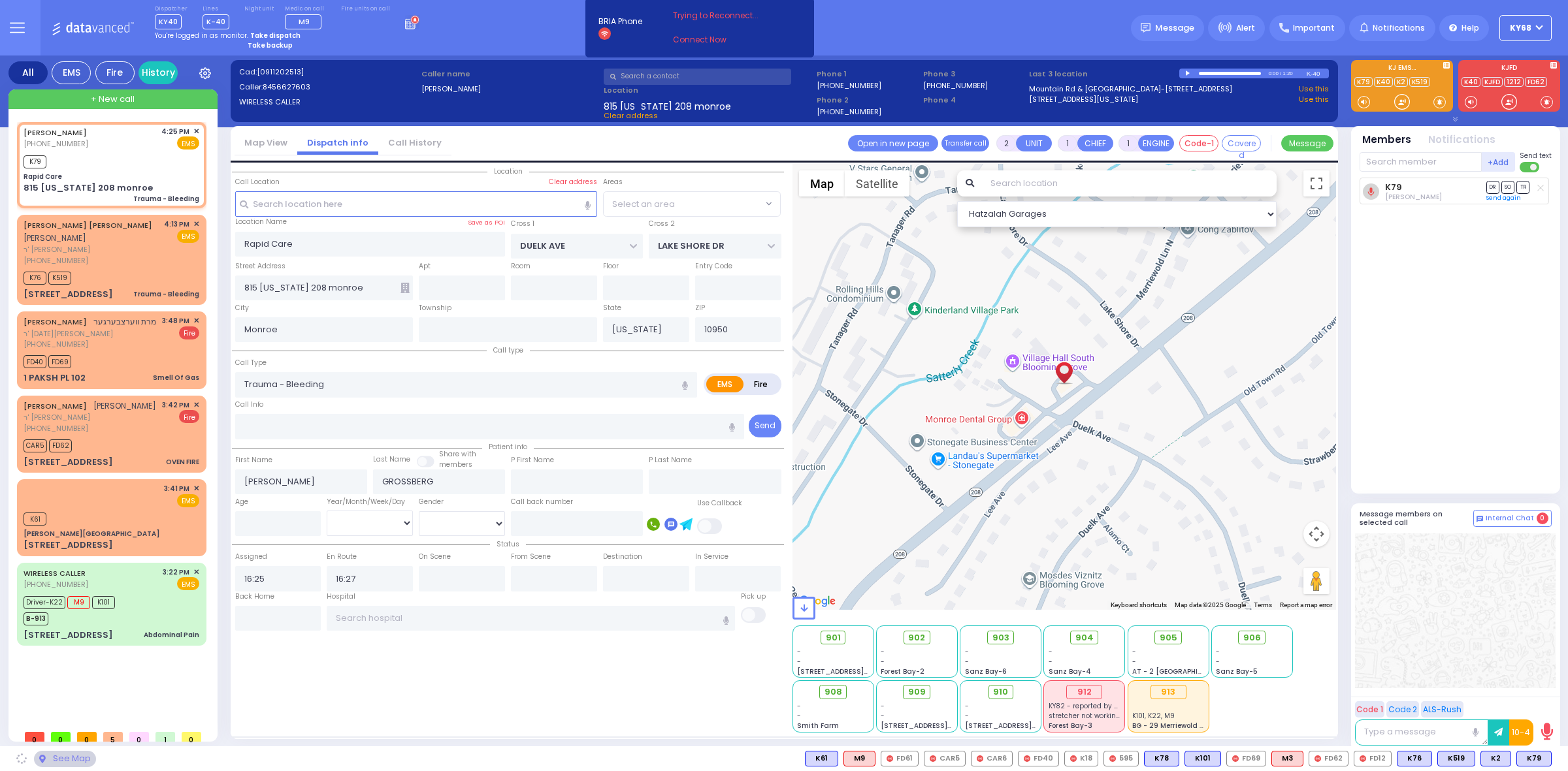
select select "BLOOMING GROVE"
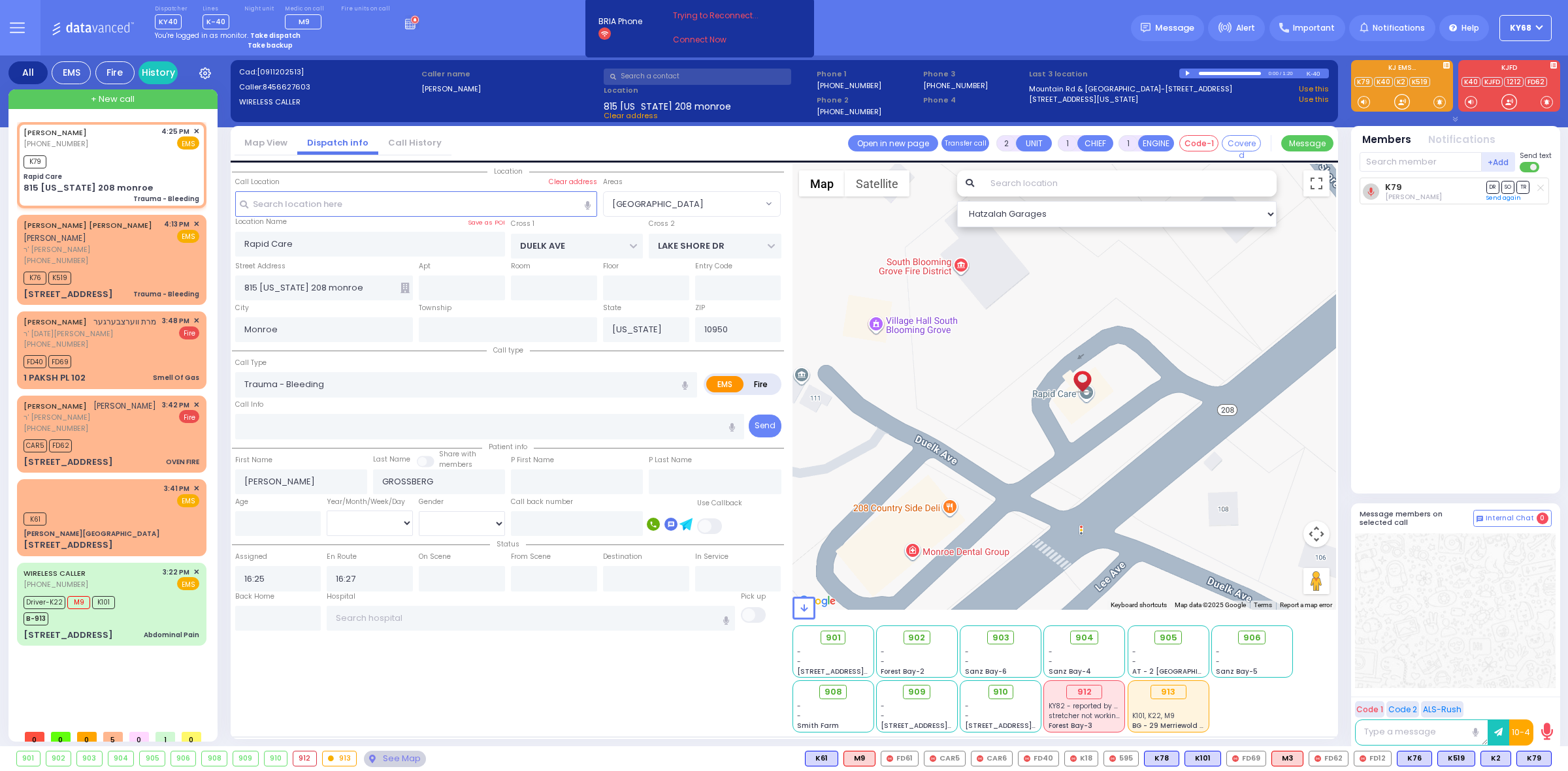
drag, startPoint x: 1078, startPoint y: 406, endPoint x: 1105, endPoint y: 531, distance: 127.9
click at [1105, 530] on div at bounding box center [1064, 387] width 544 height 446
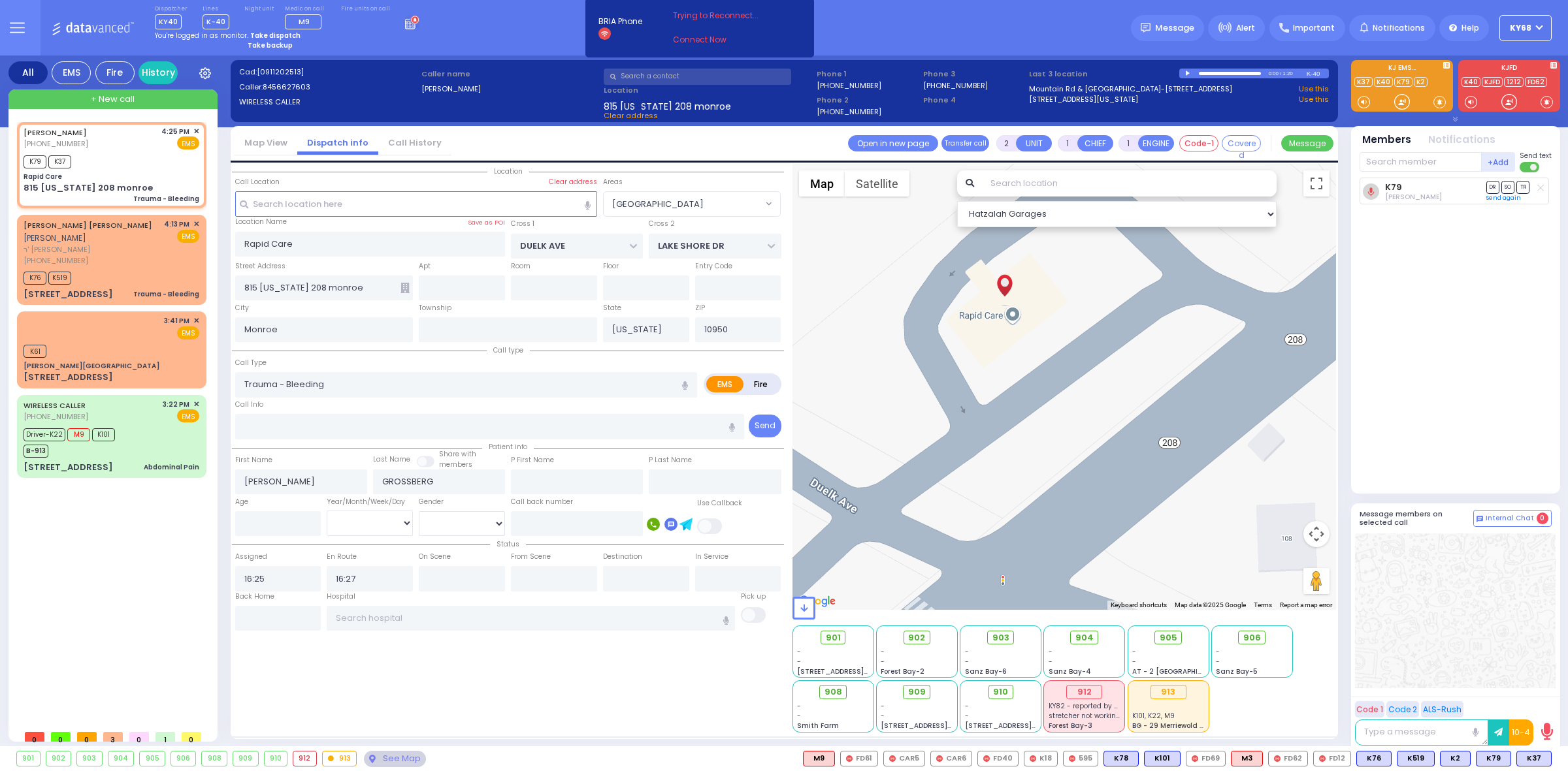
select select
radio input "true"
select select
select select "Hatzalah Garages"
select select "BLOOMING GROVE"
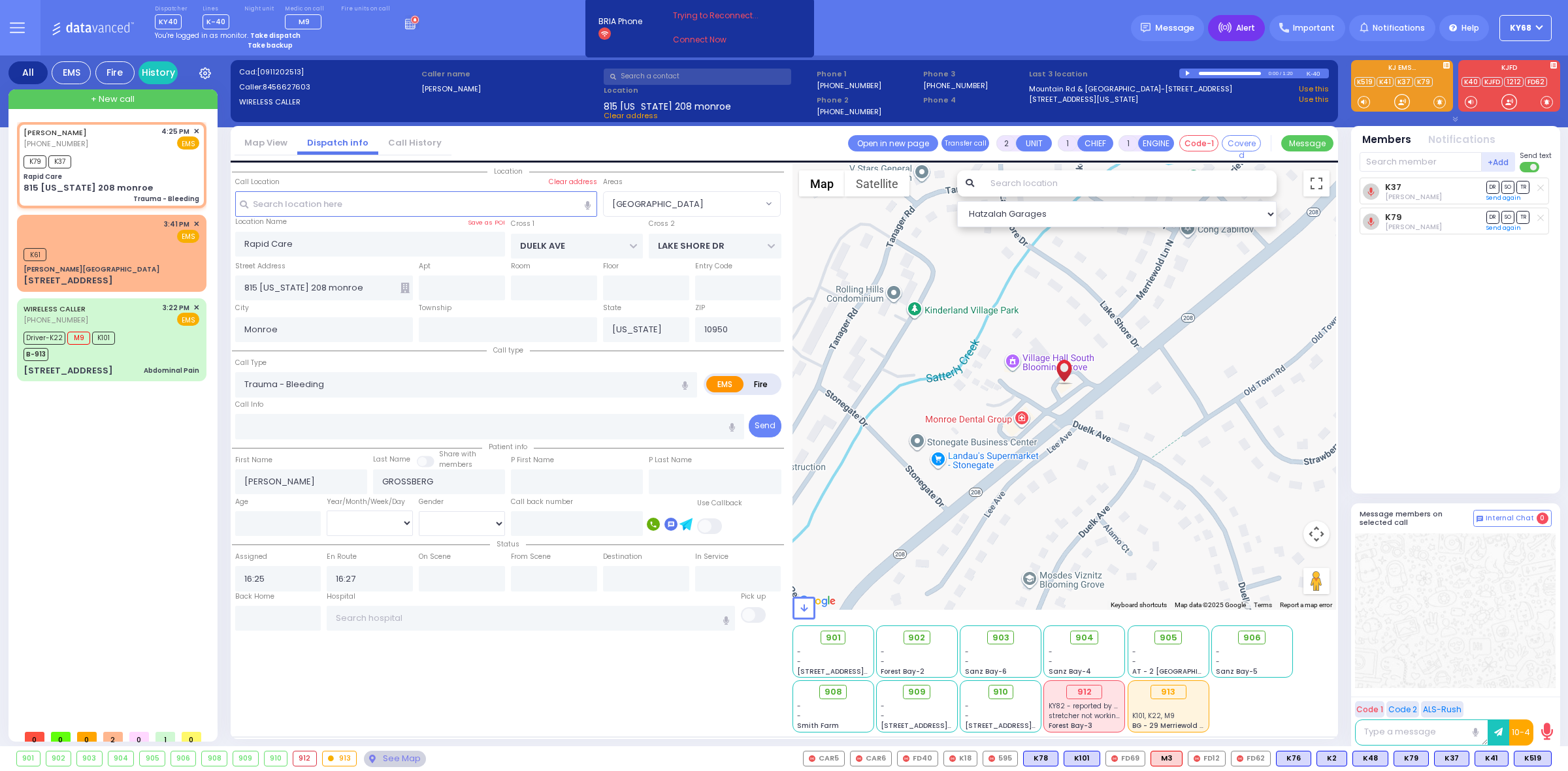
type input "6"
select select
radio input "true"
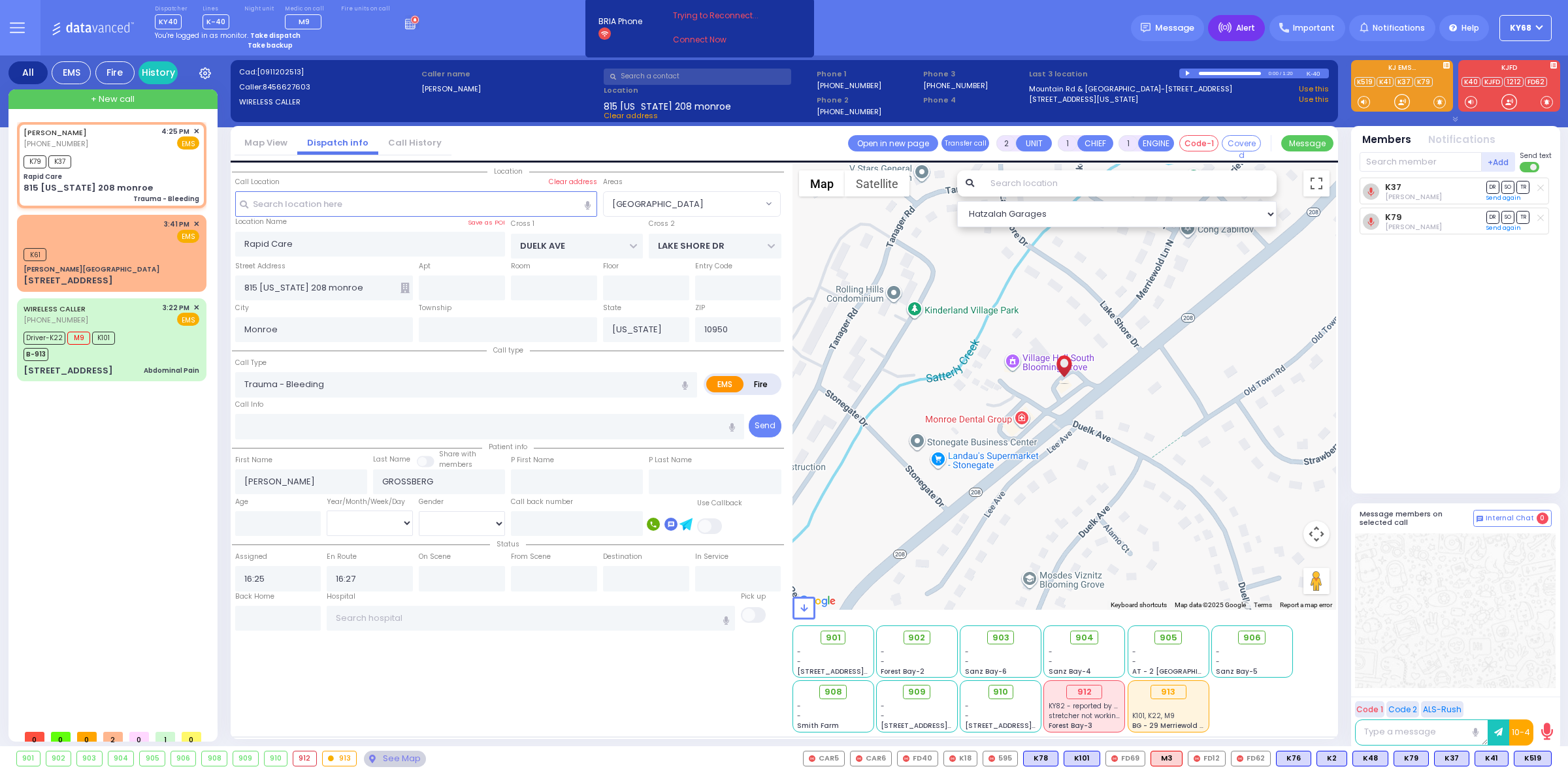
type input "Unknown"
select select "Year"
select select "BLOOMING GROVE"
select select "Hatzalah Garages"
